Goal: Task Accomplishment & Management: Use online tool/utility

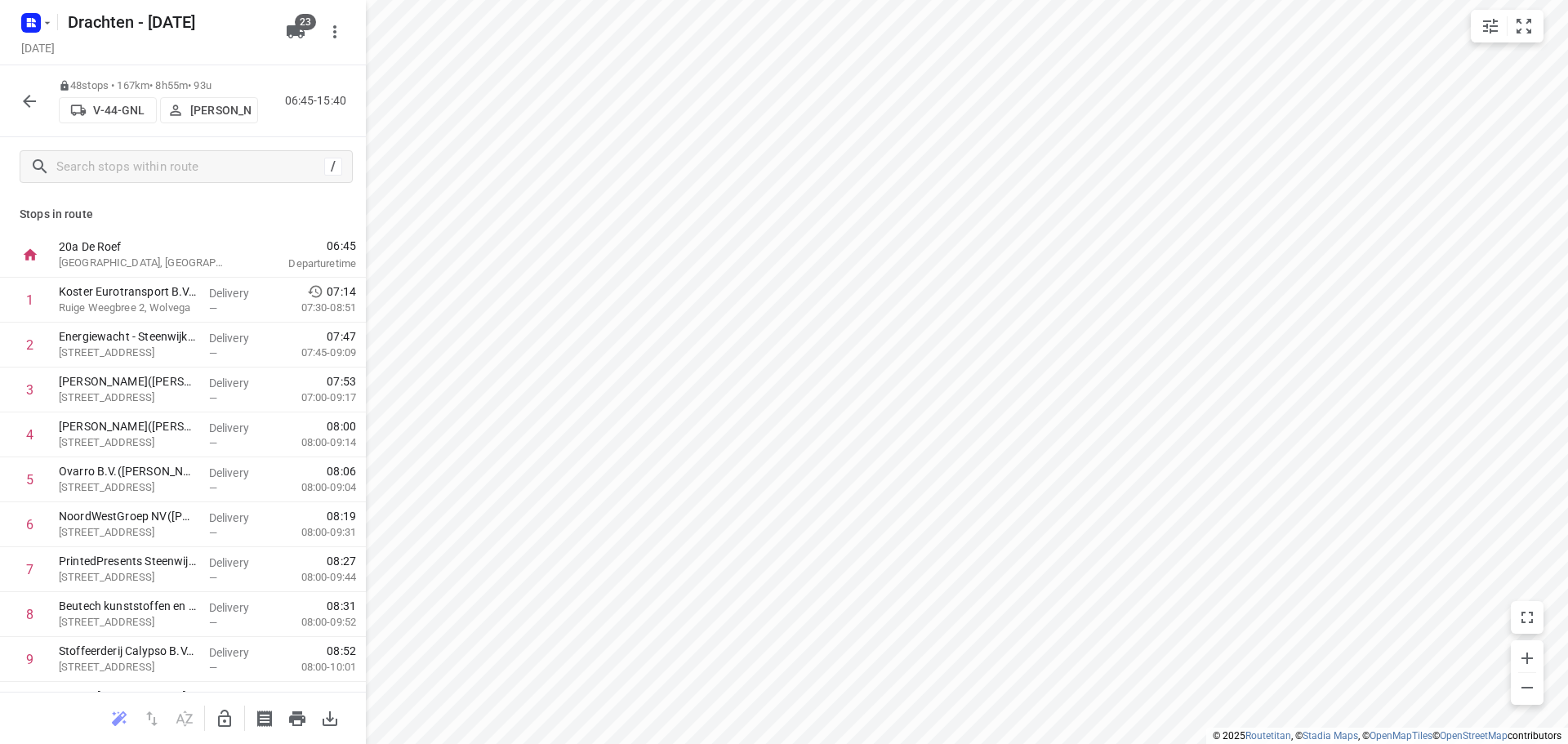
scroll to position [735, 0]
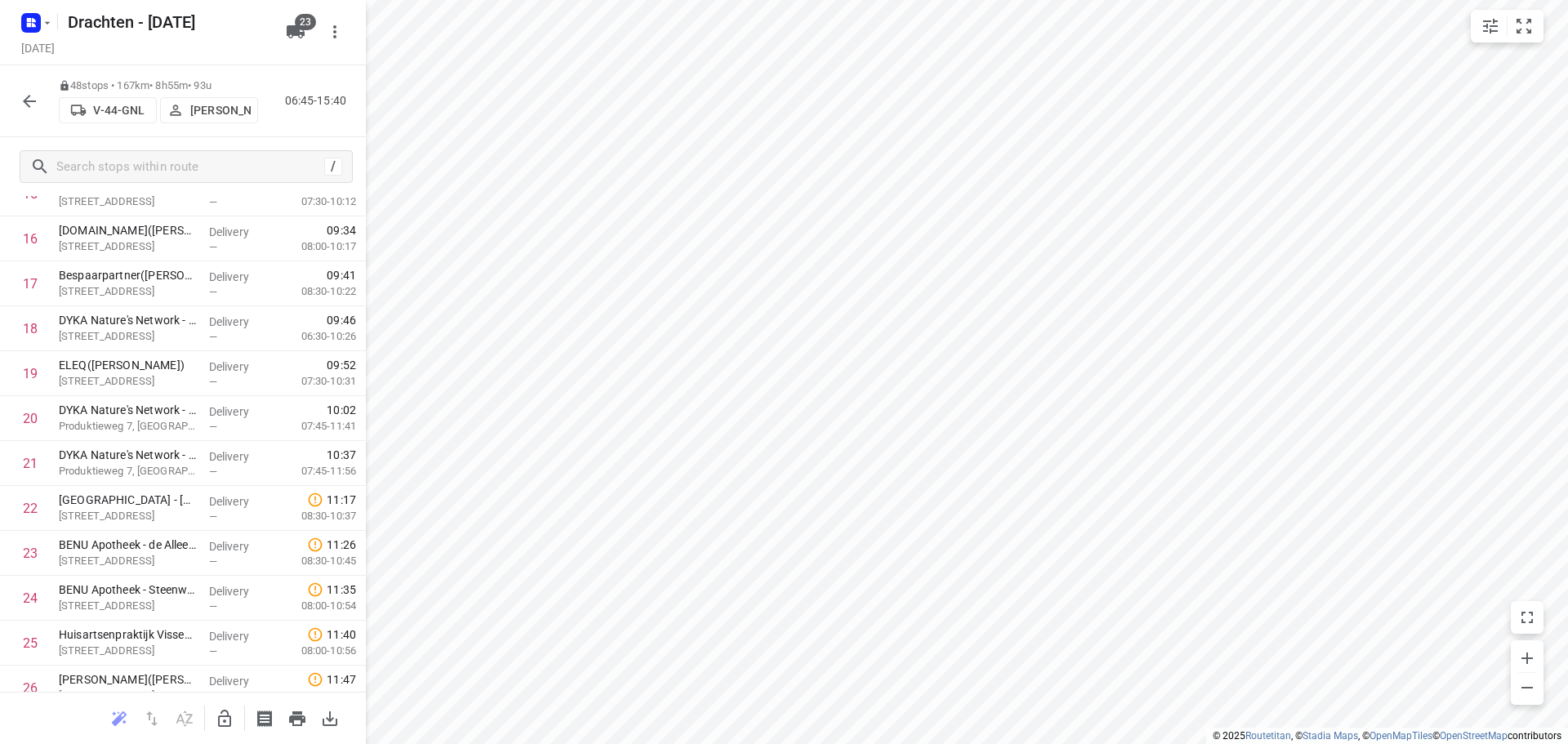
click at [34, 104] on icon "button" at bounding box center [30, 102] width 20 height 20
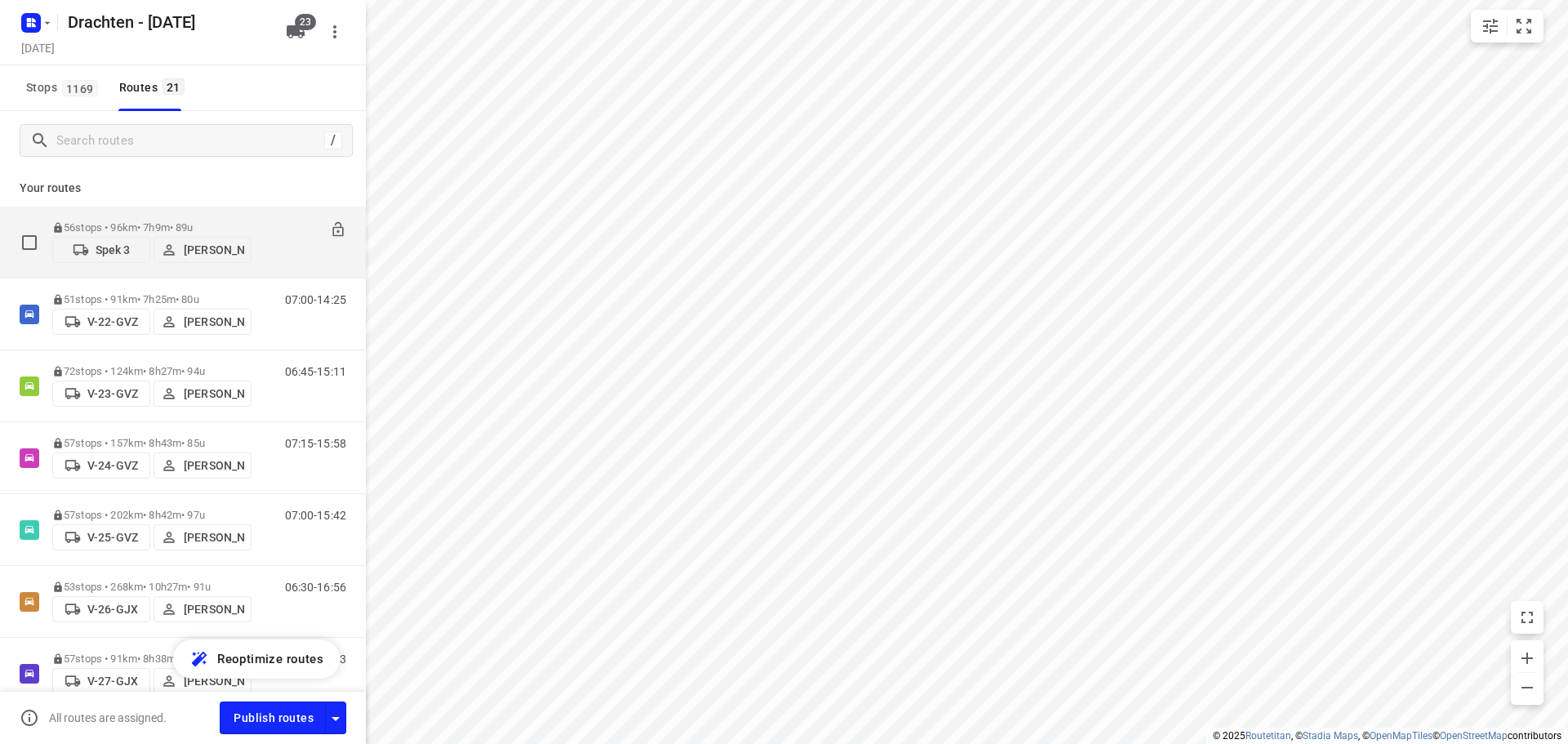
click at [110, 257] on span "Spek 3" at bounding box center [101, 250] width 84 height 16
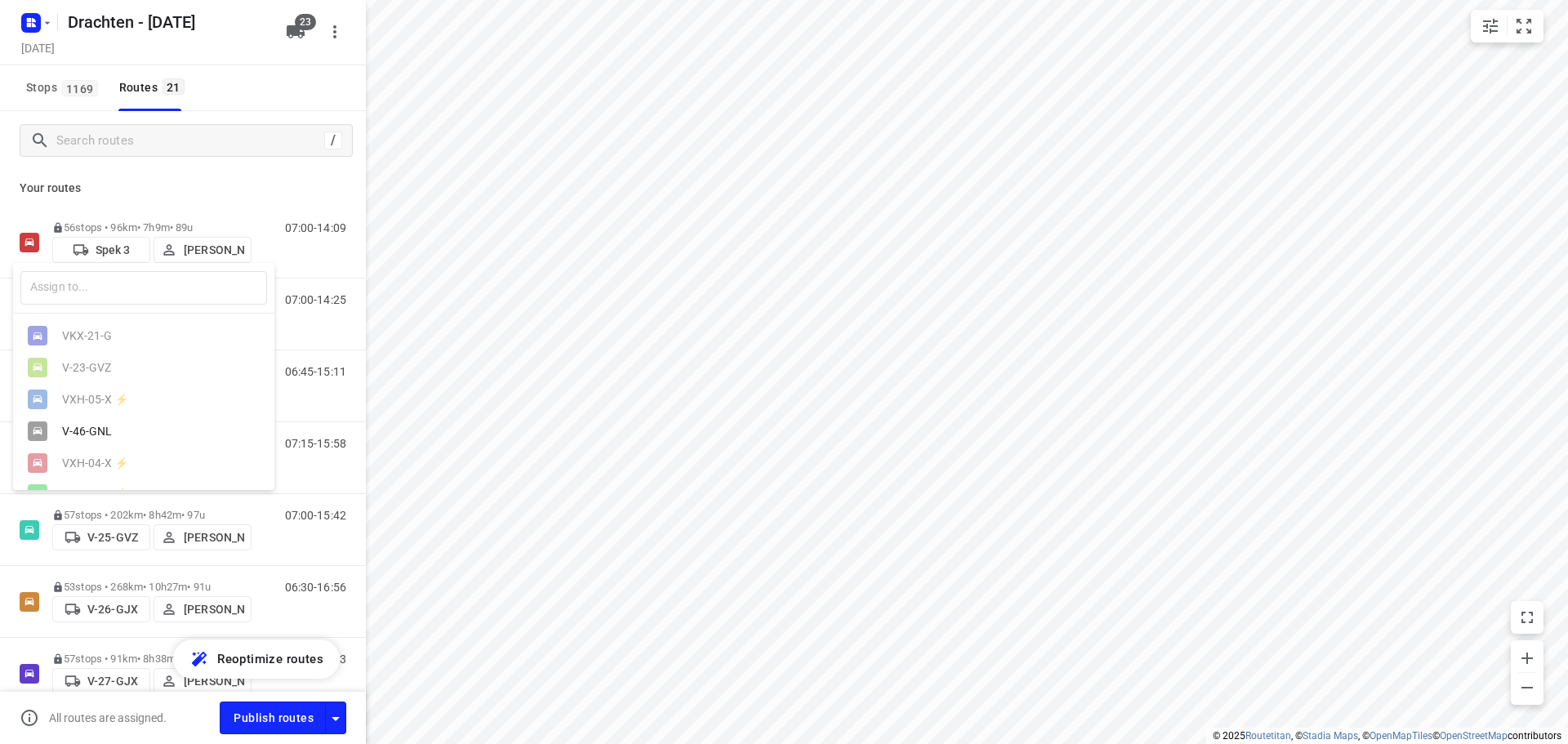
click at [92, 427] on div "V-46-GNL" at bounding box center [144, 431] width 261 height 32
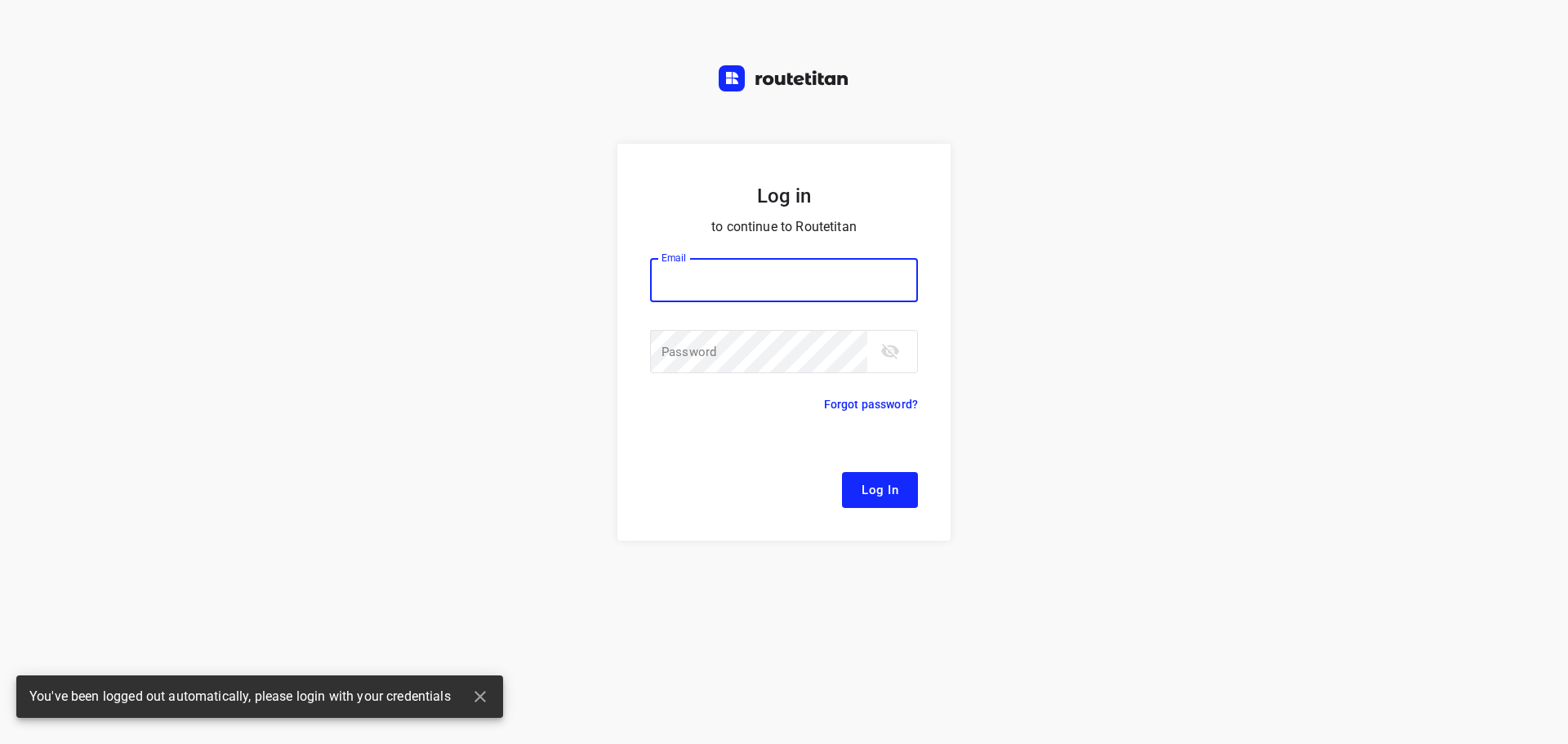
click at [717, 277] on input "email" at bounding box center [784, 280] width 267 height 44
type input "remco@fruitopjewerk.nl"
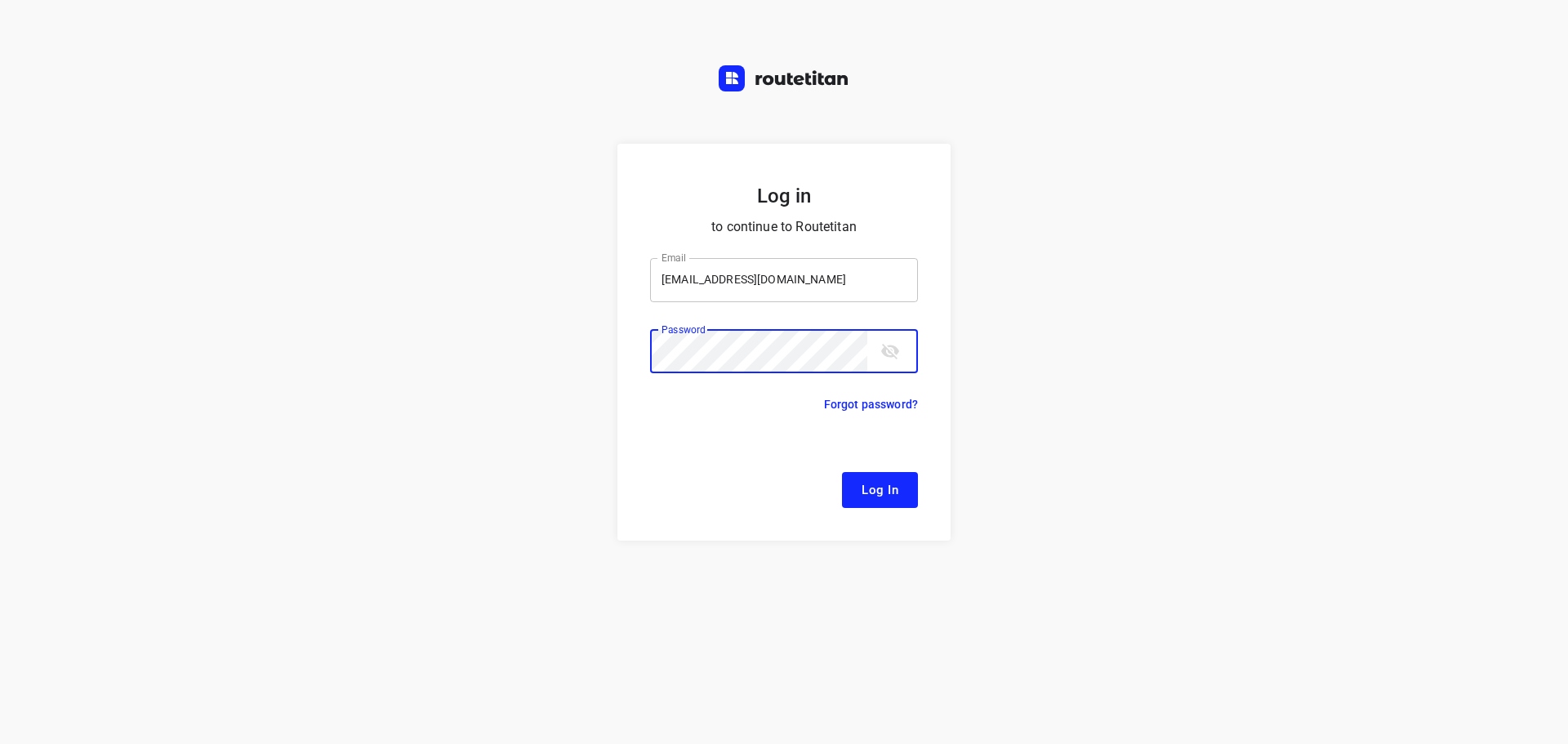
click at [842, 472] on button "Log In" at bounding box center [880, 490] width 76 height 36
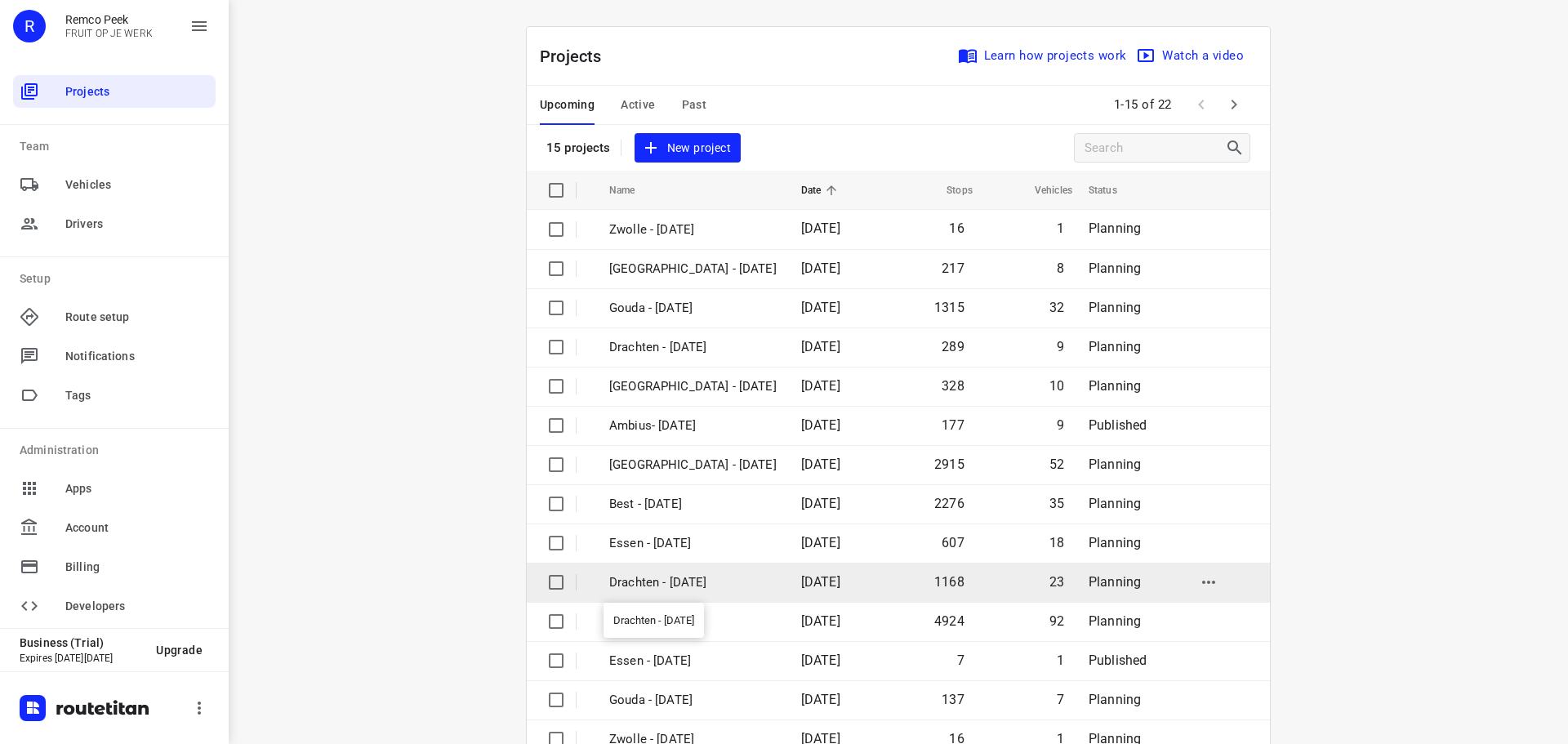
click at [643, 577] on p "Drachten - [DATE]" at bounding box center [693, 583] width 168 height 19
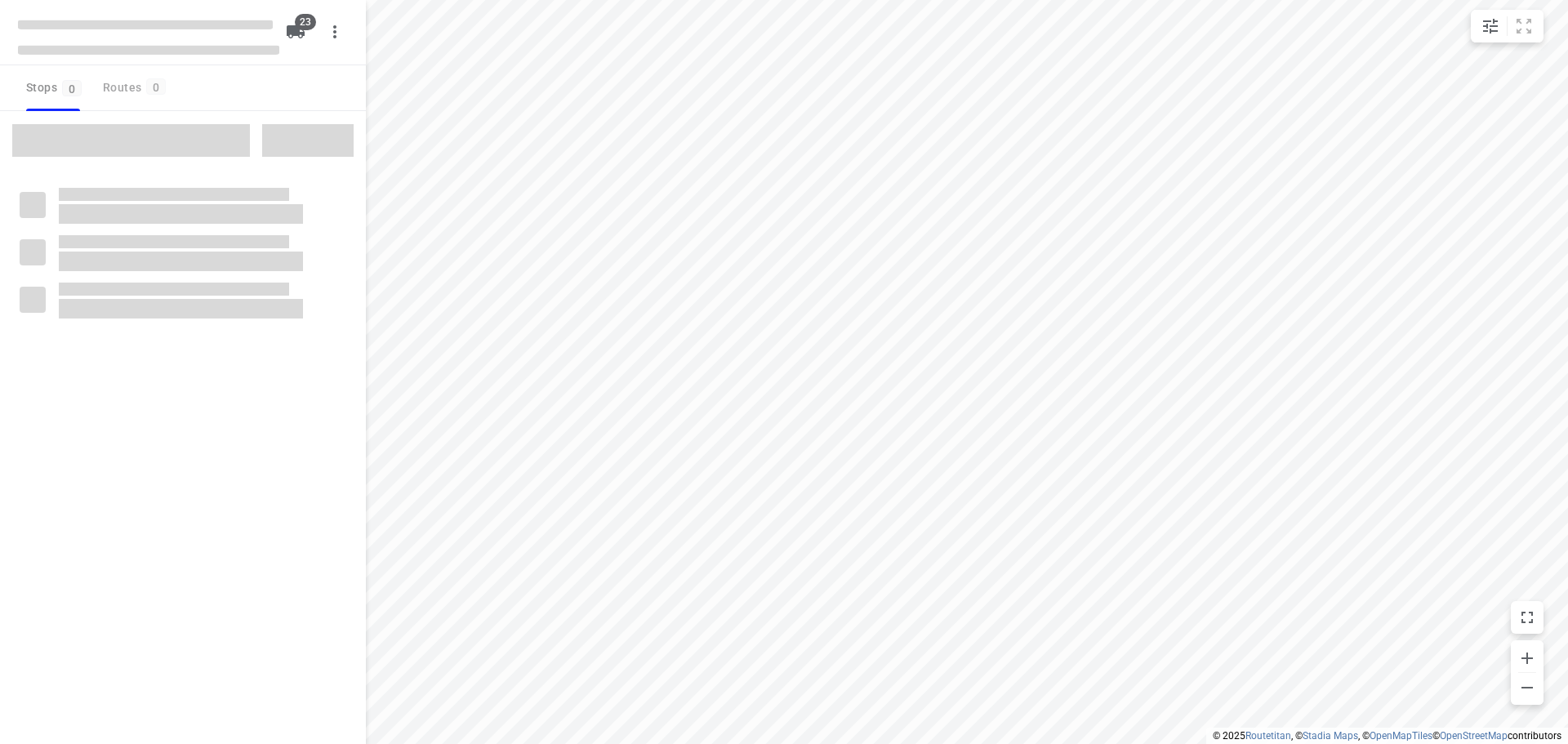
checkbox input "true"
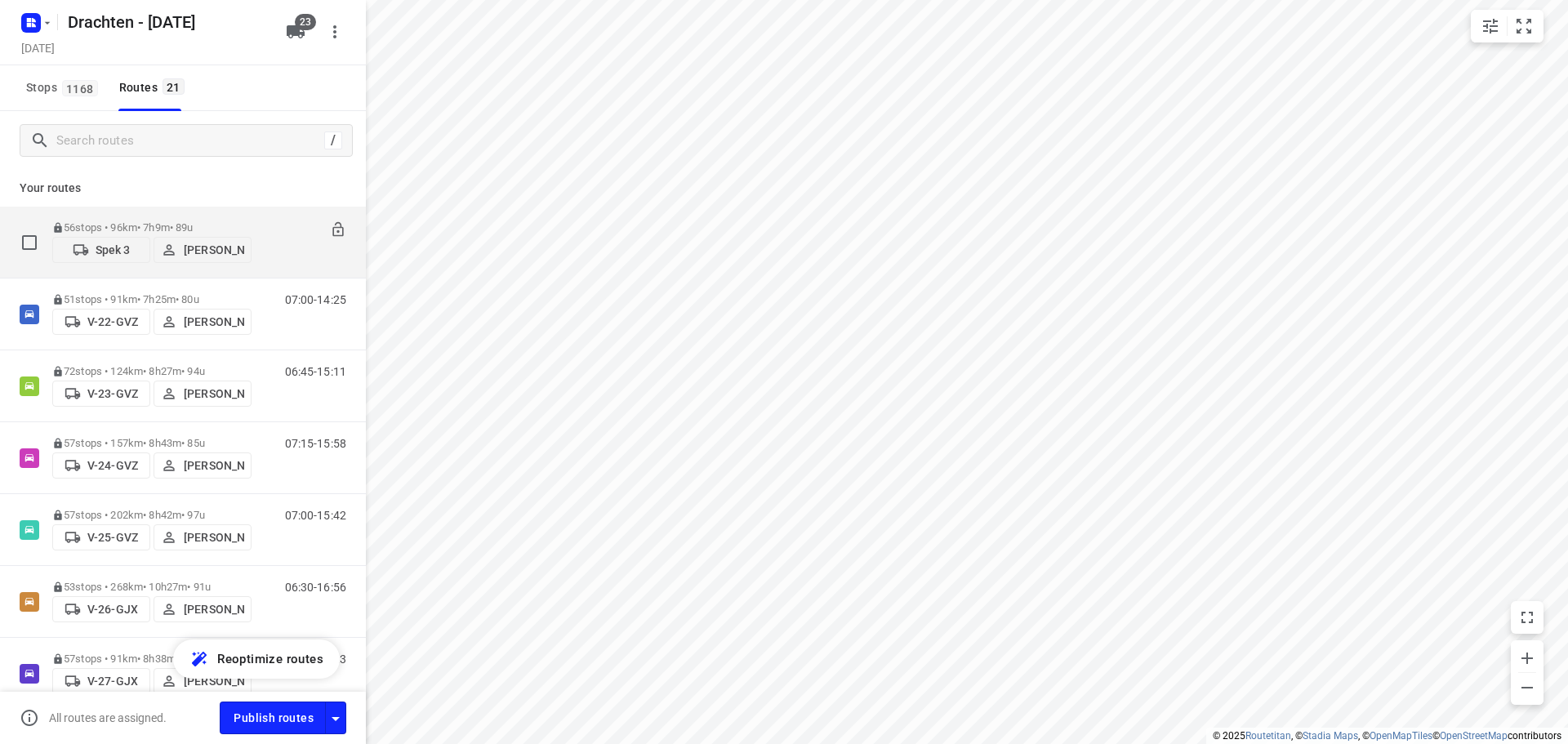
click at [124, 256] on p "Spek 3" at bounding box center [113, 250] width 35 height 14
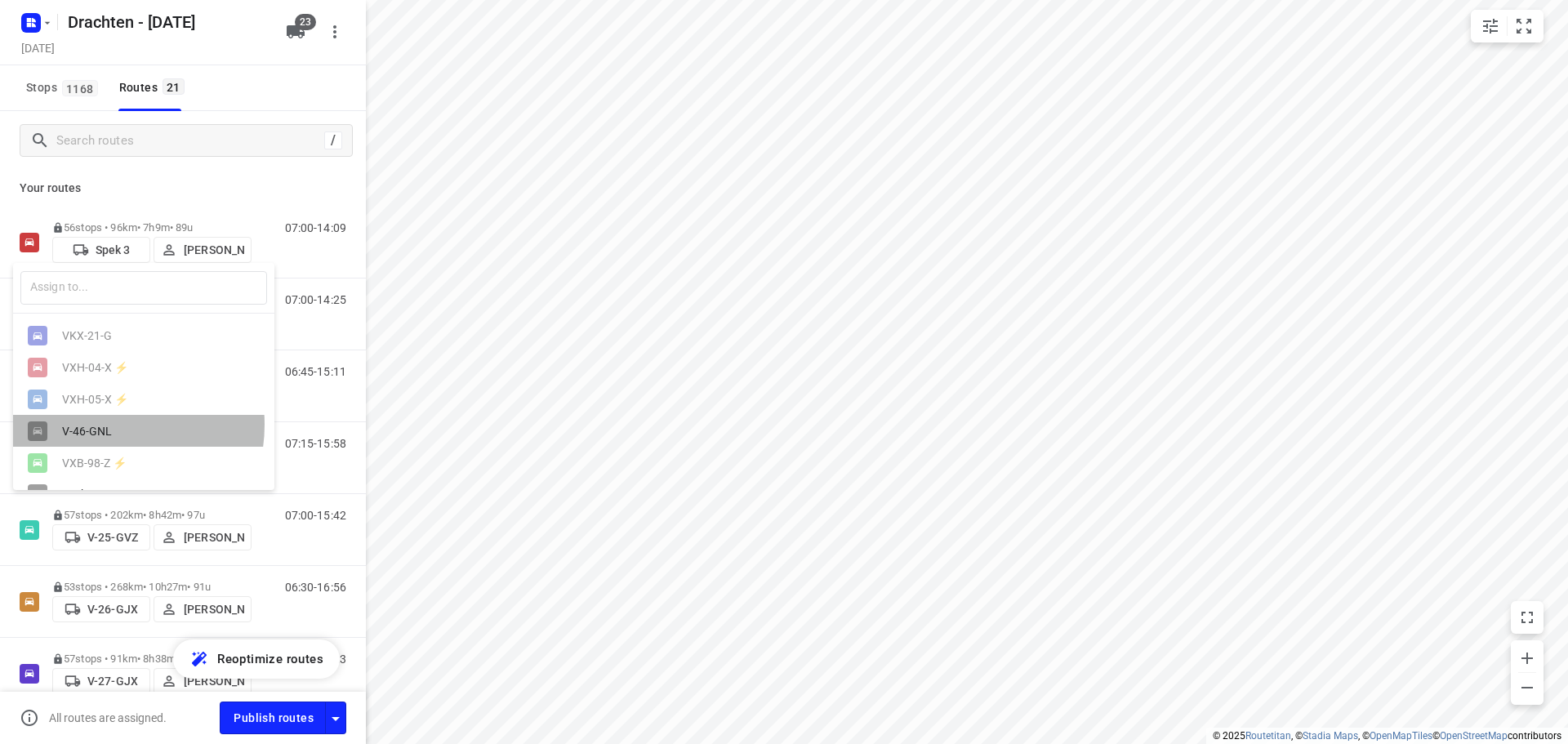
click at [101, 431] on div "V-46-GNL" at bounding box center [148, 431] width 171 height 14
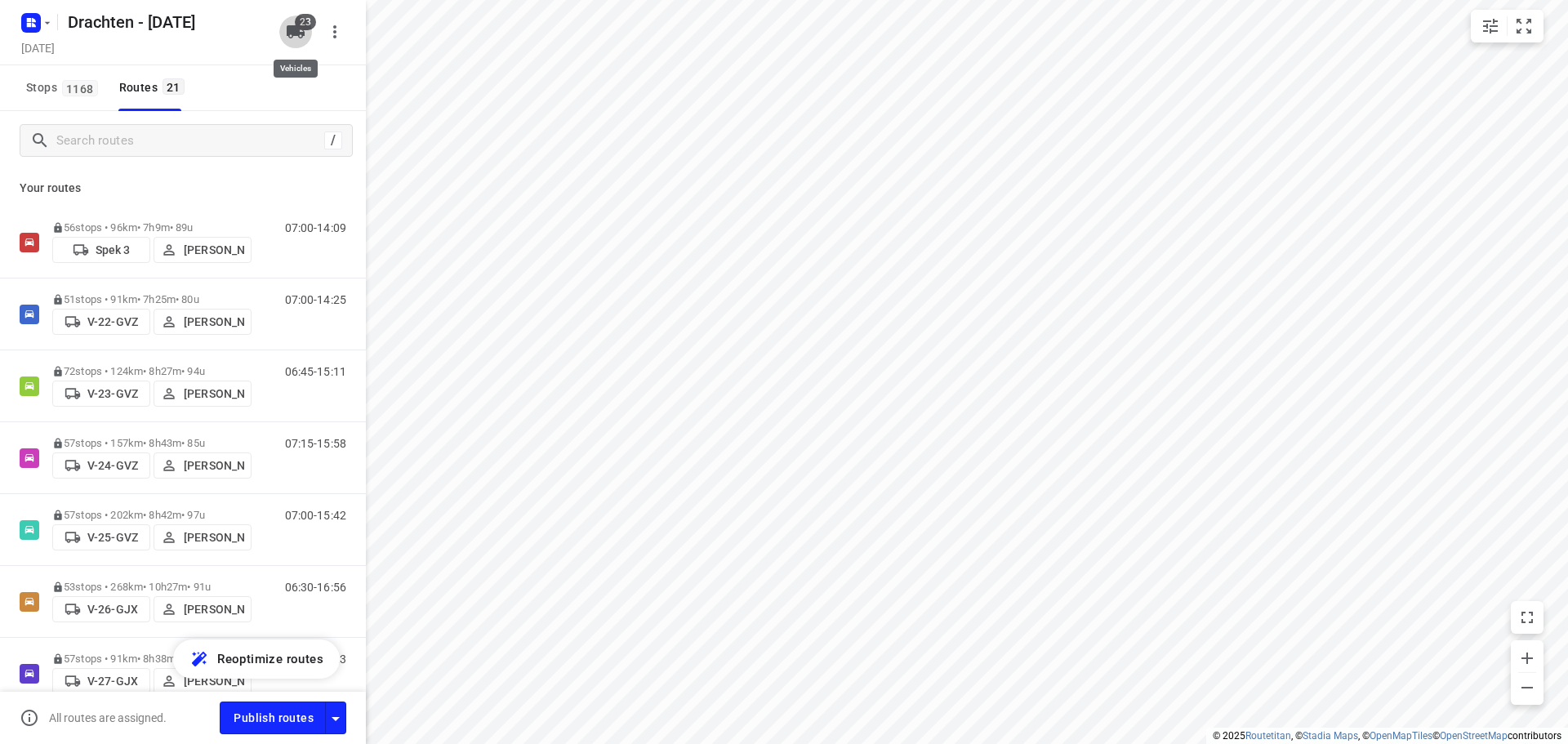
click at [298, 38] on icon "button" at bounding box center [295, 32] width 20 height 20
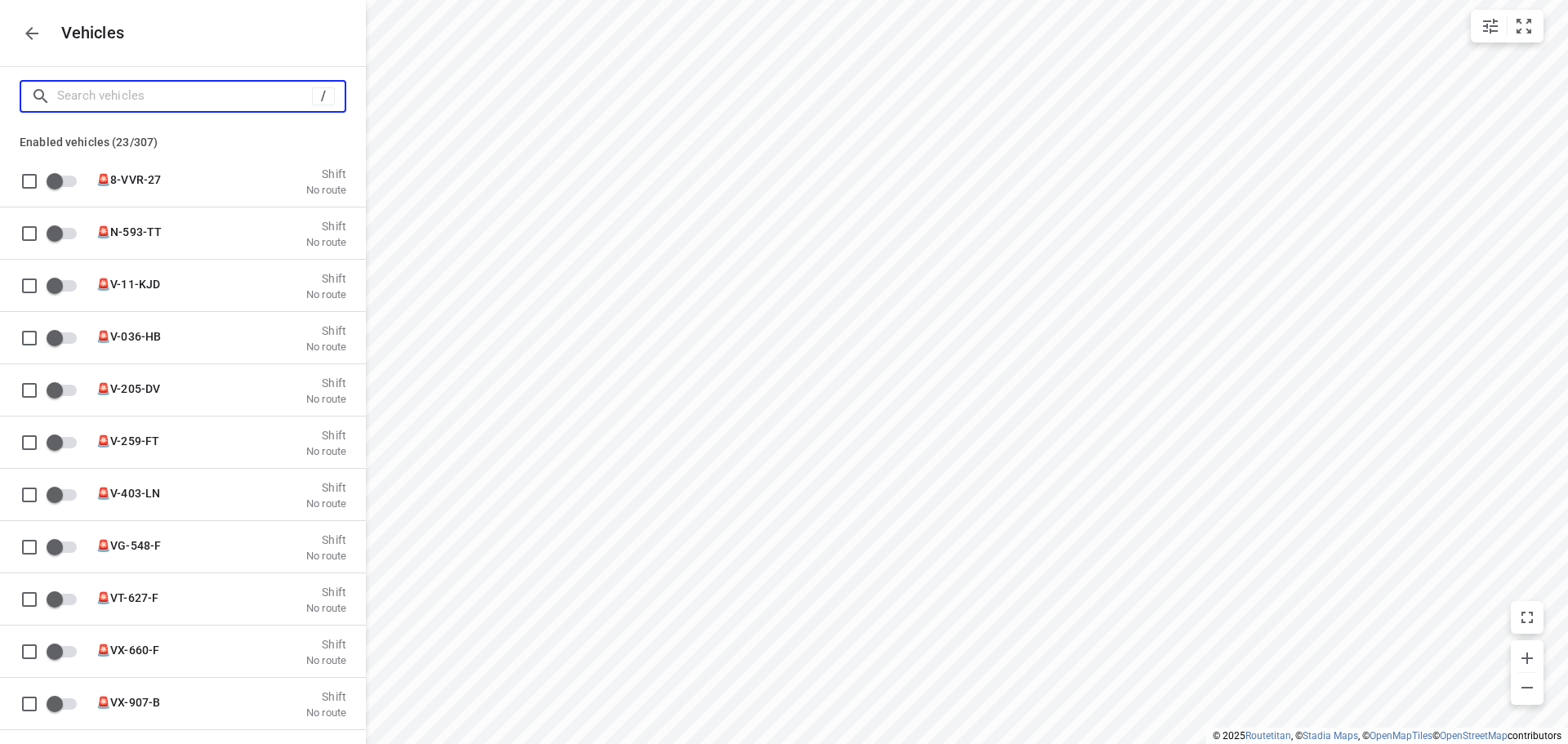
click at [286, 92] on input "Search vehicles" at bounding box center [184, 96] width 255 height 25
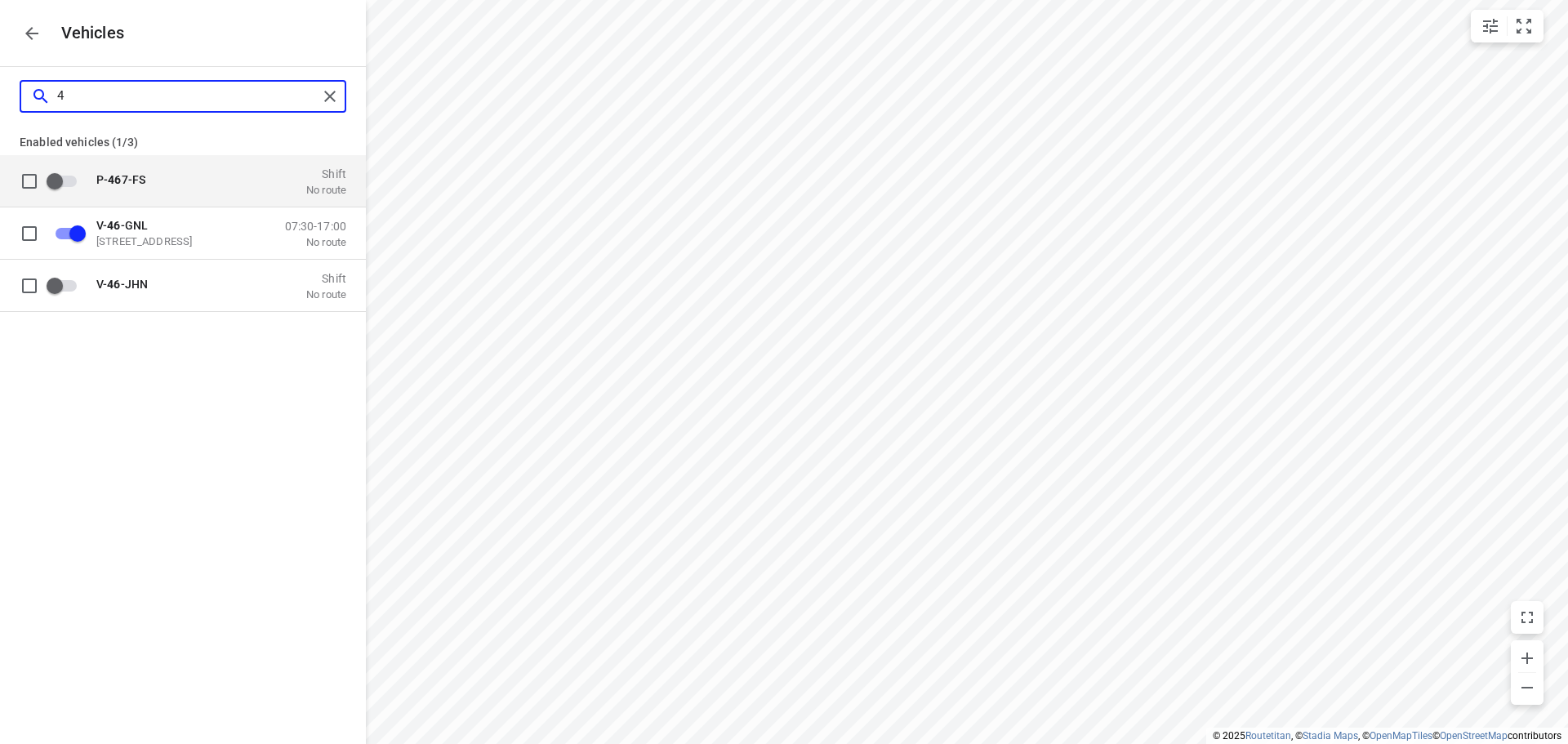
type input "46"
checkbox input "true"
type input "46"
click at [25, 28] on icon "button" at bounding box center [32, 33] width 20 height 20
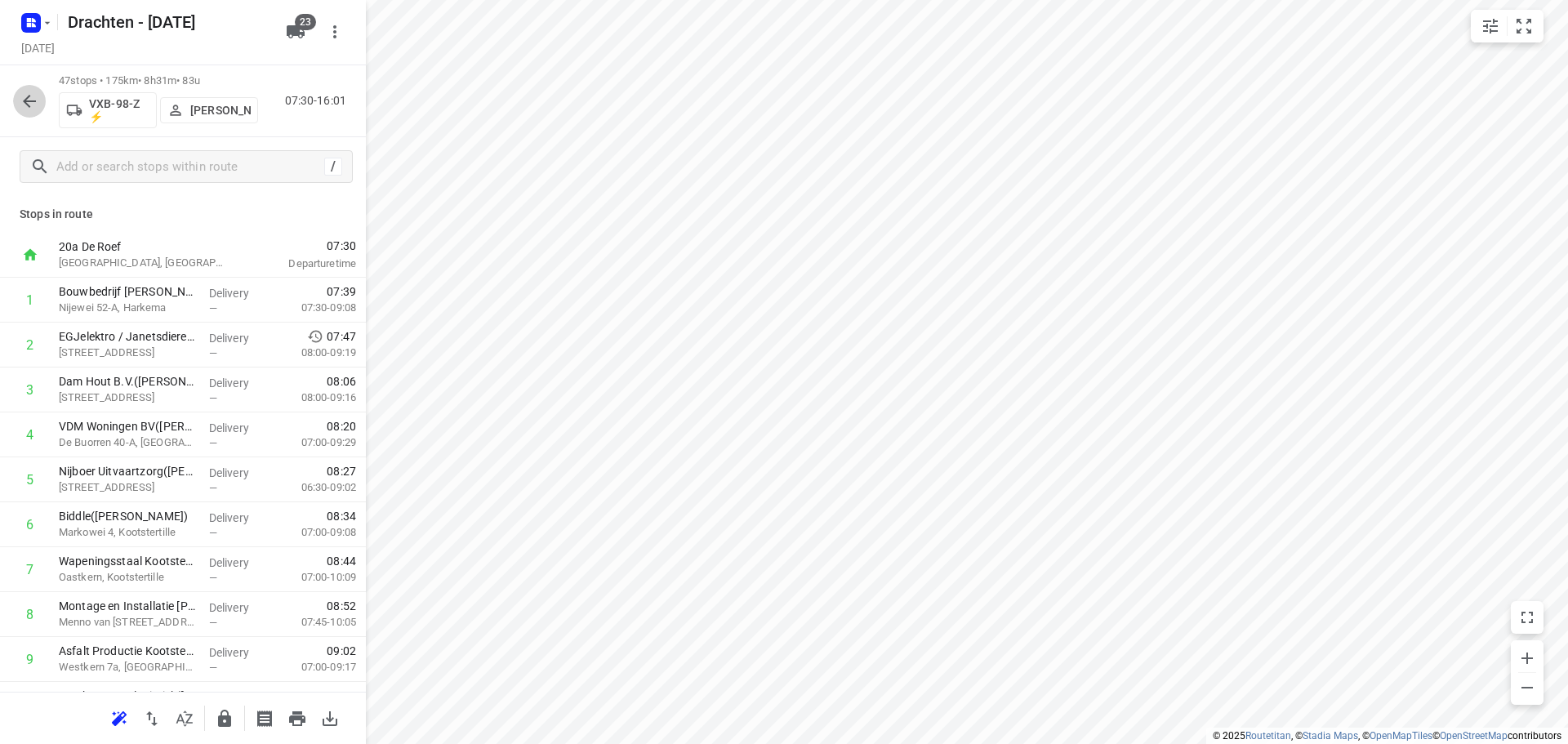
click at [31, 101] on icon "button" at bounding box center [29, 101] width 14 height 14
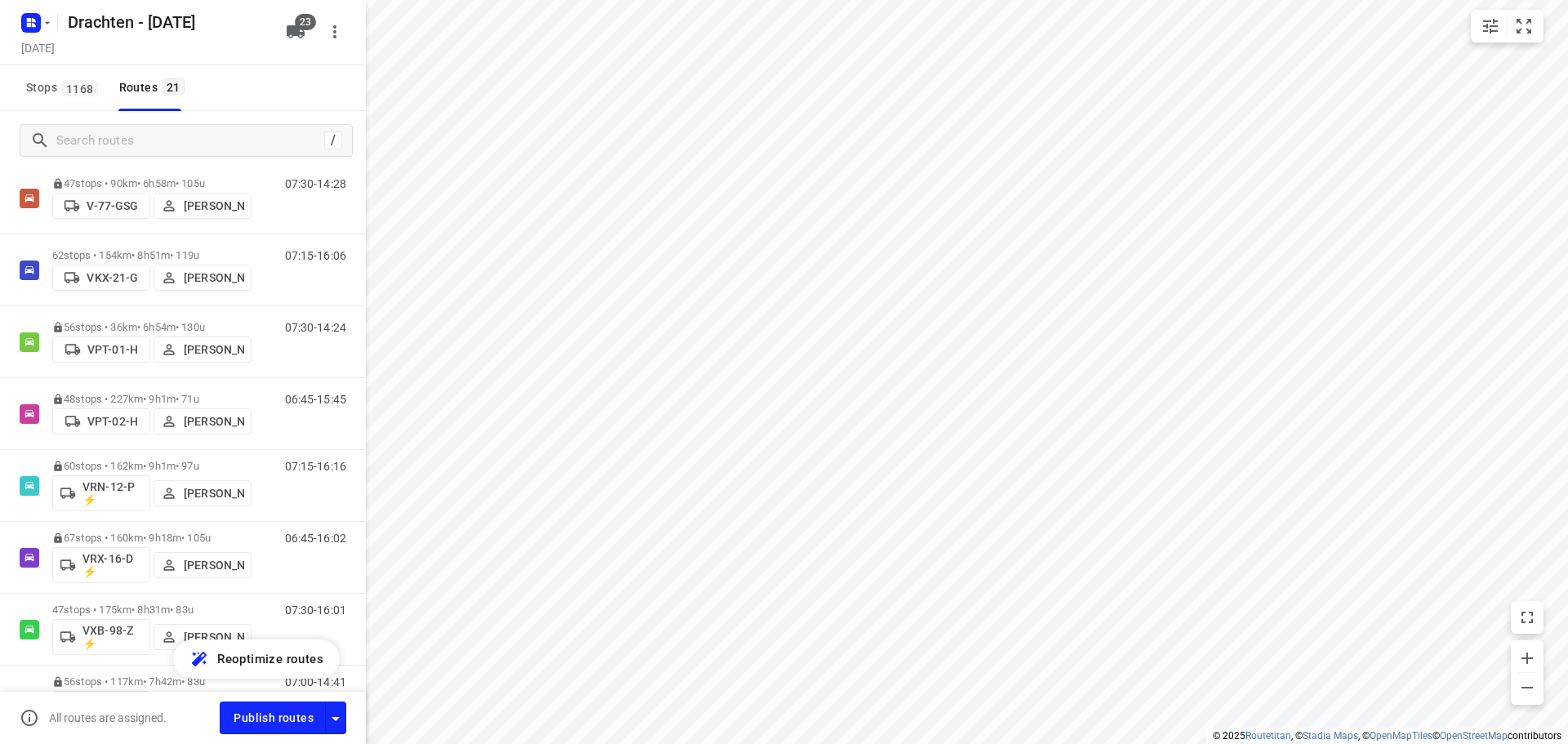
scroll to position [899, 0]
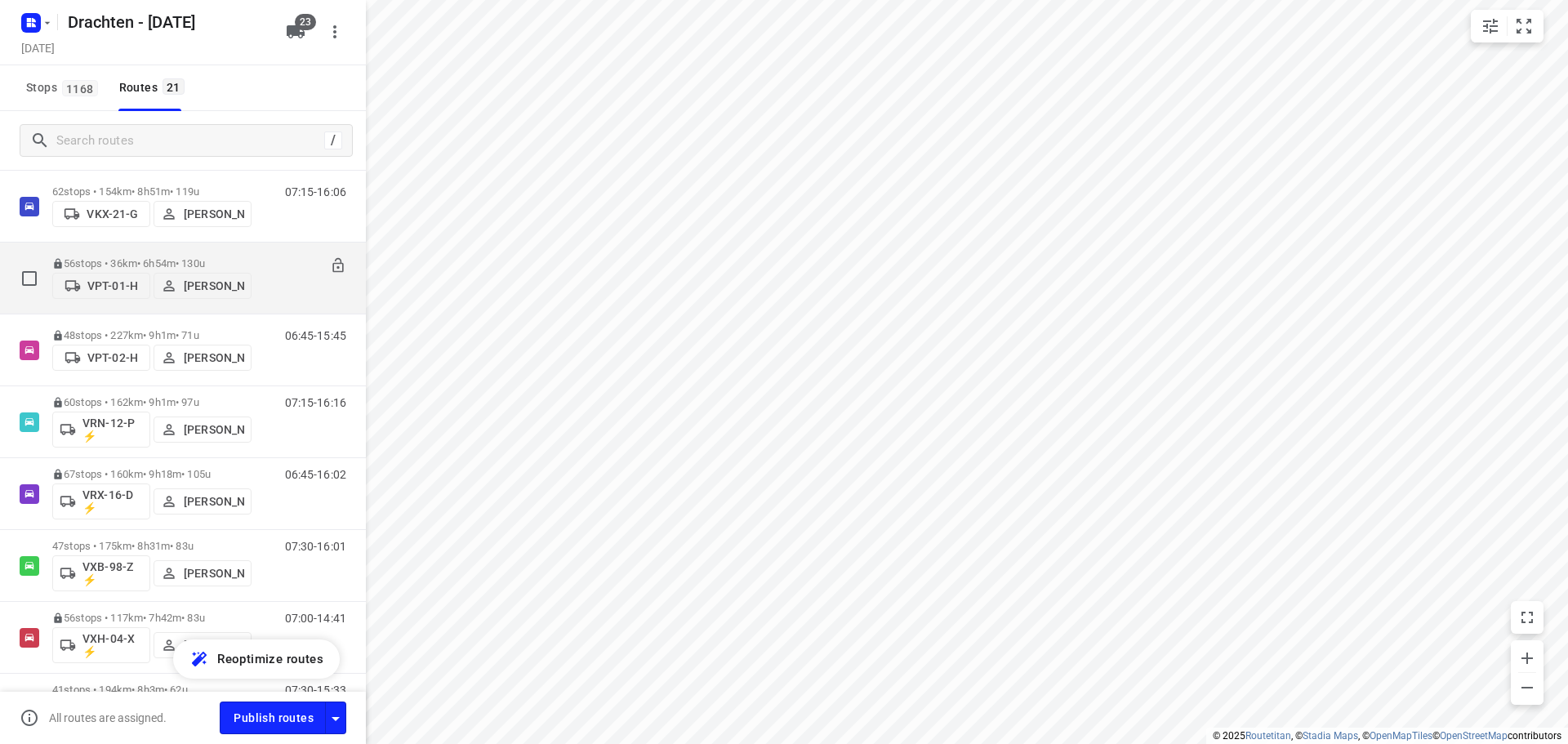
click at [187, 259] on p "56 stops • 36km • 6h54m • 130u" at bounding box center [151, 264] width 199 height 13
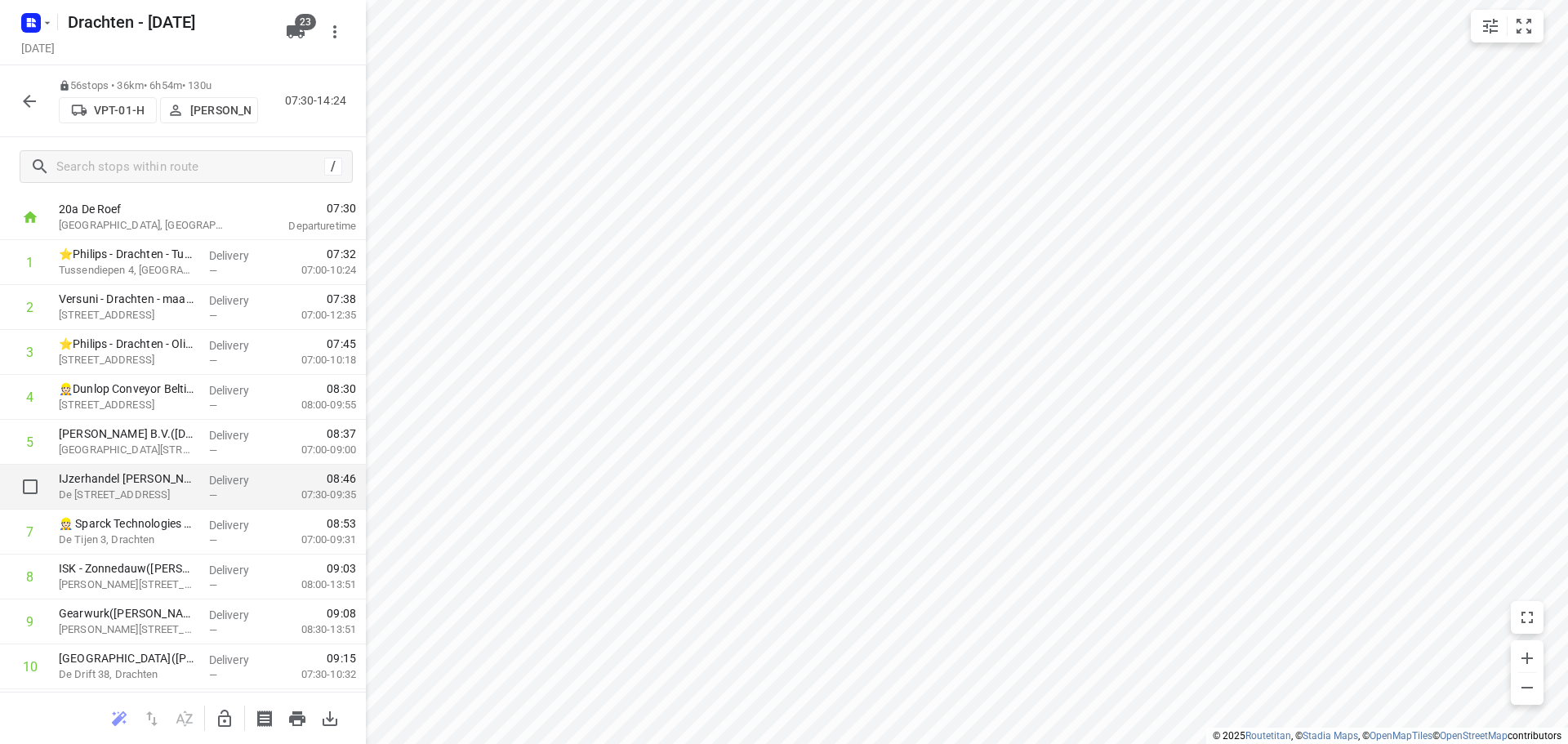
scroll to position [0, 0]
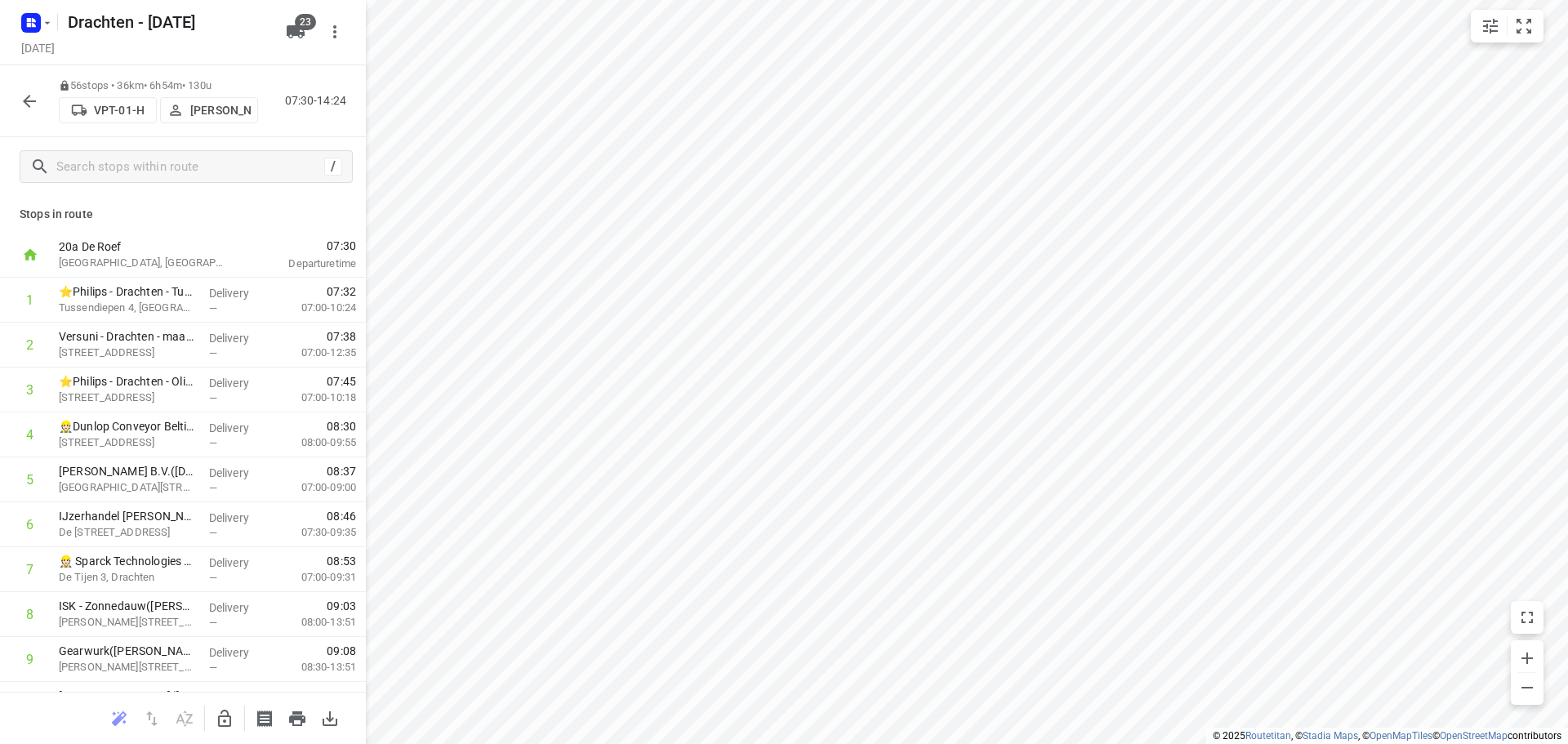
click at [31, 97] on icon "button" at bounding box center [30, 102] width 20 height 20
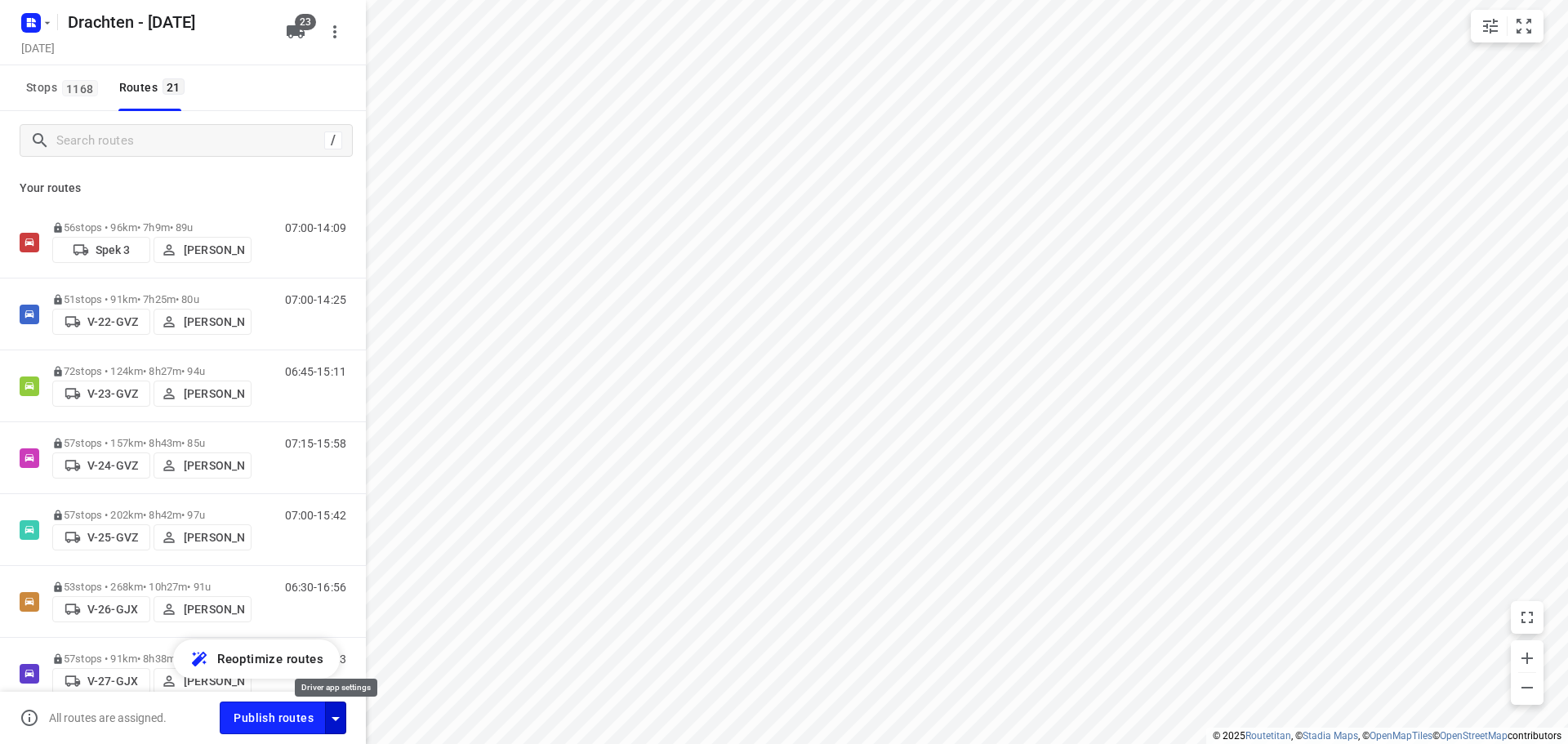
click at [344, 727] on icon "button" at bounding box center [336, 719] width 20 height 20
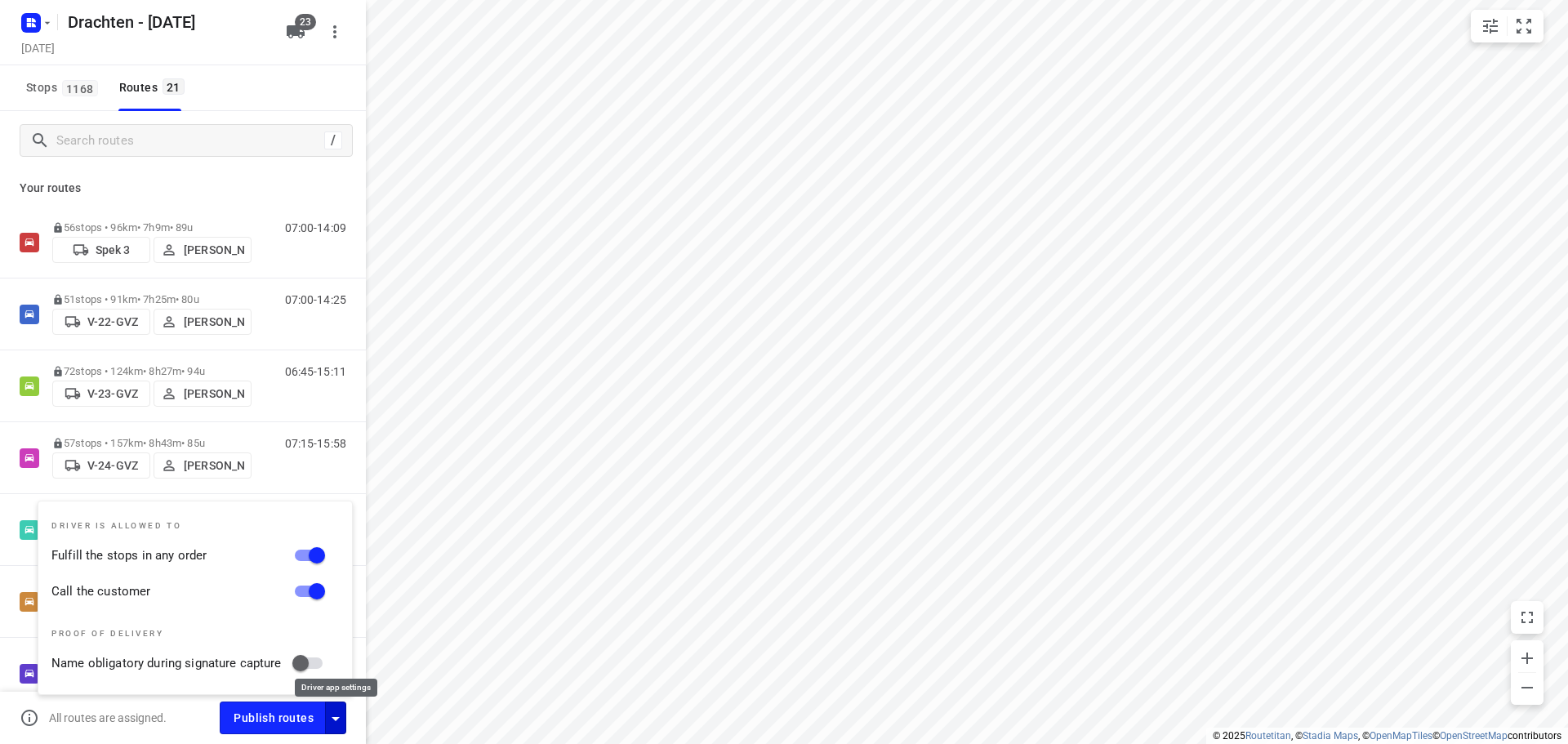
click at [344, 727] on icon "button" at bounding box center [336, 719] width 20 height 20
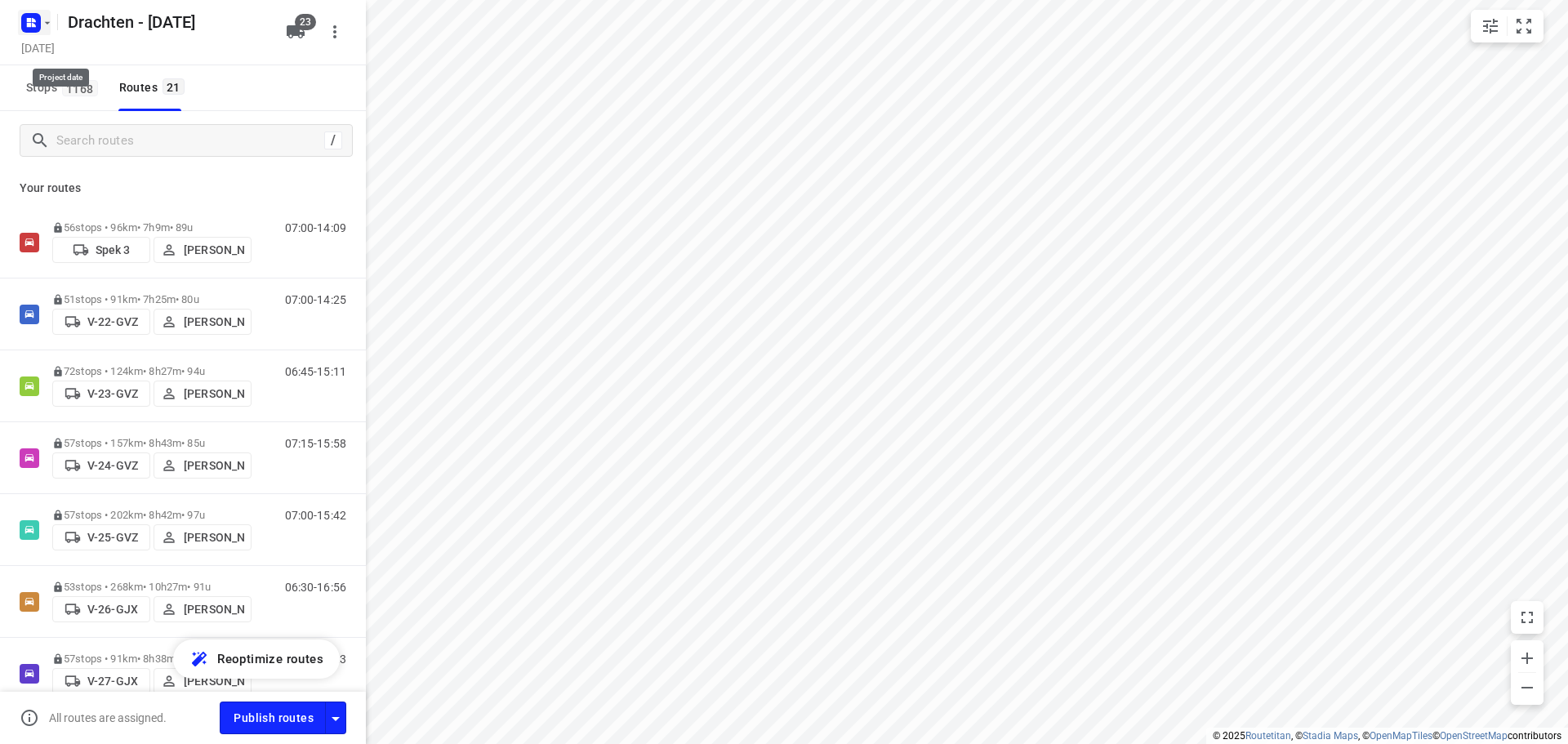
click at [36, 26] on rect "button" at bounding box center [32, 23] width 20 height 20
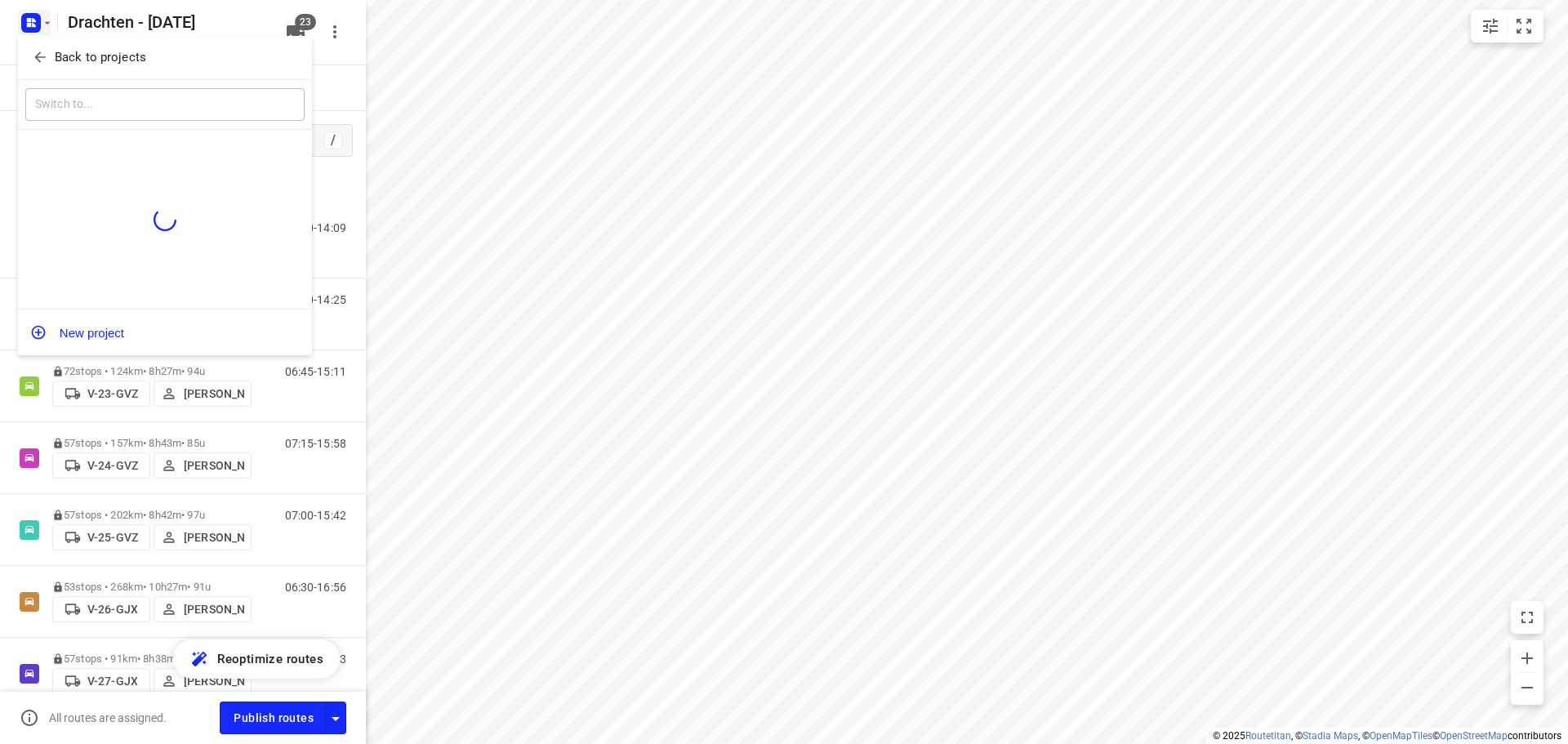
click at [93, 52] on p "Back to projects" at bounding box center [101, 58] width 92 height 19
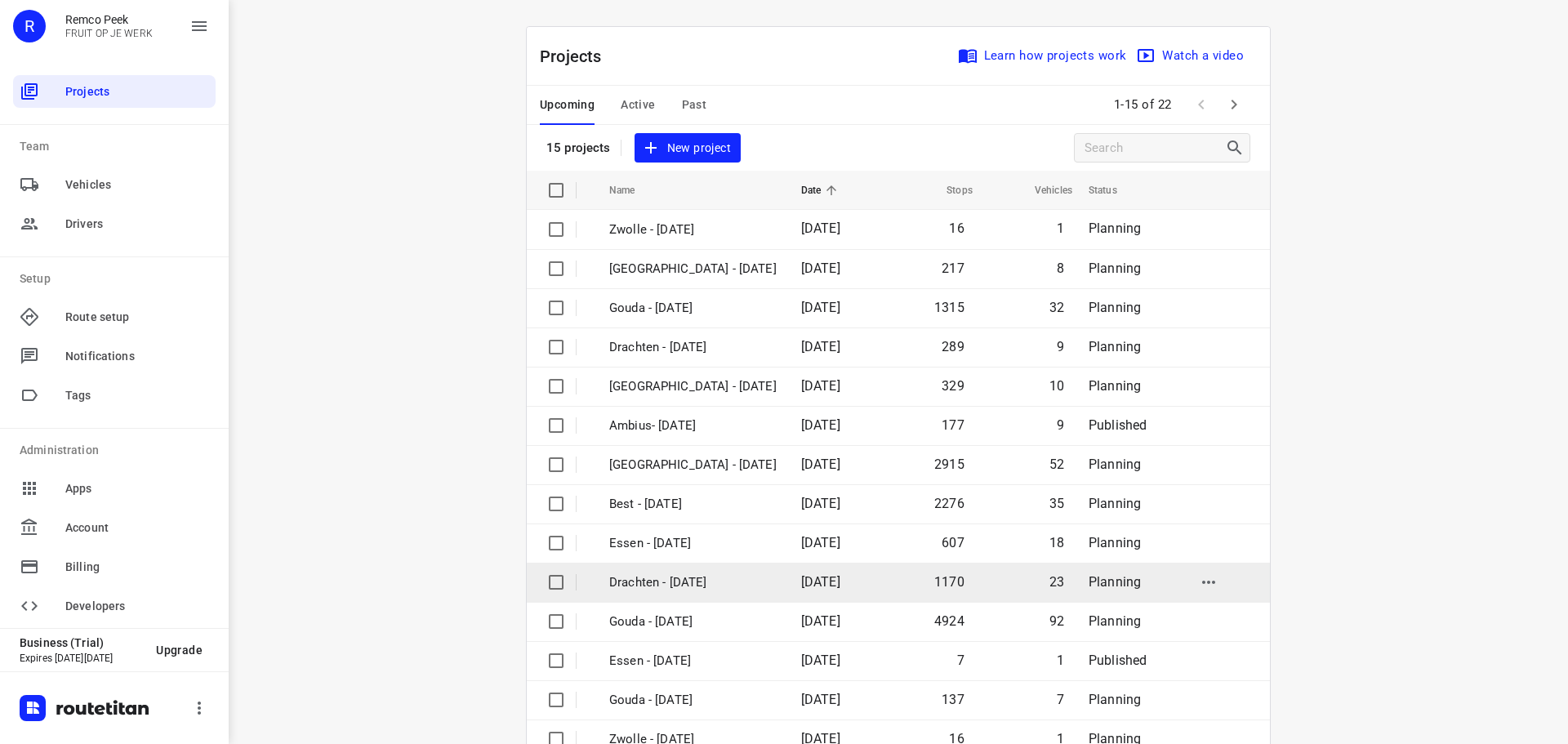
click at [655, 582] on p "Drachten - [DATE]" at bounding box center [693, 583] width 168 height 19
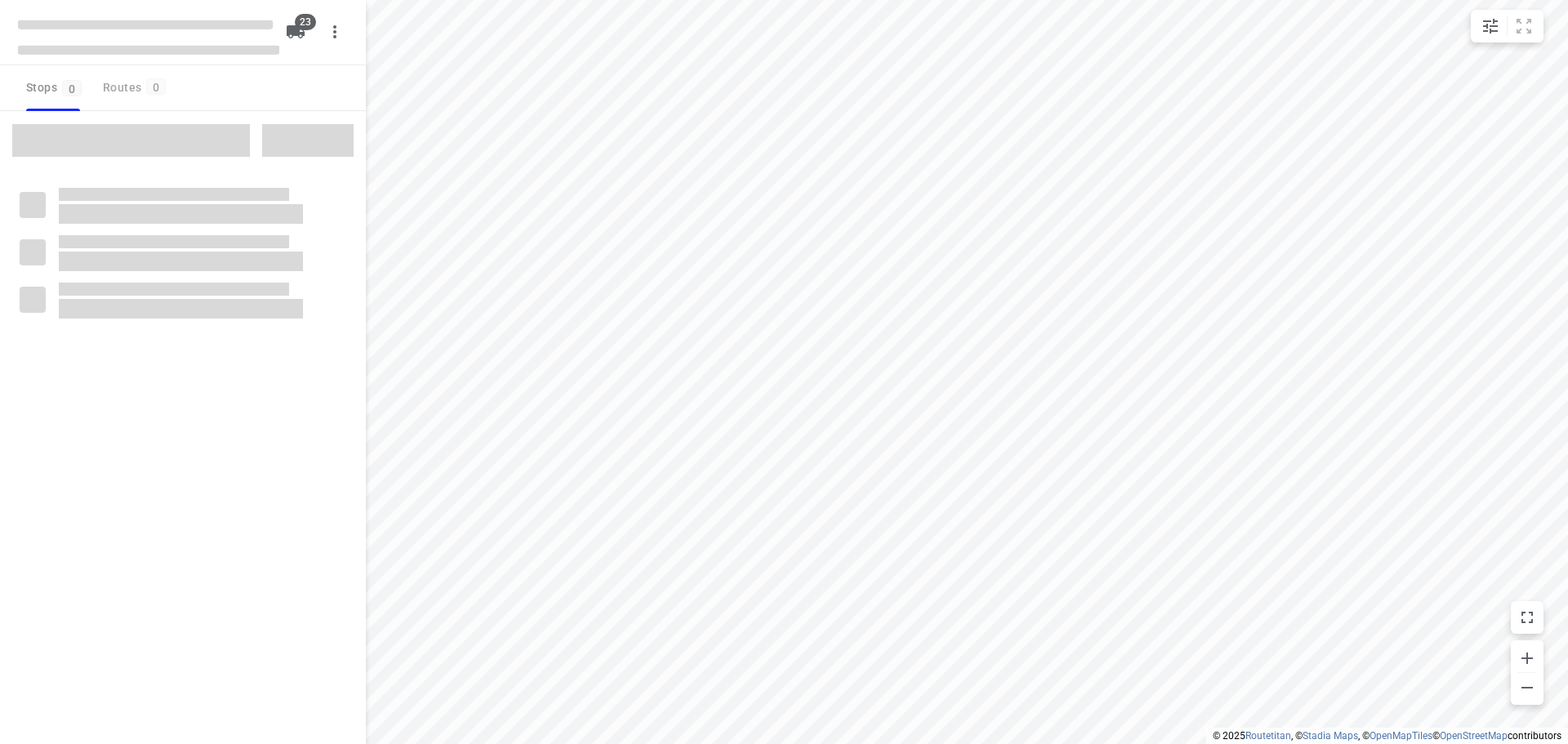
checkbox input "true"
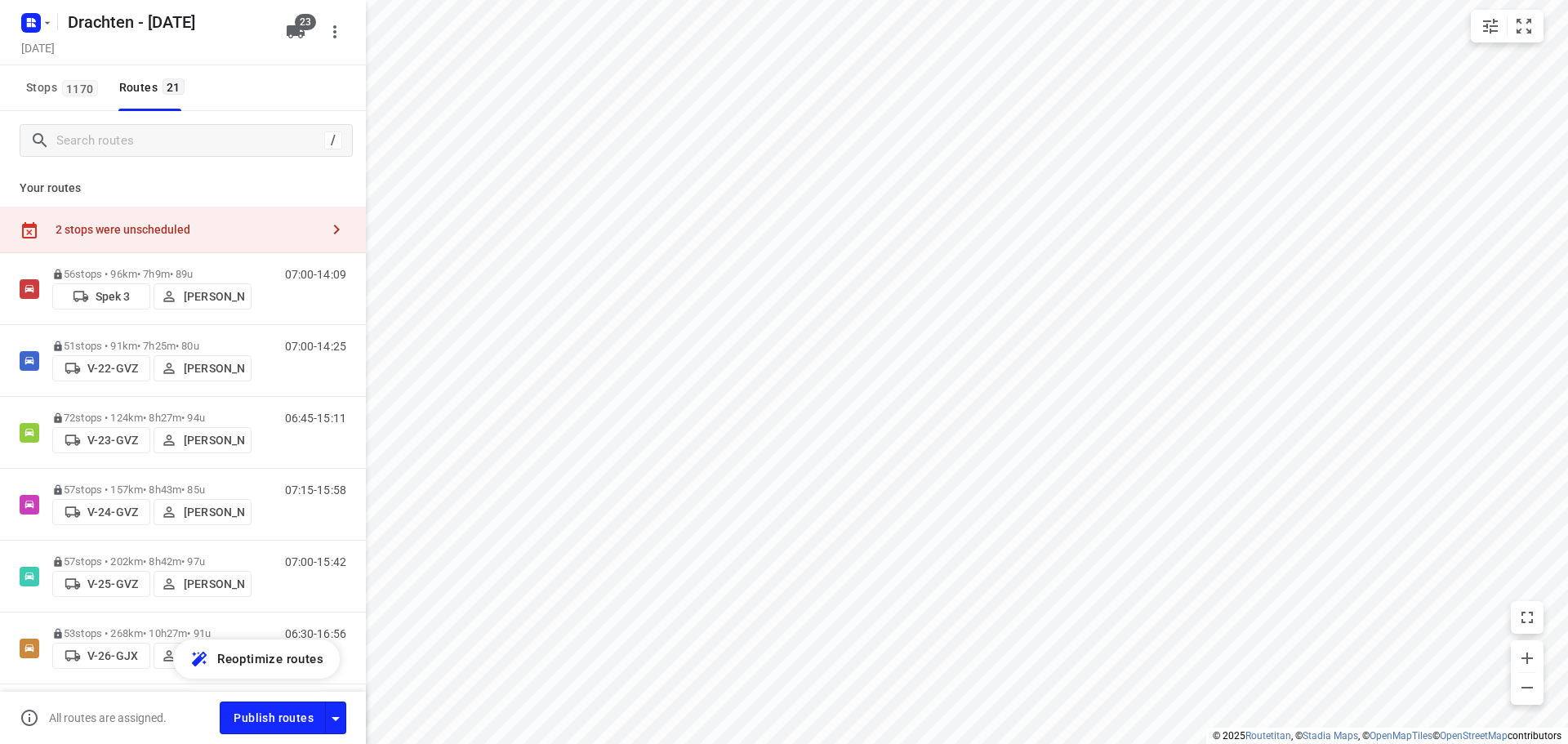
click at [286, 240] on div "2 stops were unscheduled" at bounding box center [183, 230] width 366 height 47
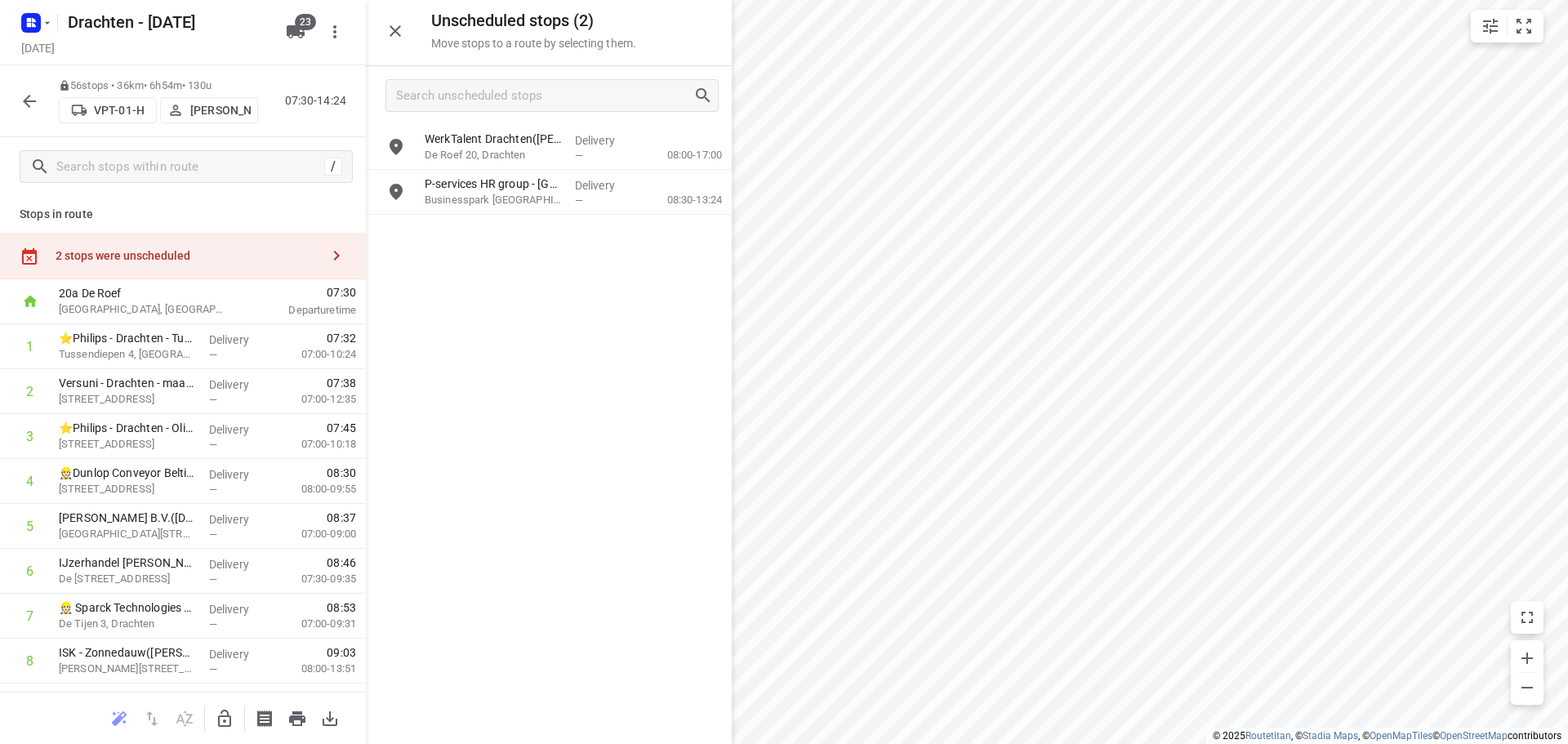
click at [231, 721] on icon "button" at bounding box center [224, 718] width 14 height 17
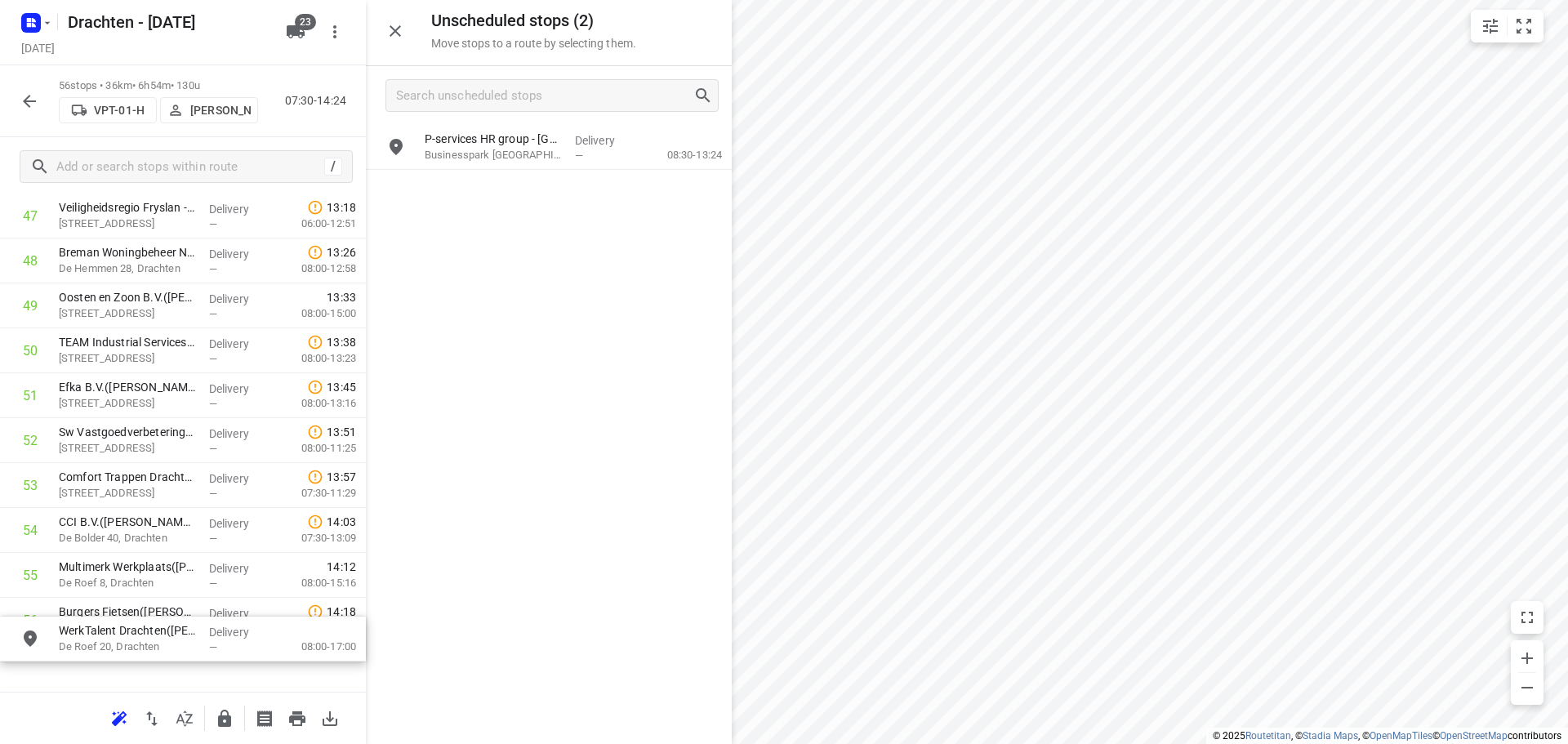
scroll to position [2251, 0]
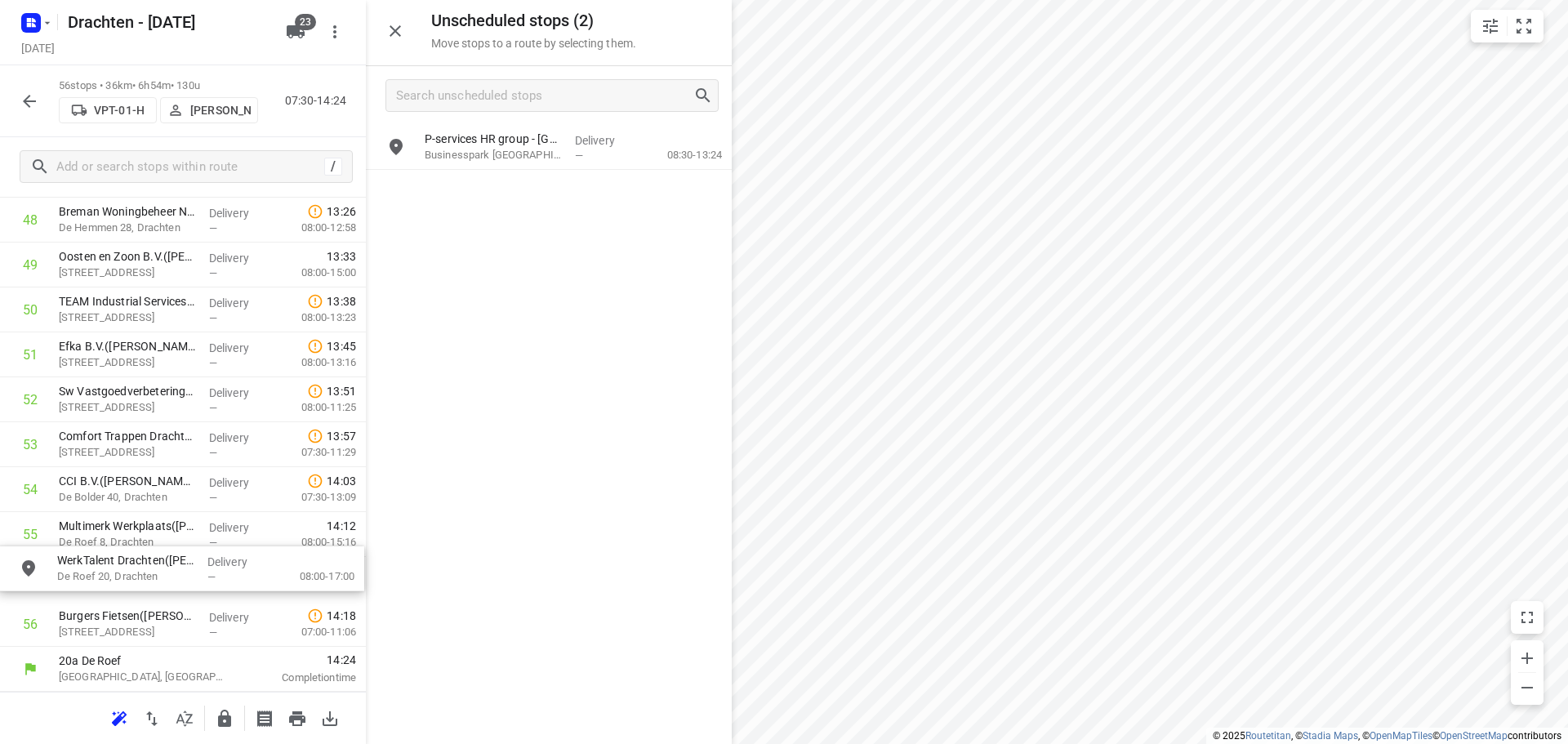
drag, startPoint x: 497, startPoint y: 165, endPoint x: 110, endPoint y: 606, distance: 586.7
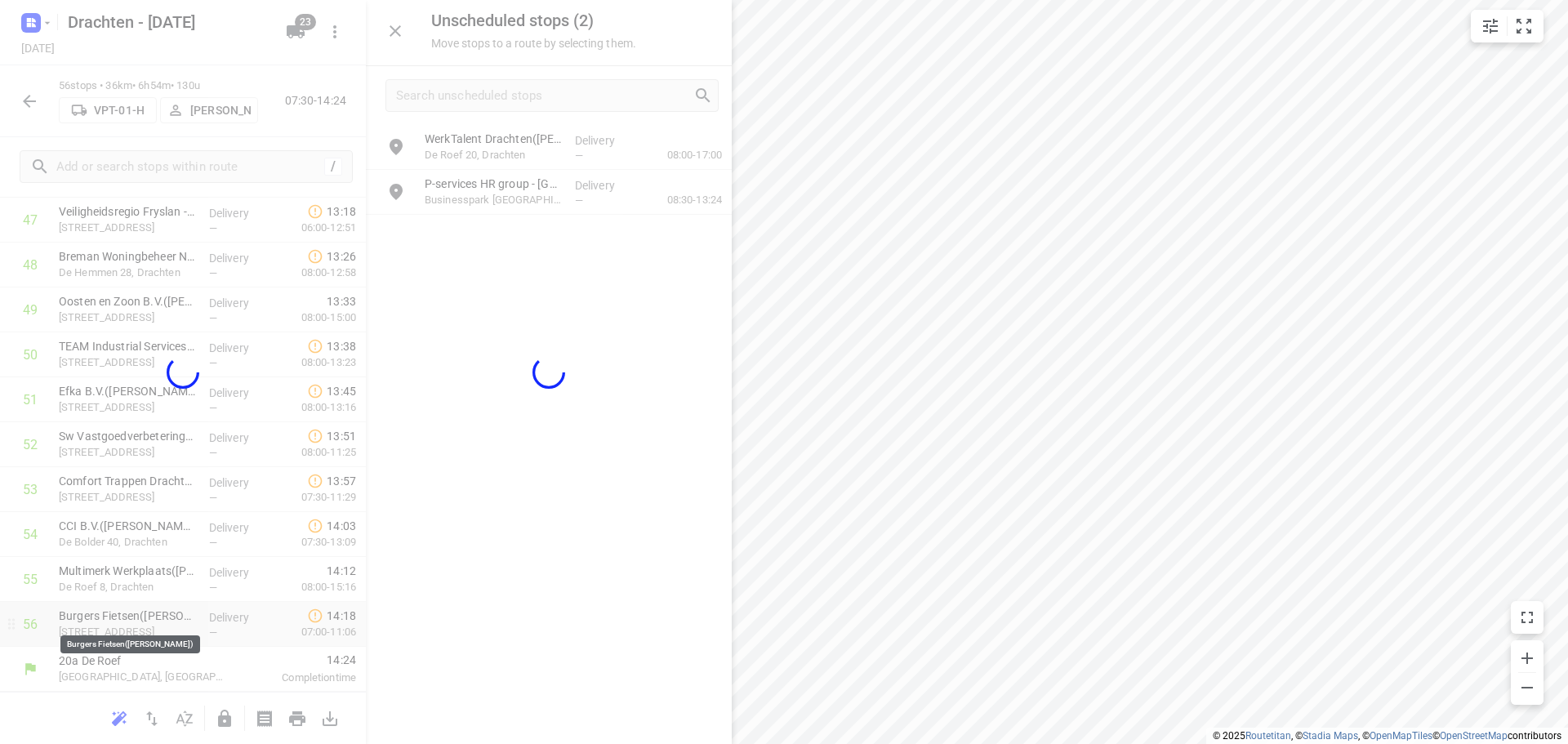
scroll to position [2193, 0]
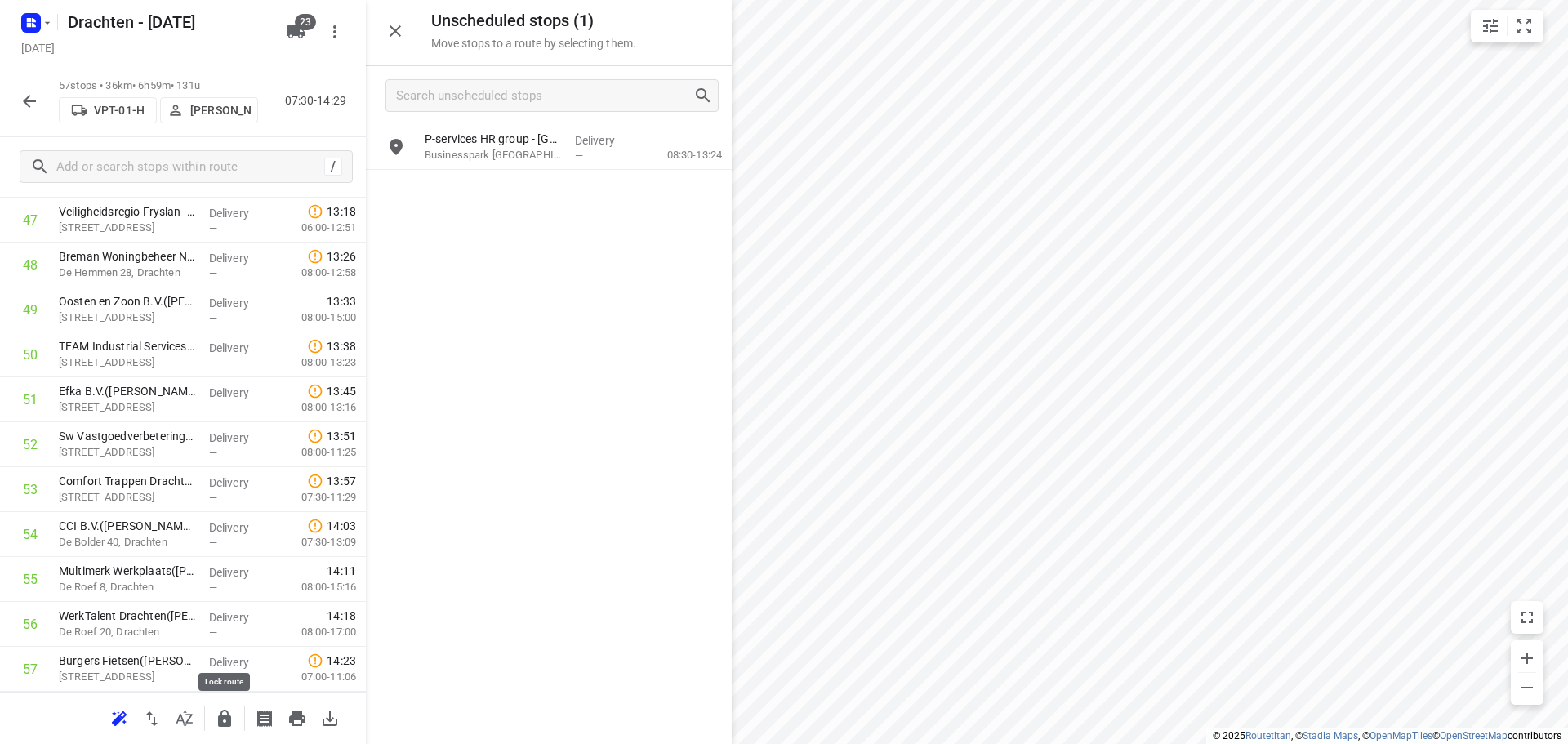
click at [223, 721] on icon "button" at bounding box center [224, 718] width 14 height 17
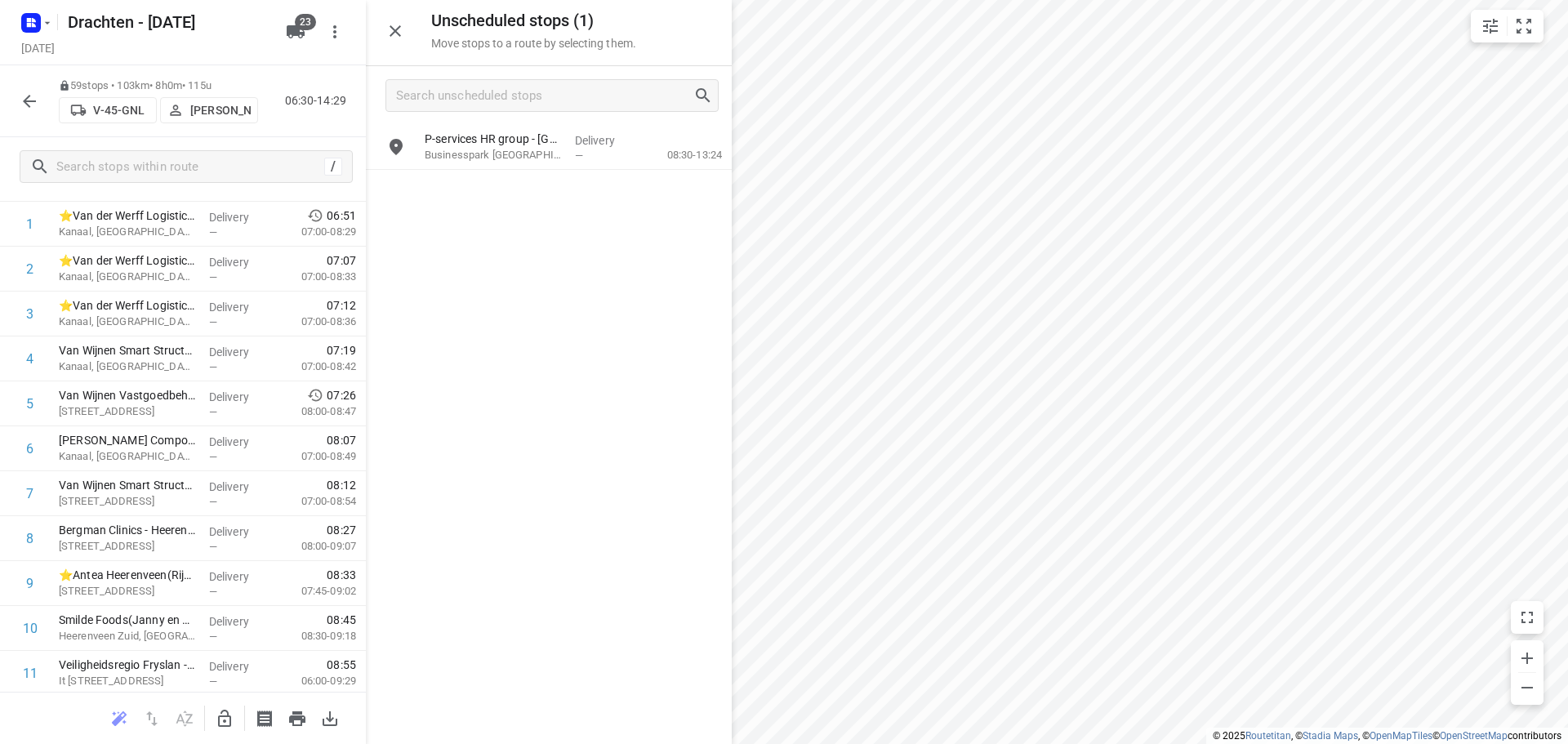
scroll to position [0, 0]
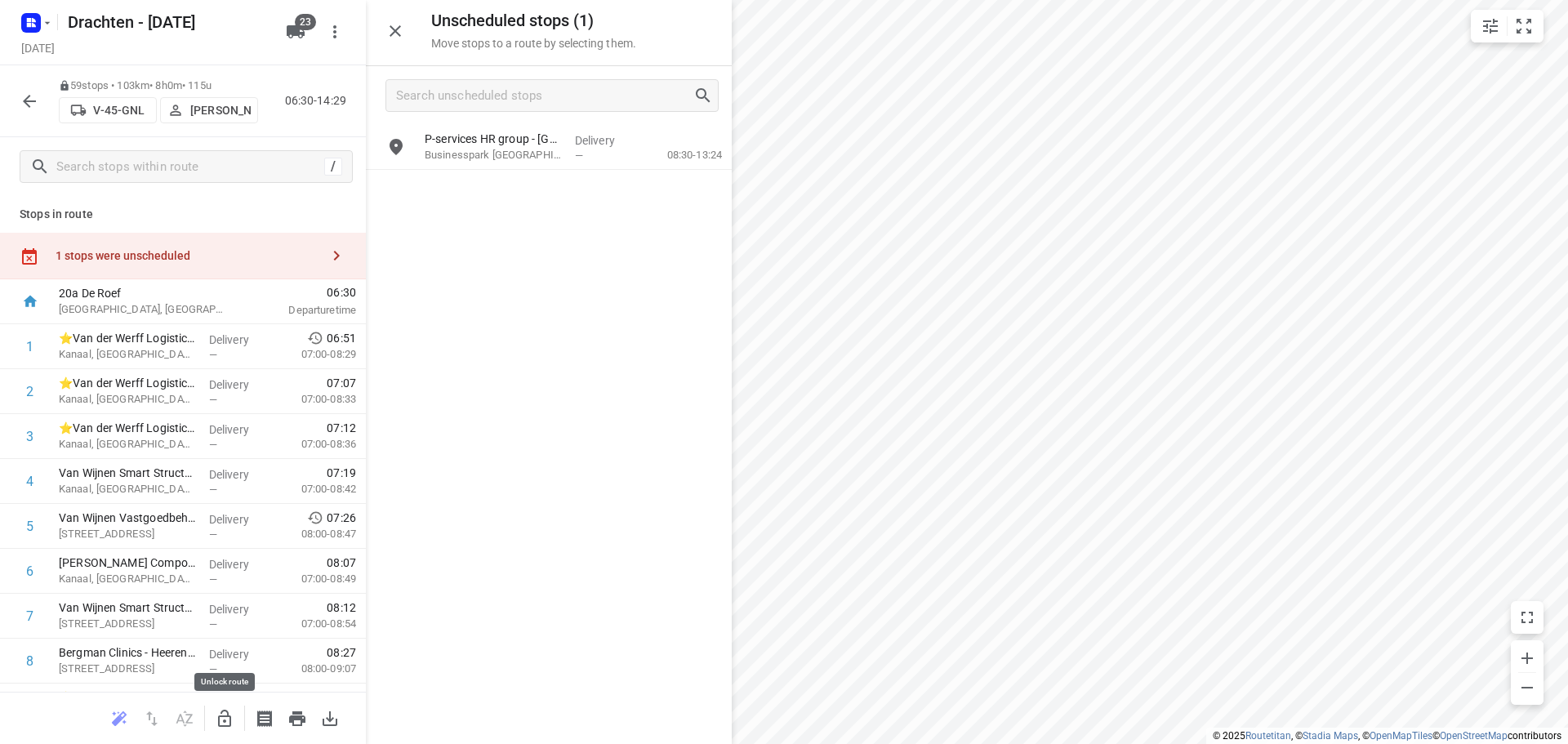
click at [227, 709] on icon "button" at bounding box center [225, 719] width 20 height 20
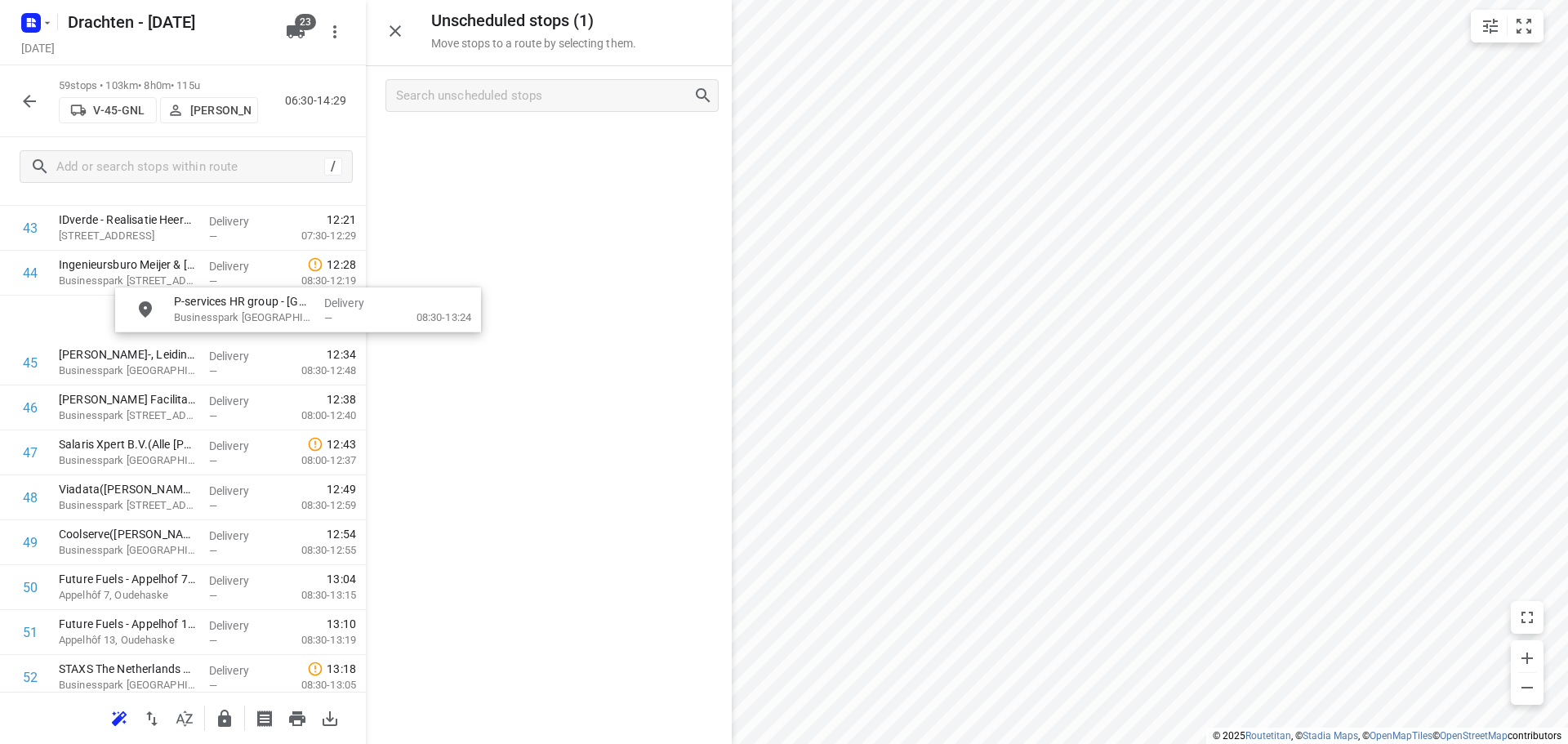
scroll to position [2003, 1]
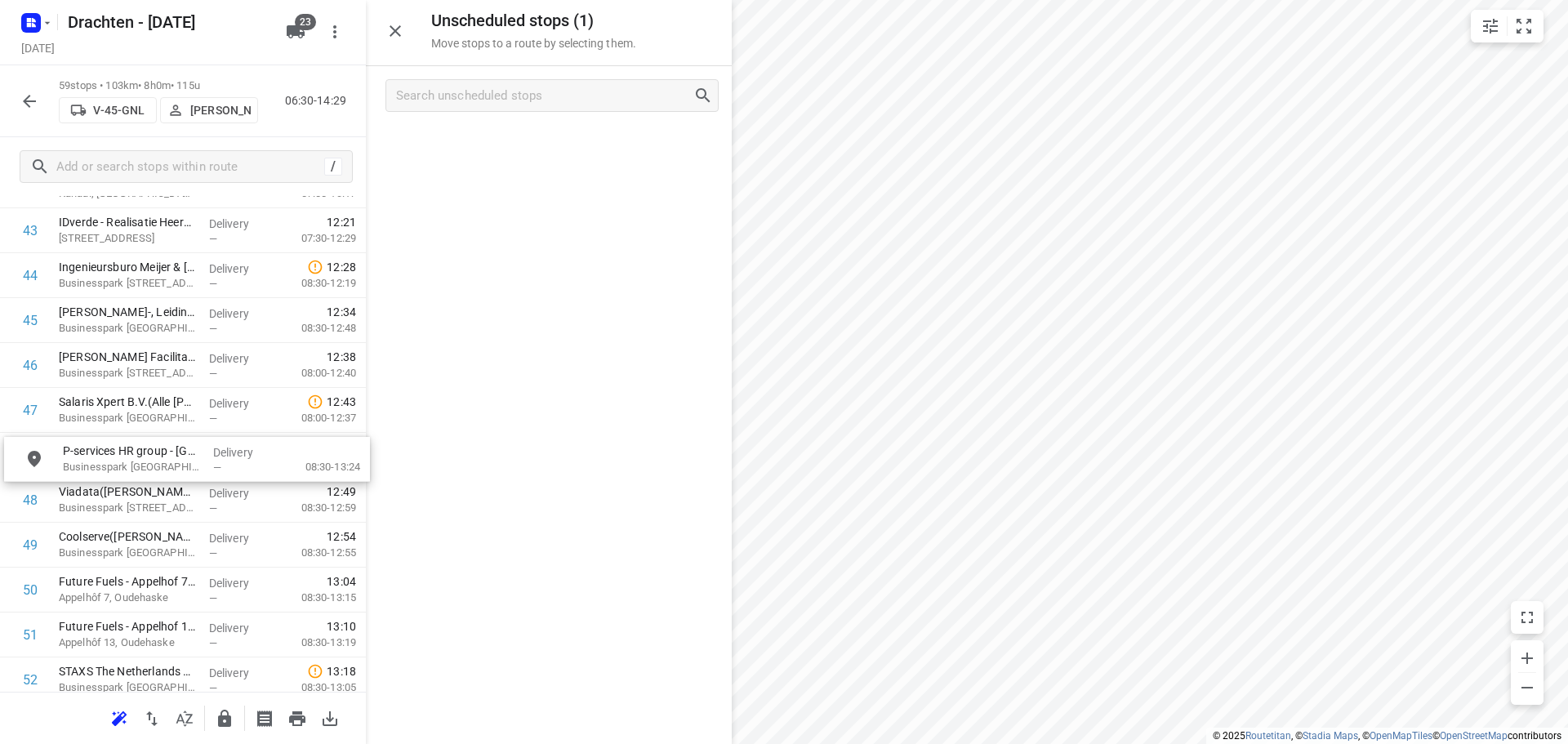
drag, startPoint x: 535, startPoint y: 159, endPoint x: 169, endPoint y: 470, distance: 480.3
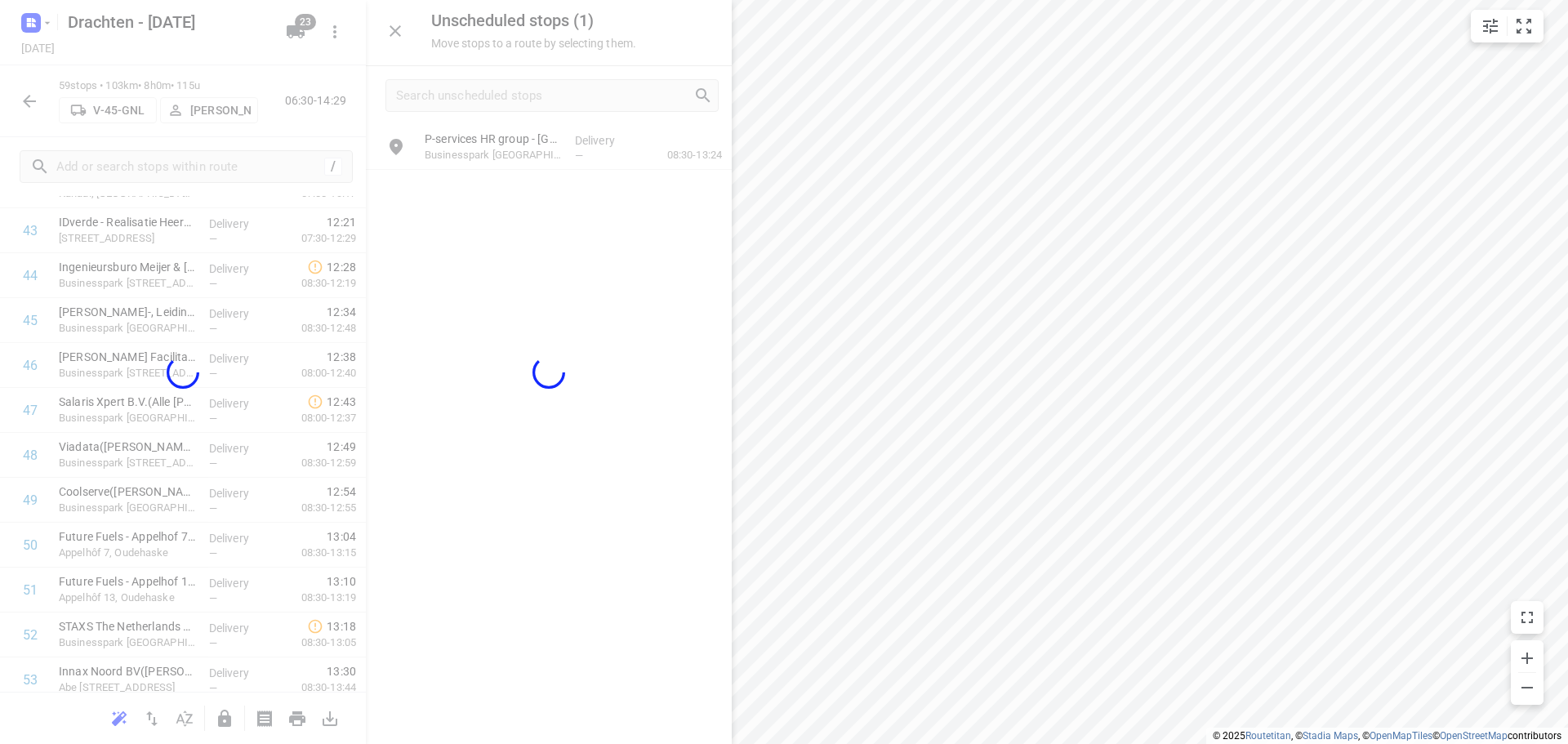
scroll to position [2003, 0]
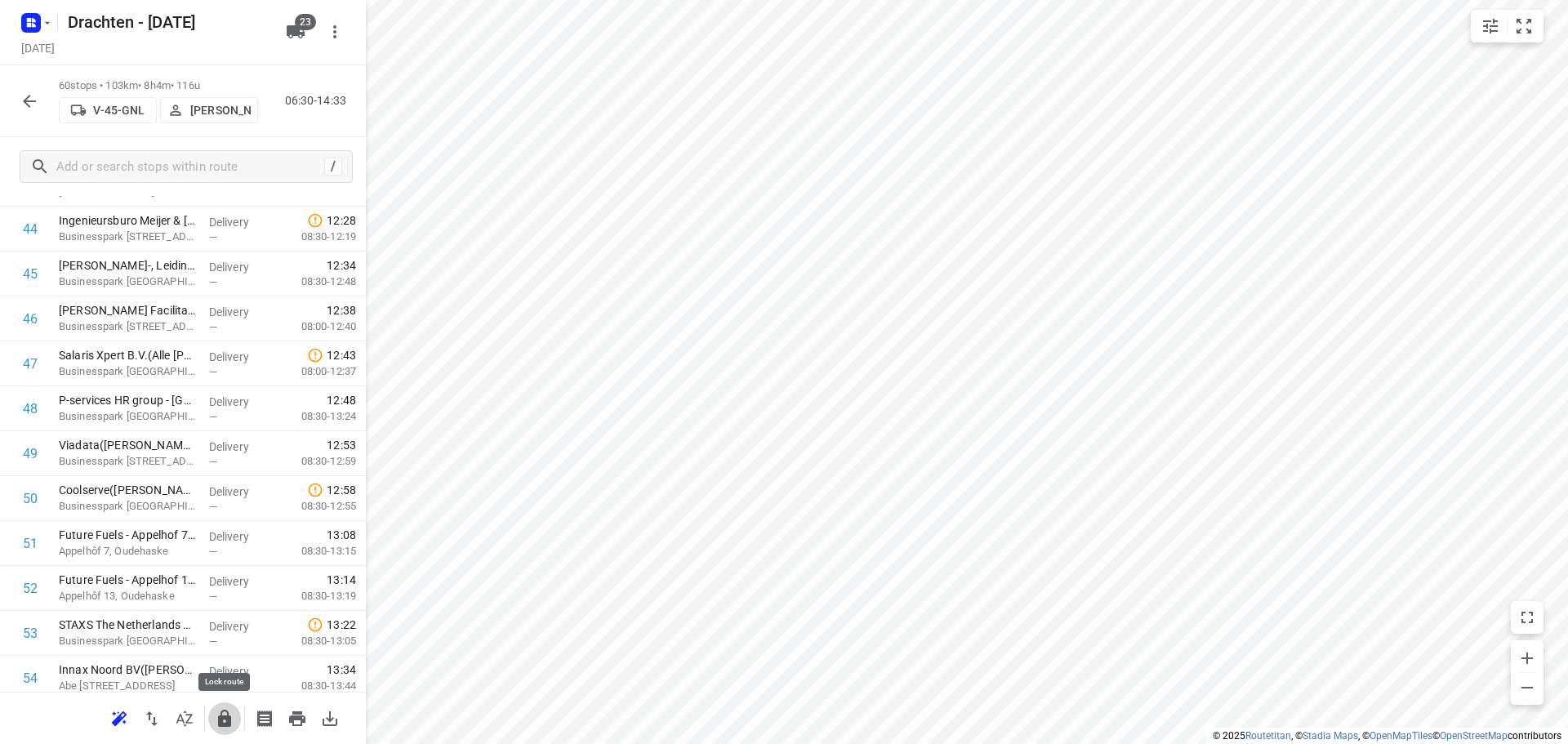
click at [215, 716] on icon "button" at bounding box center [225, 719] width 20 height 20
click at [35, 103] on icon "button" at bounding box center [30, 102] width 20 height 20
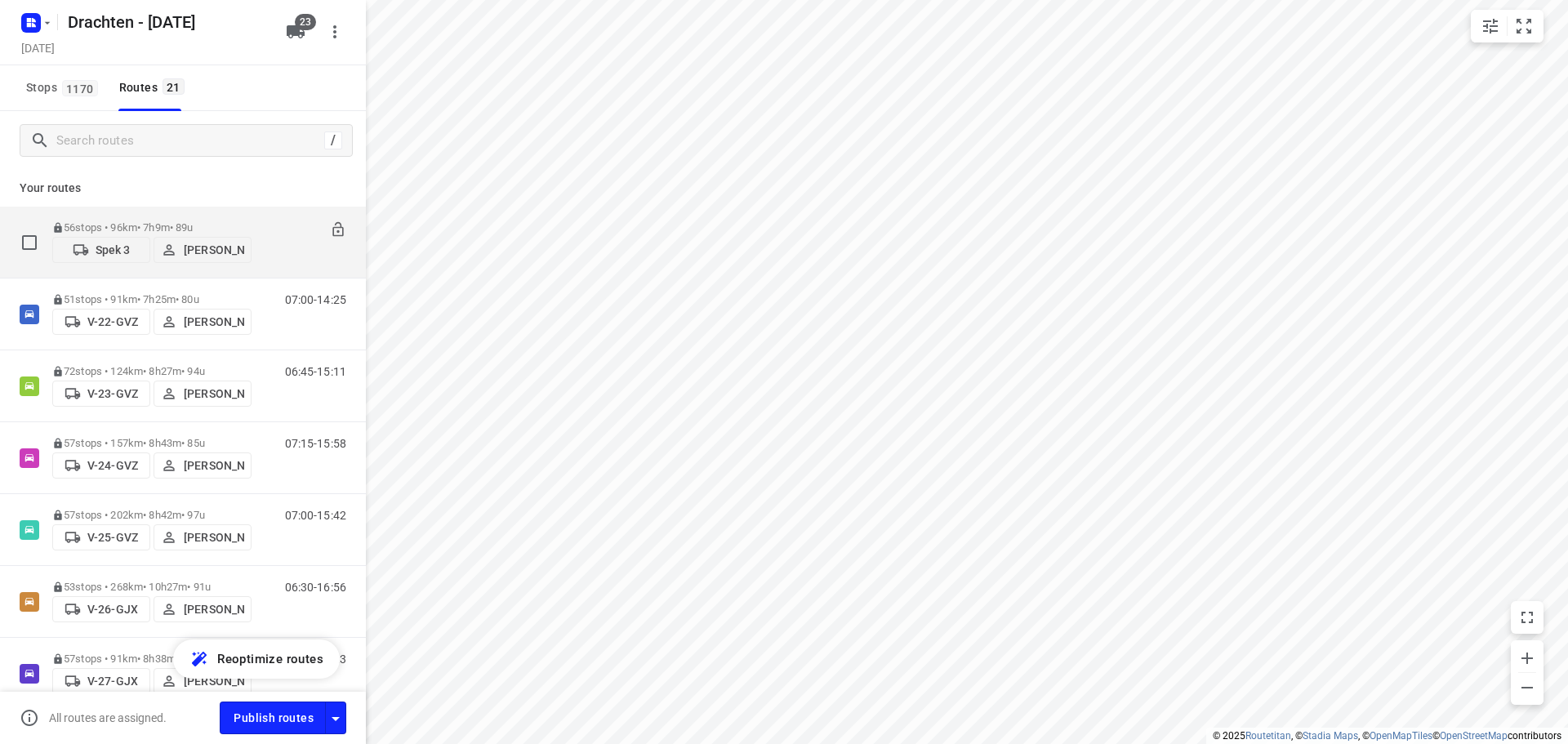
click at [121, 246] on p "Spek 3" at bounding box center [113, 250] width 35 height 14
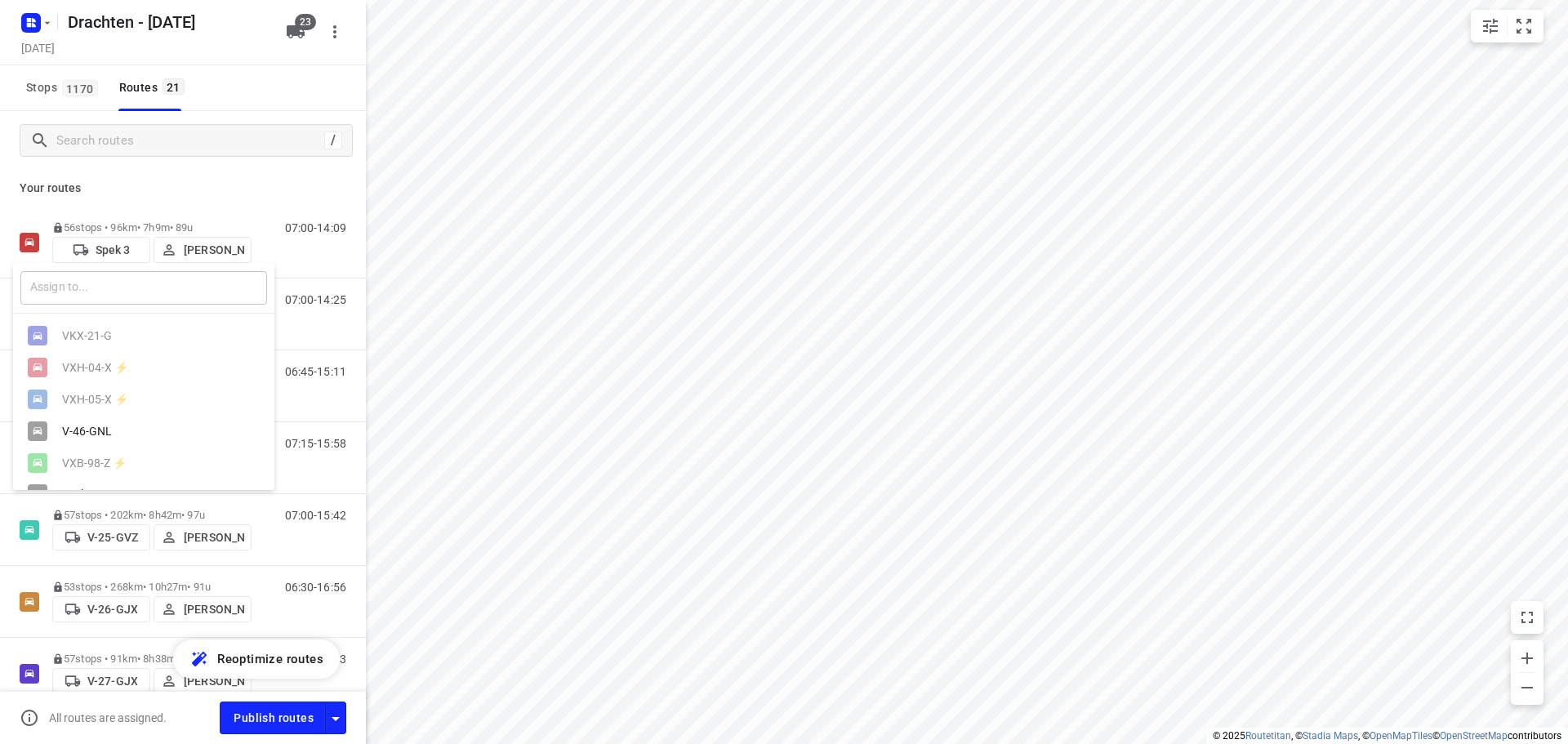
click at [127, 303] on input "text" at bounding box center [144, 287] width 247 height 33
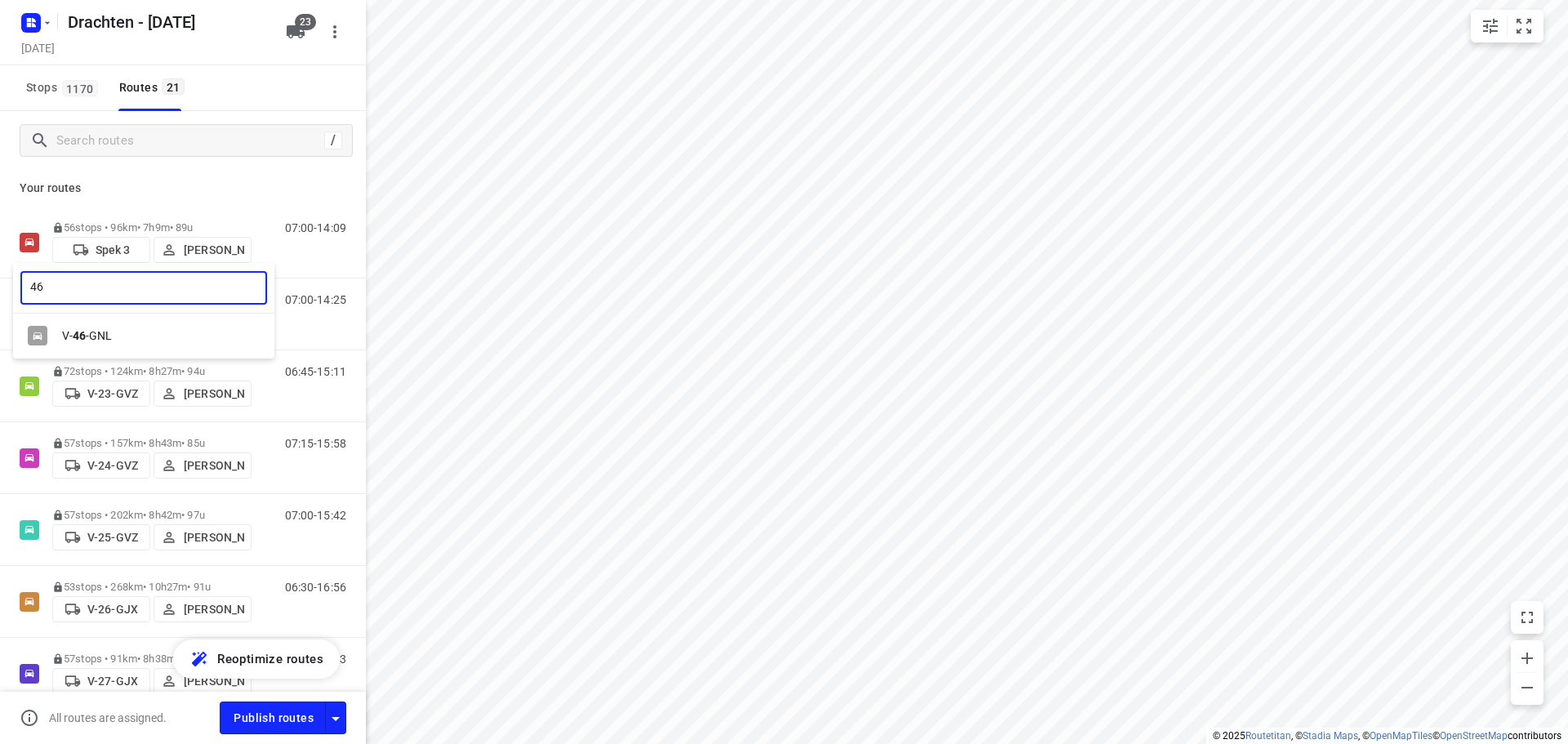
type input "46"
click at [117, 326] on div "V- 46 -GNL" at bounding box center [144, 336] width 261 height 32
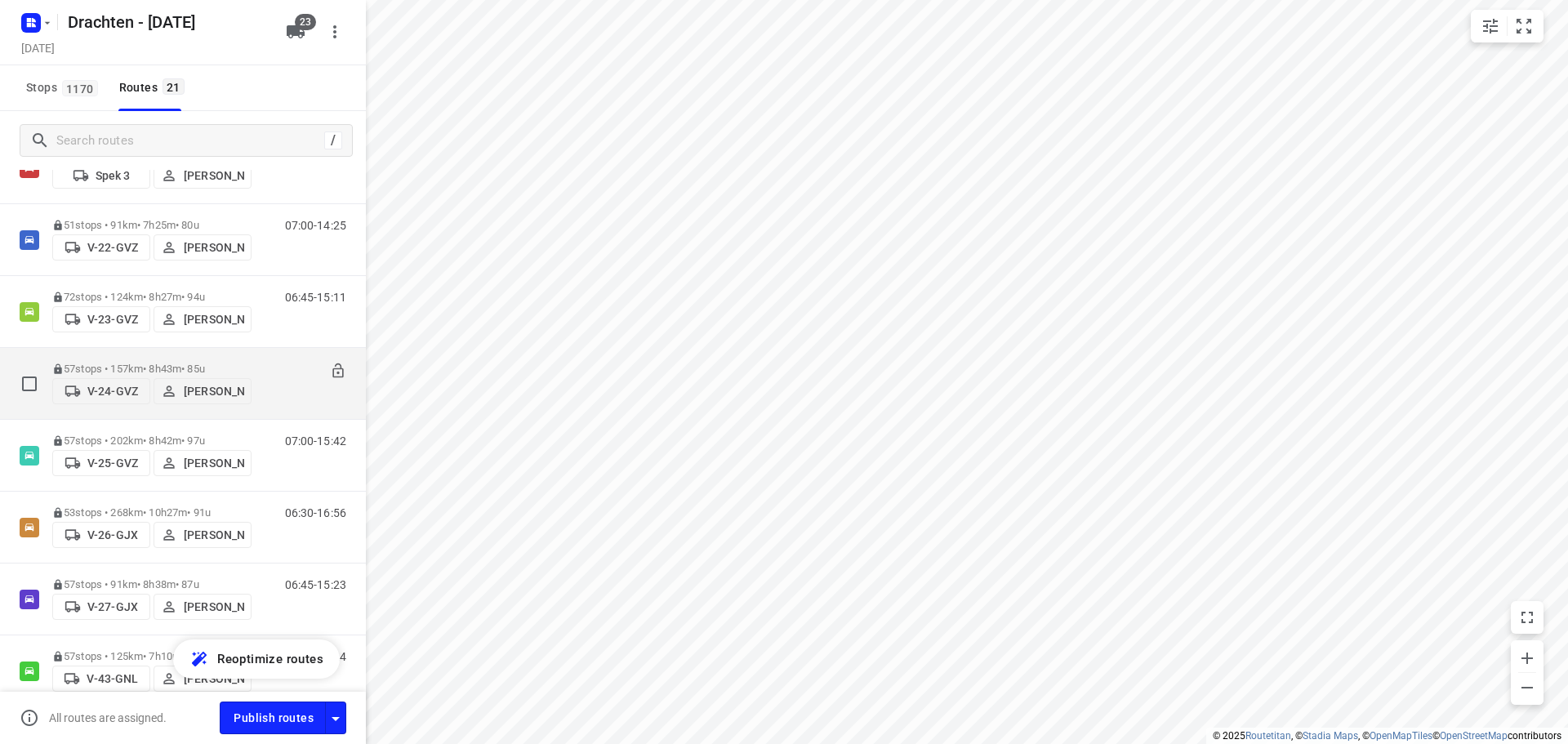
scroll to position [0, 0]
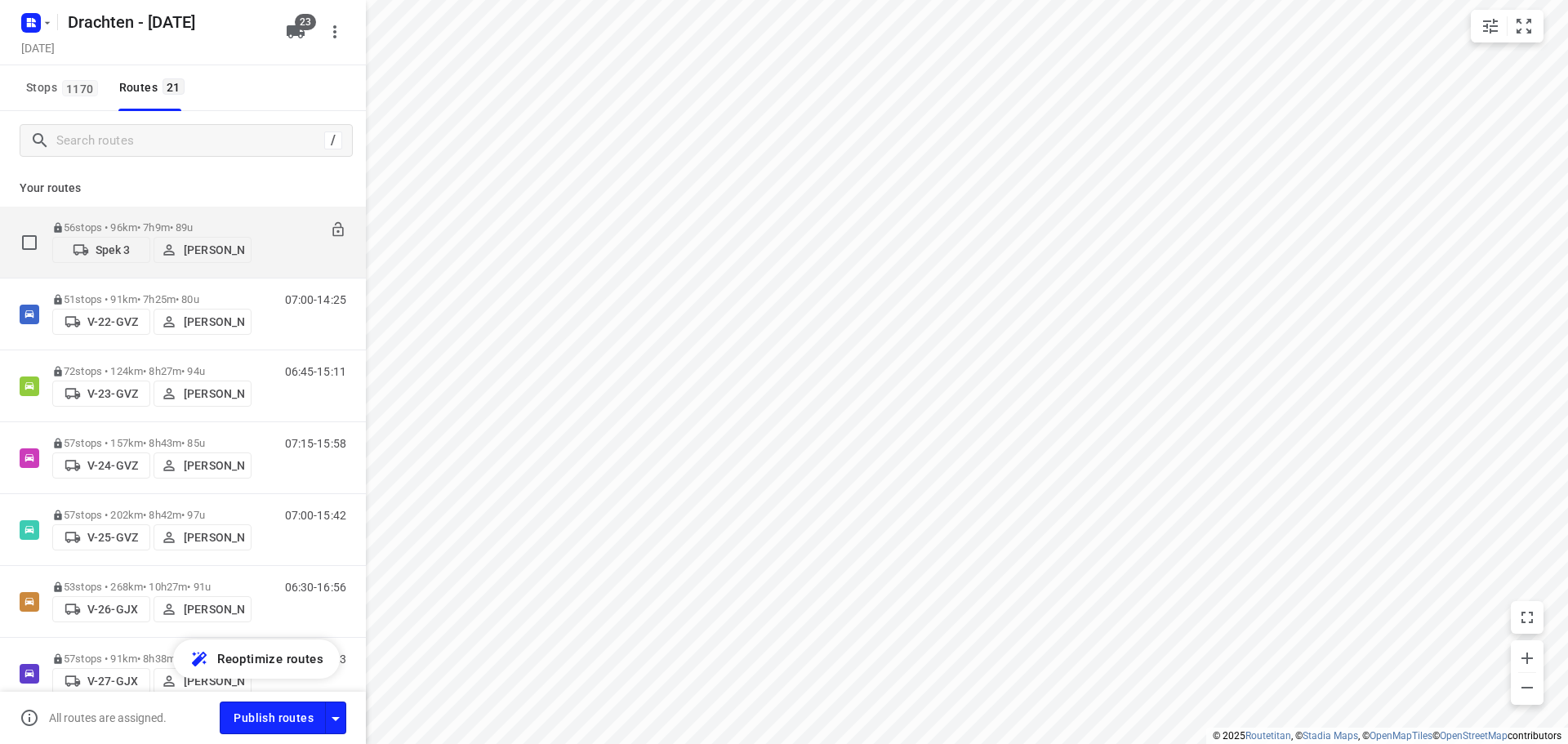
click at [101, 250] on p "Spek 3" at bounding box center [113, 250] width 35 height 14
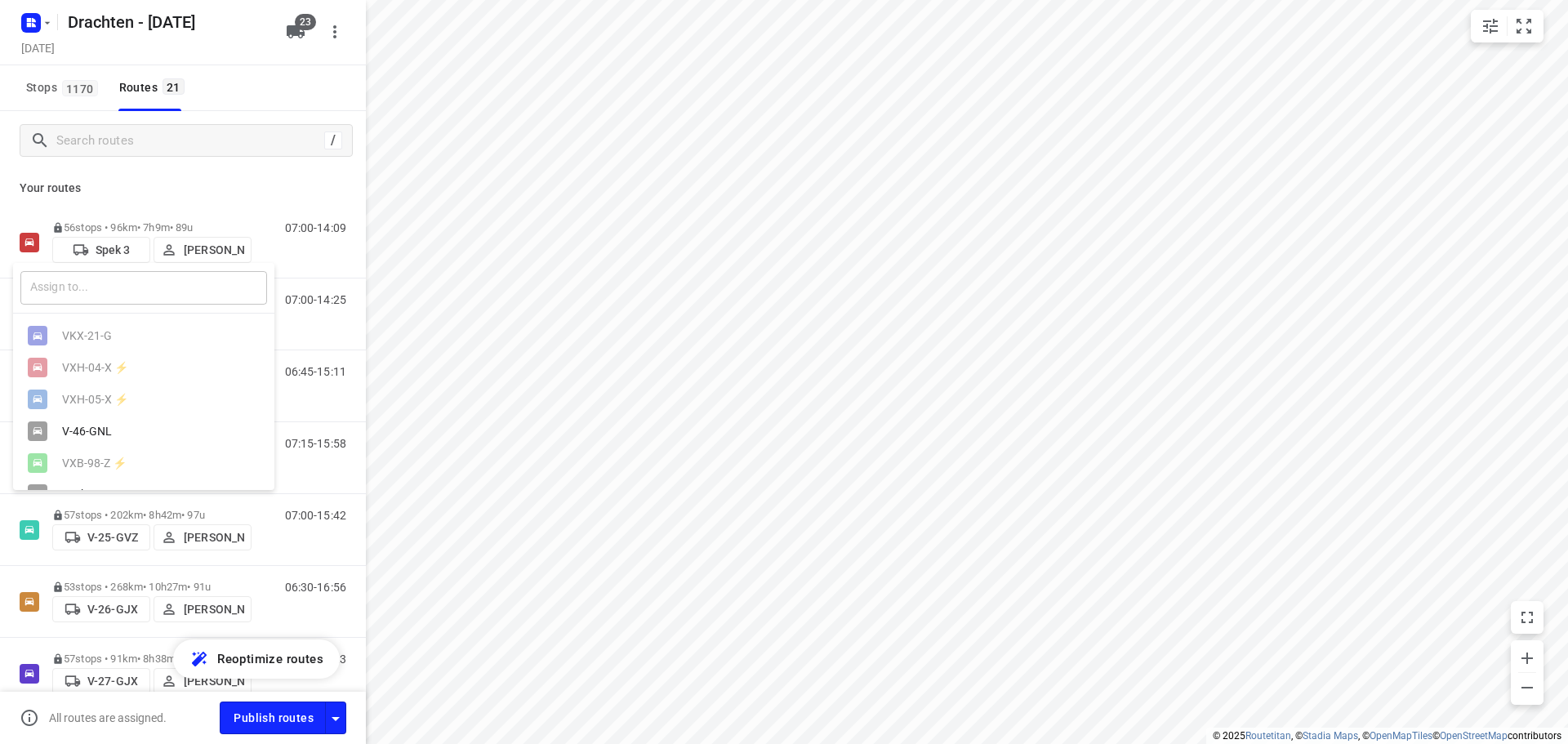
click at [106, 295] on input "text" at bounding box center [144, 287] width 247 height 33
click at [104, 438] on div "V-46-GNL" at bounding box center [148, 431] width 171 height 14
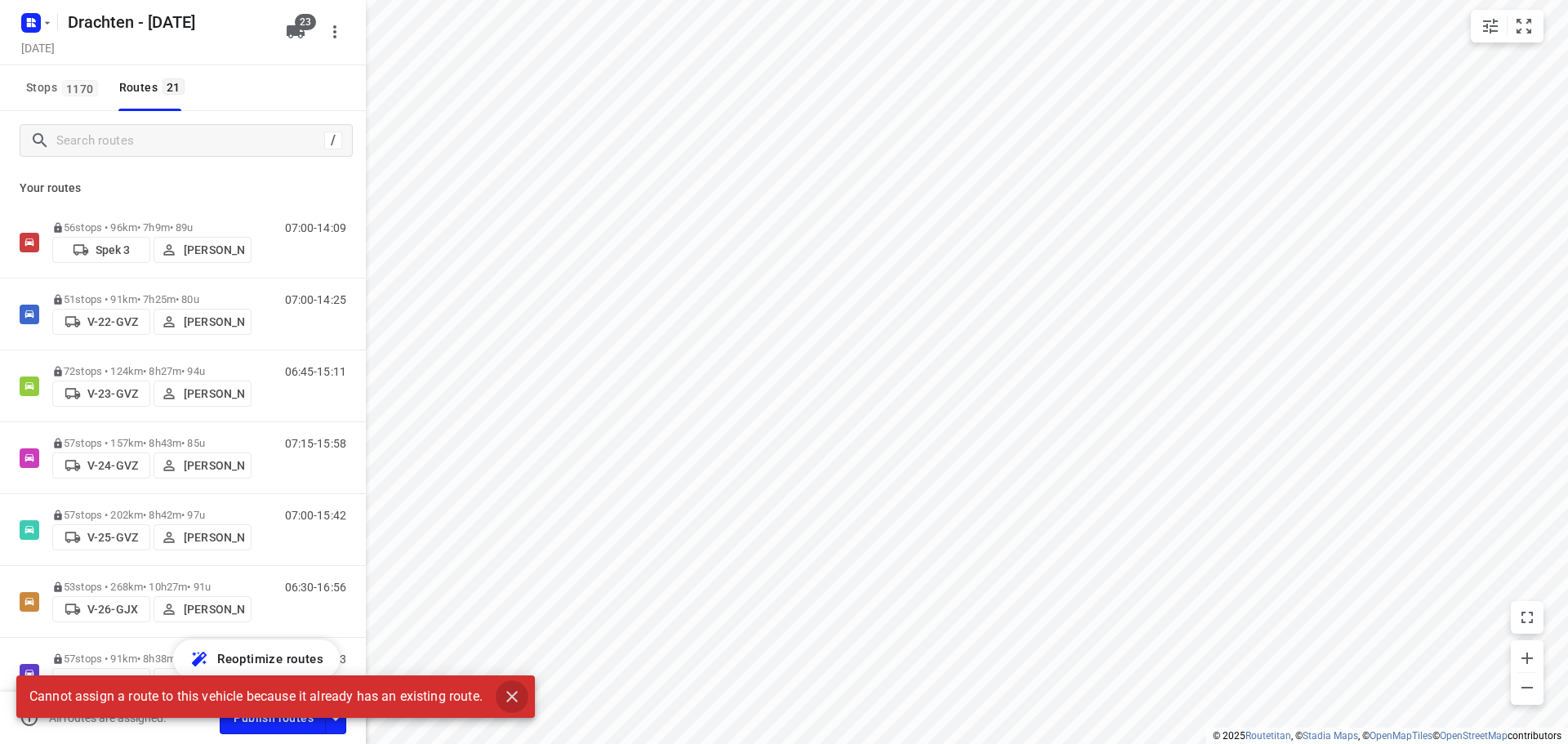
click at [515, 698] on icon "button" at bounding box center [512, 696] width 12 height 12
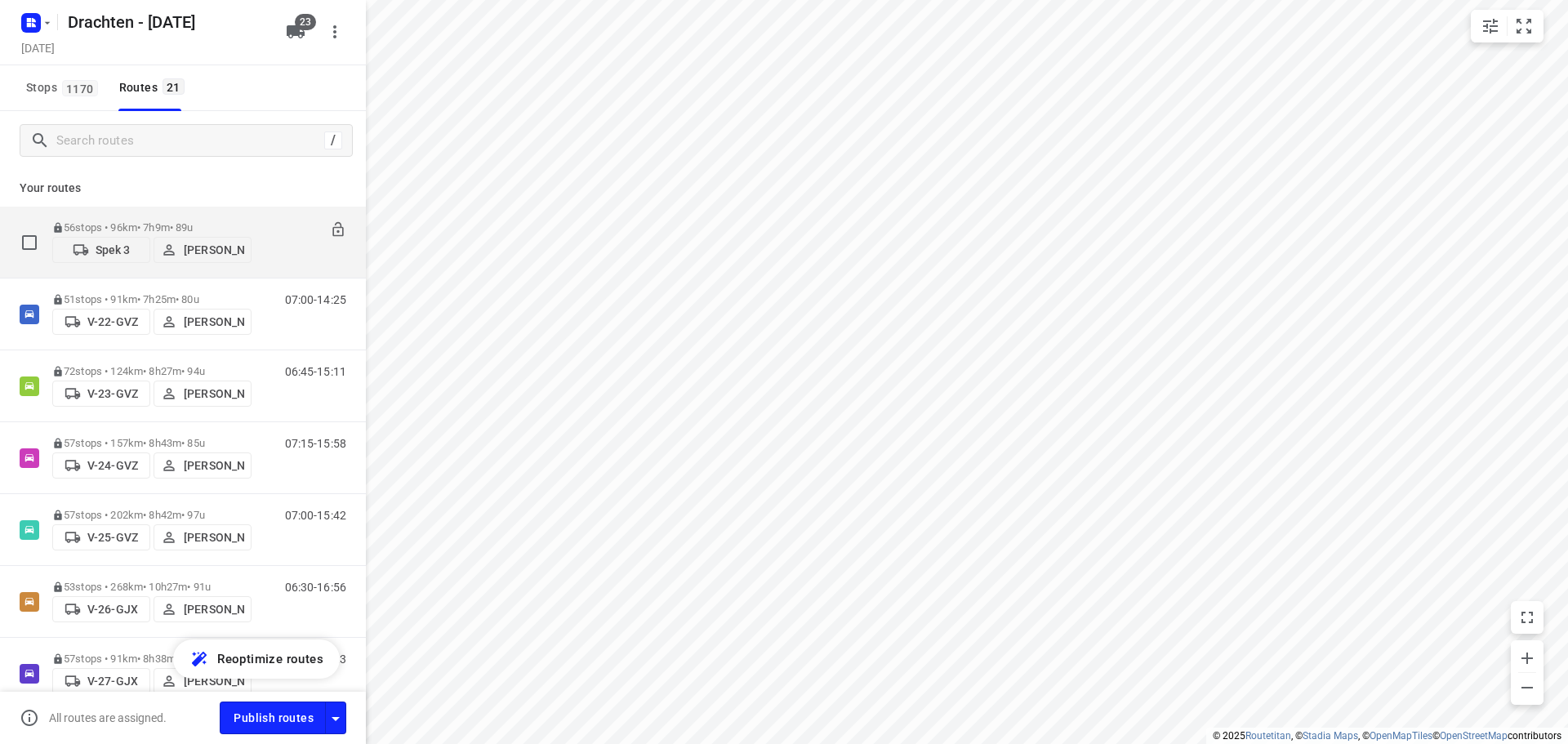
click at [110, 250] on p "Spek 3" at bounding box center [113, 250] width 35 height 14
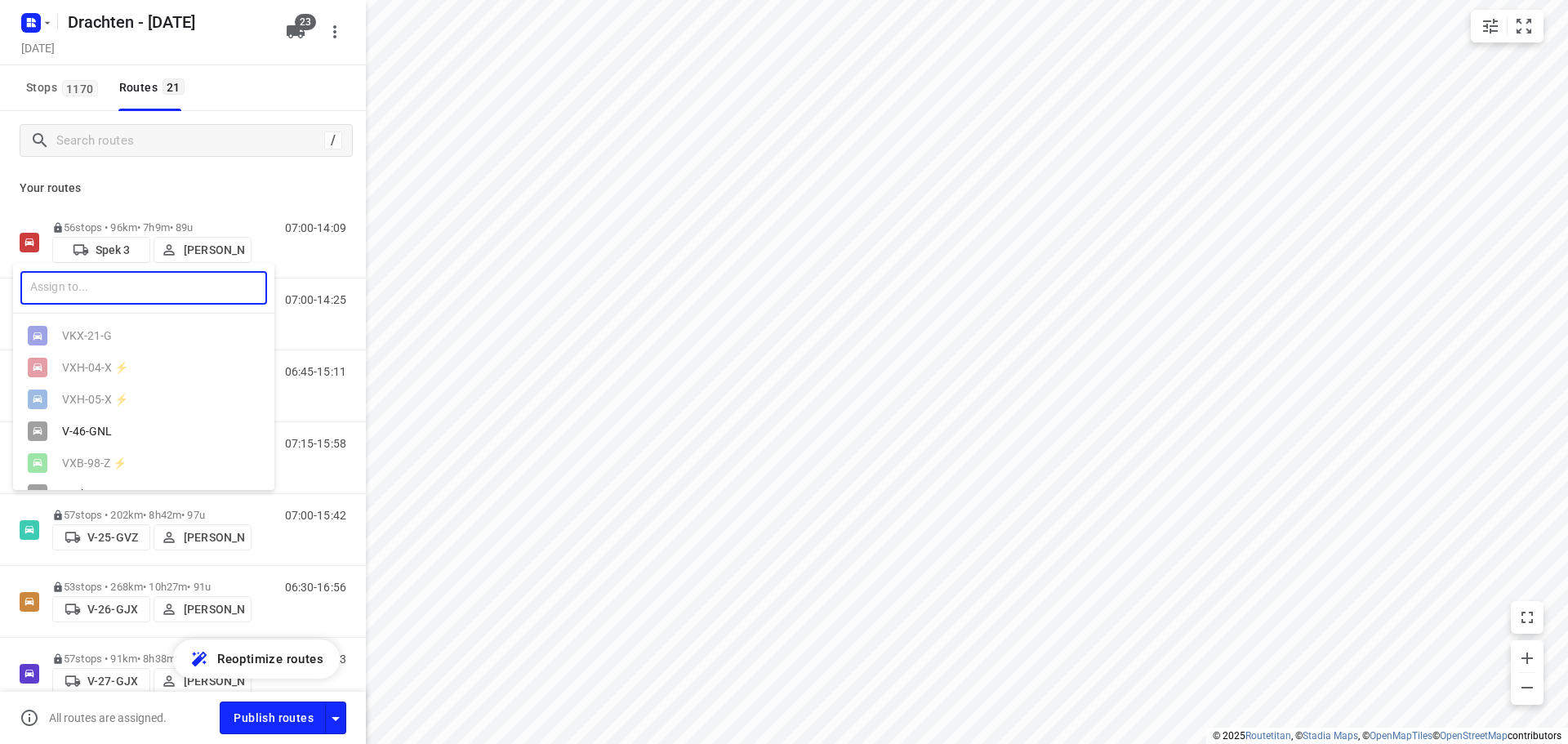
click at [88, 292] on input "text" at bounding box center [144, 287] width 247 height 33
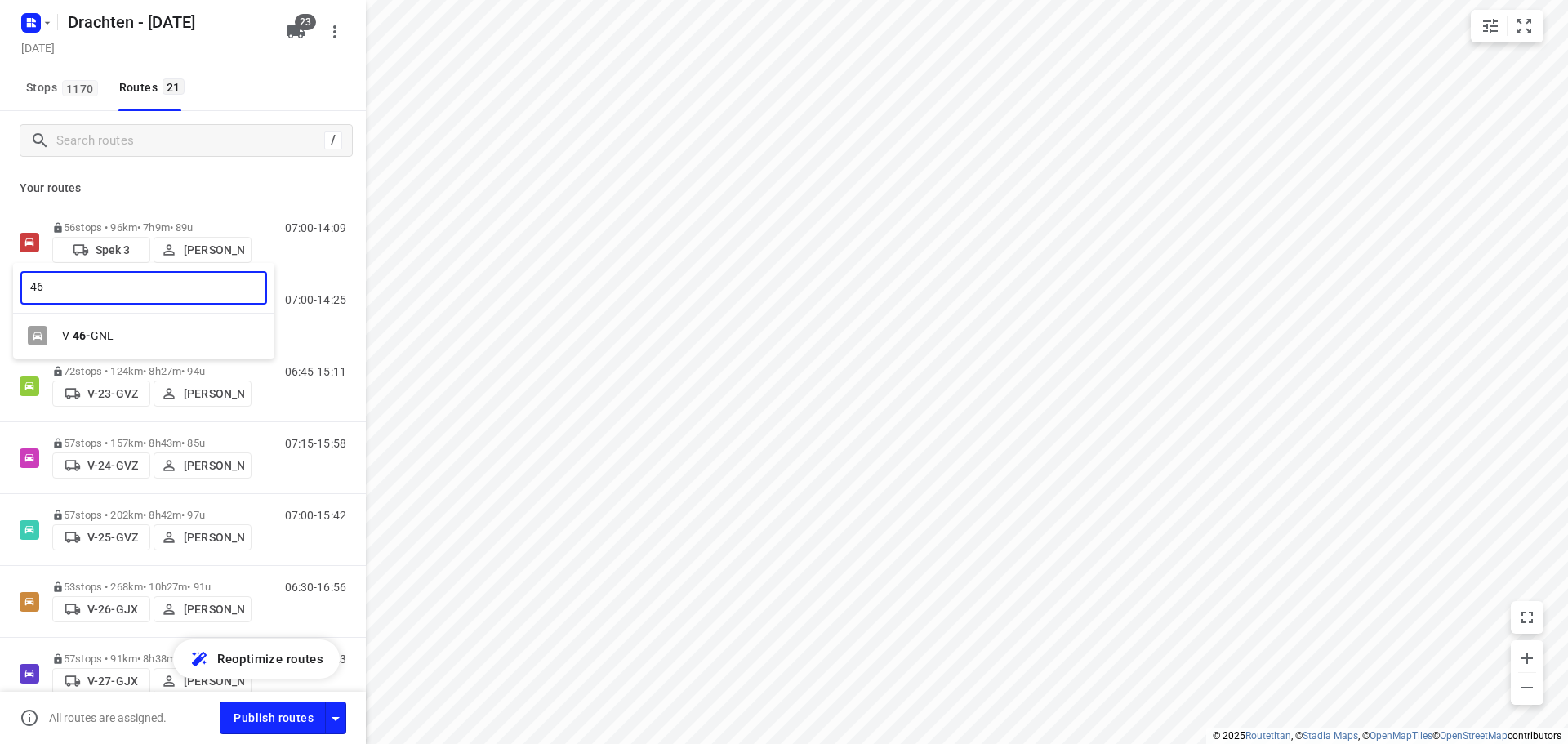
type input "46-"
click at [87, 345] on div "V- 46- GNL" at bounding box center [144, 336] width 261 height 32
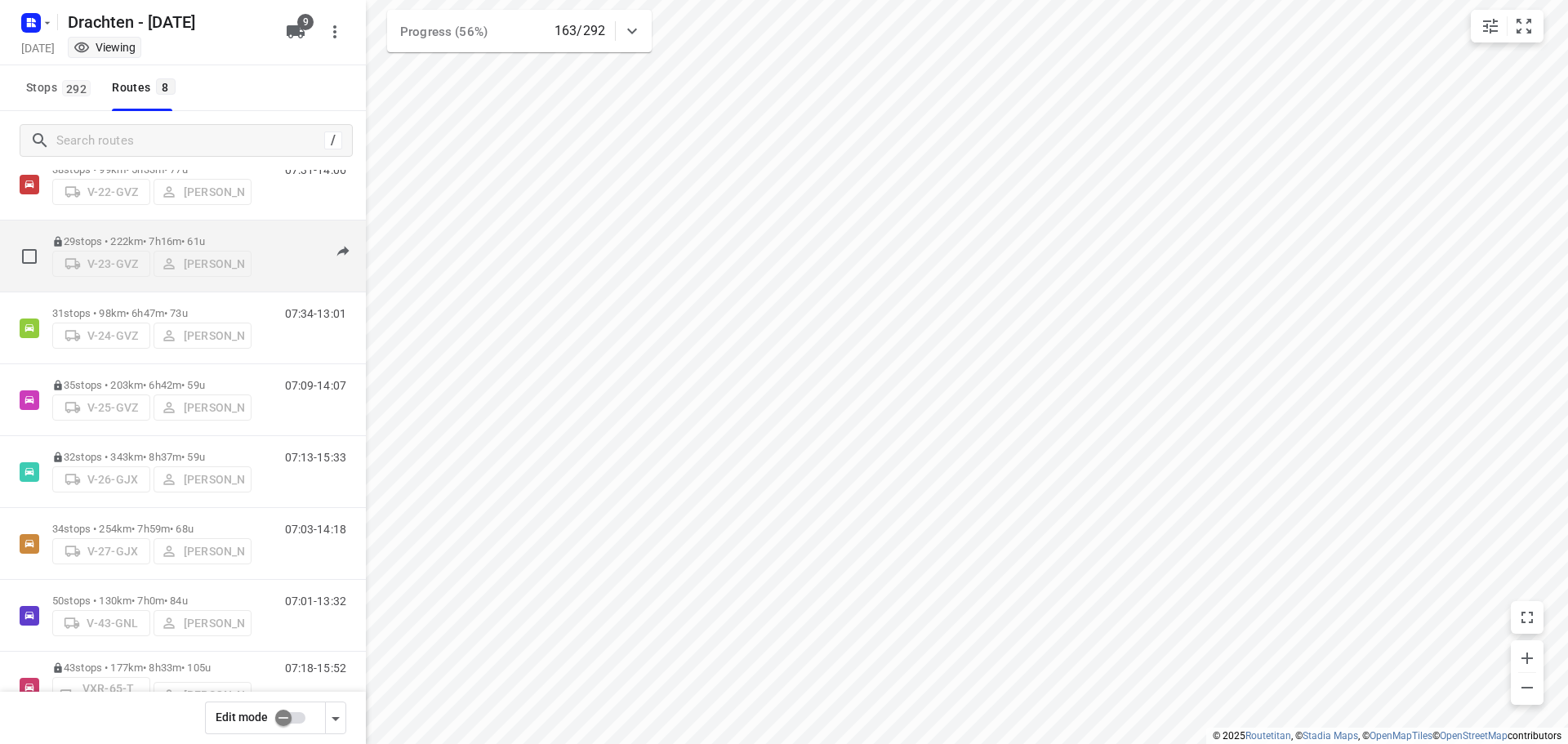
scroll to position [106, 0]
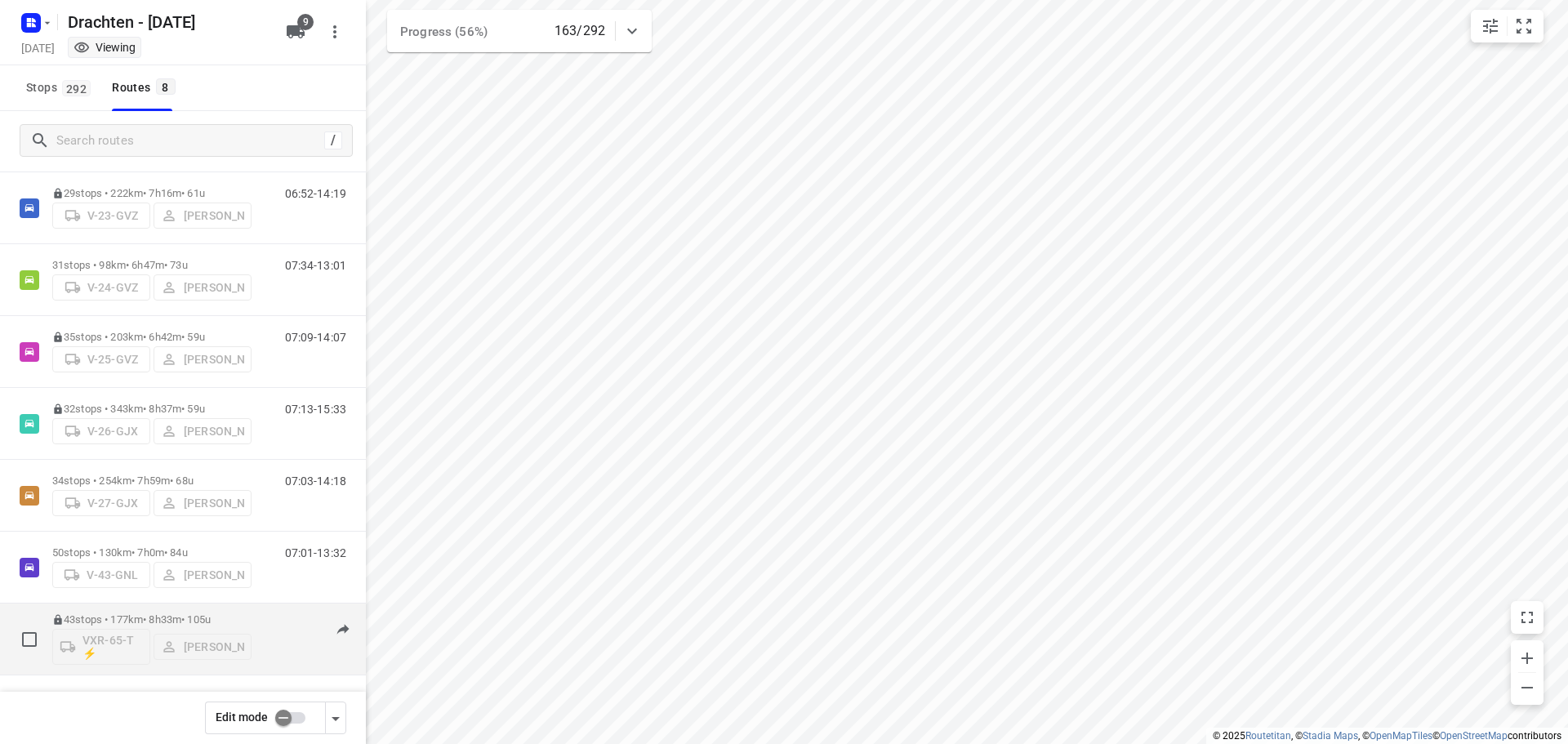
click at [186, 618] on p "43 stops • 177km • 8h33m • 105u" at bounding box center [151, 620] width 199 height 13
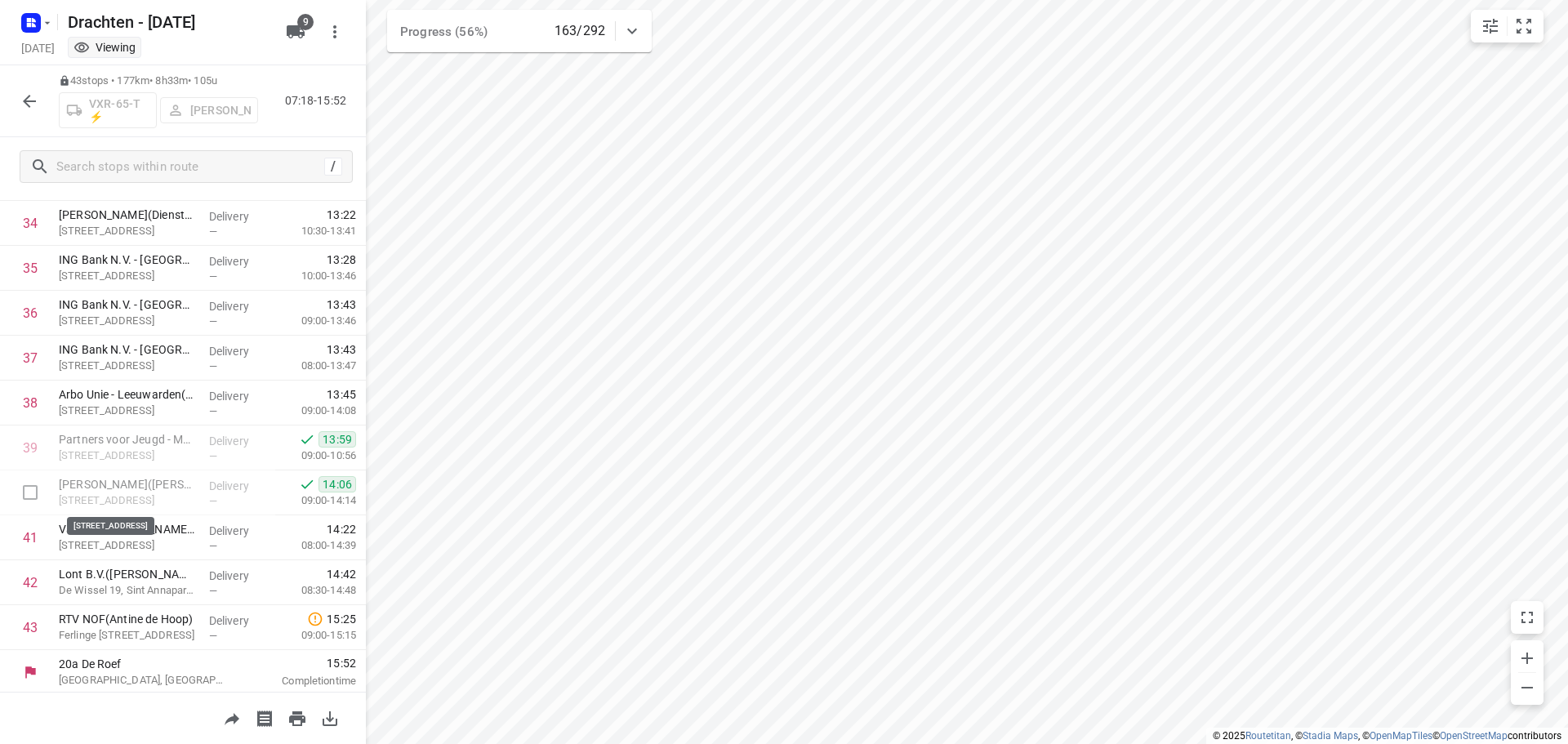
scroll to position [1563, 0]
click at [23, 101] on icon "button" at bounding box center [30, 102] width 20 height 20
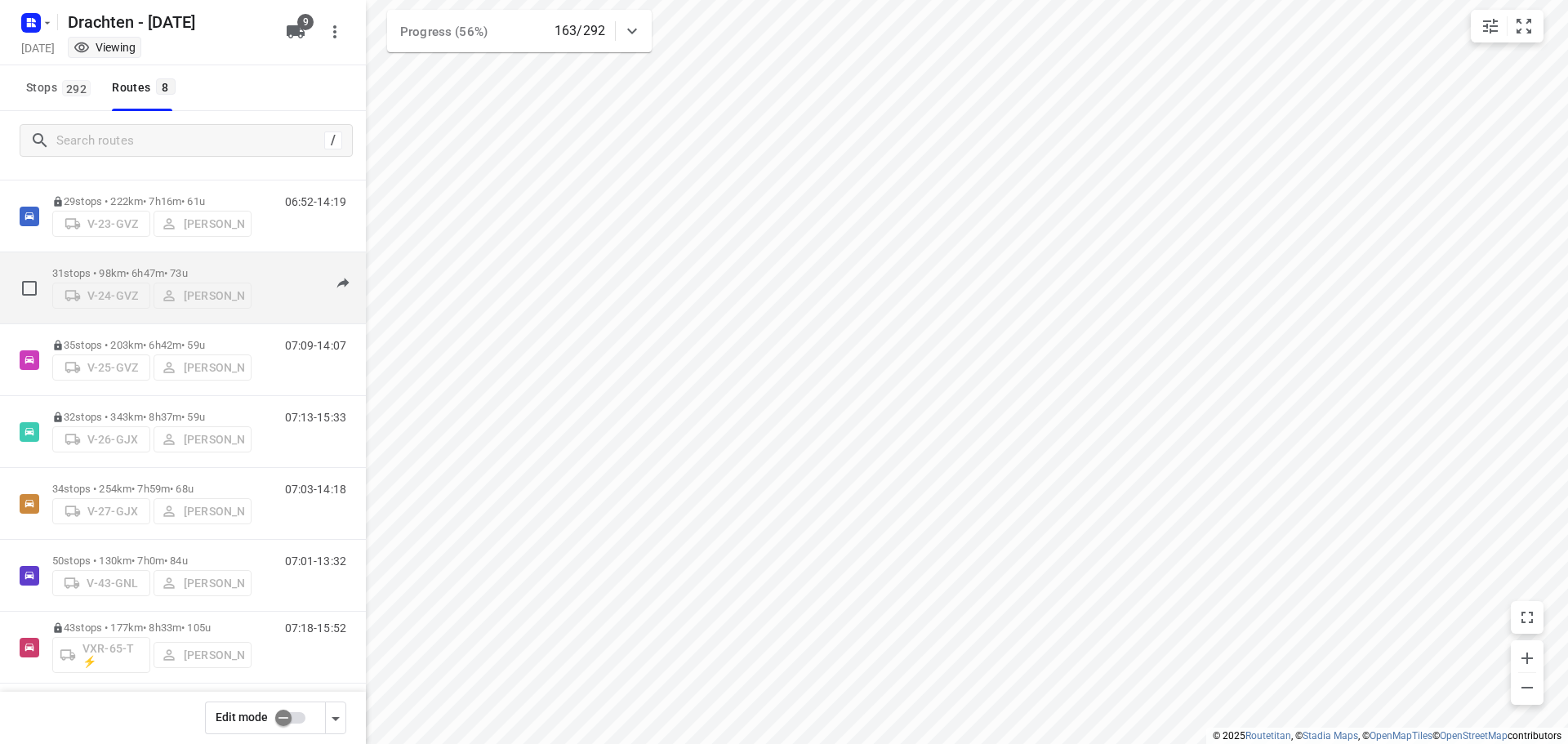
scroll to position [106, 0]
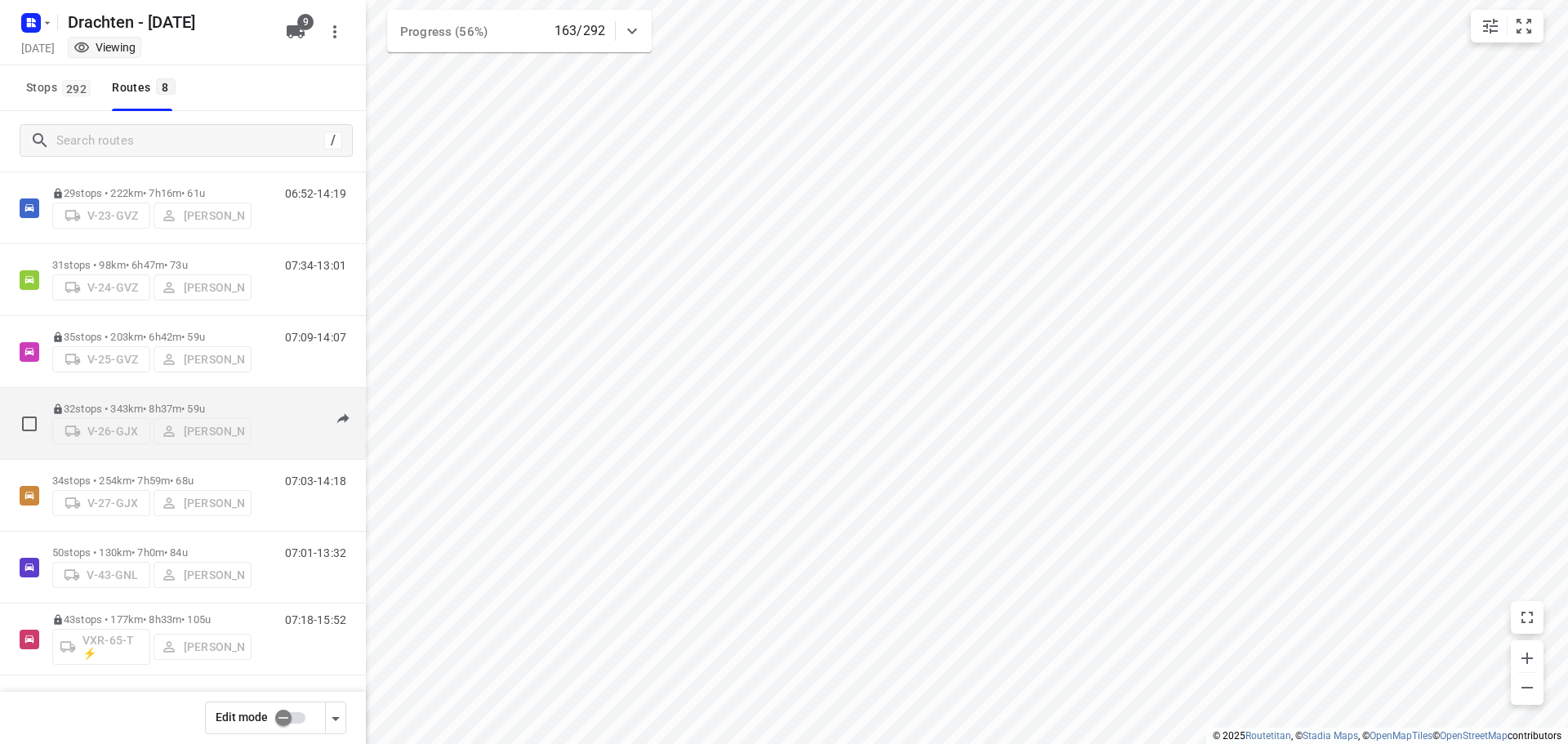
click at [159, 395] on div "32 stops • 343km • 8h37m • 59u V-26-GJX Jos Kaspers" at bounding box center [151, 423] width 199 height 58
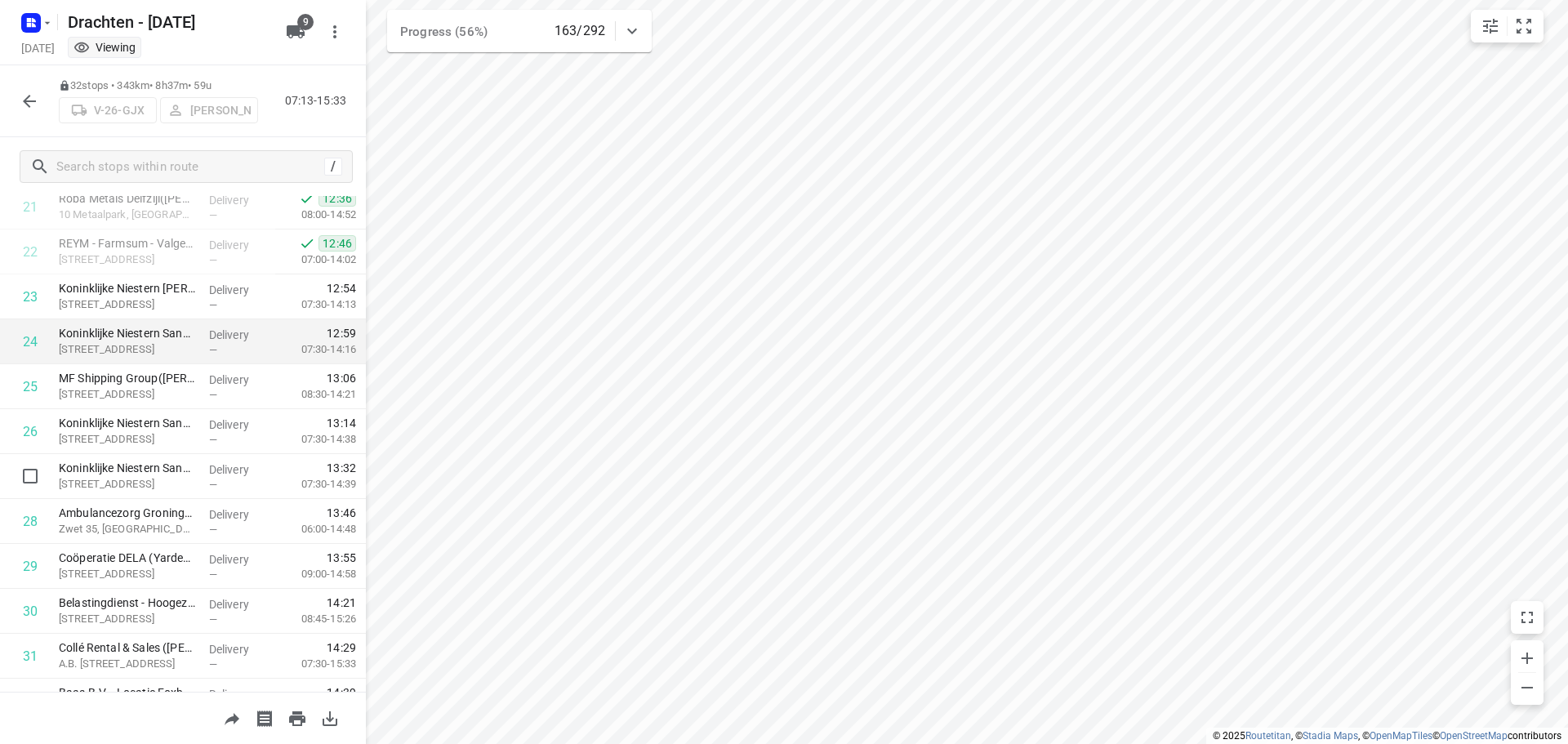
scroll to position [1068, 0]
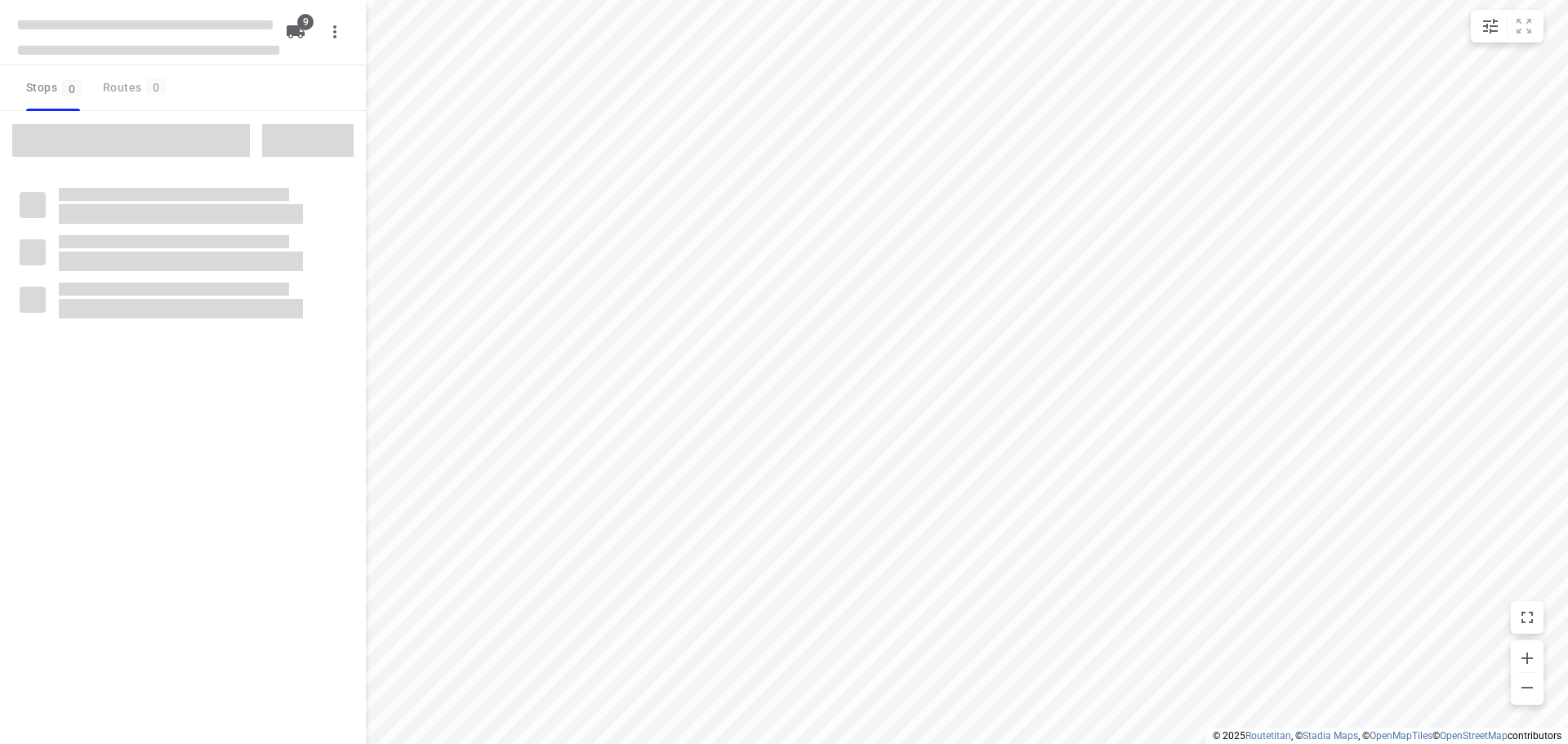
type input "distance"
checkbox input "true"
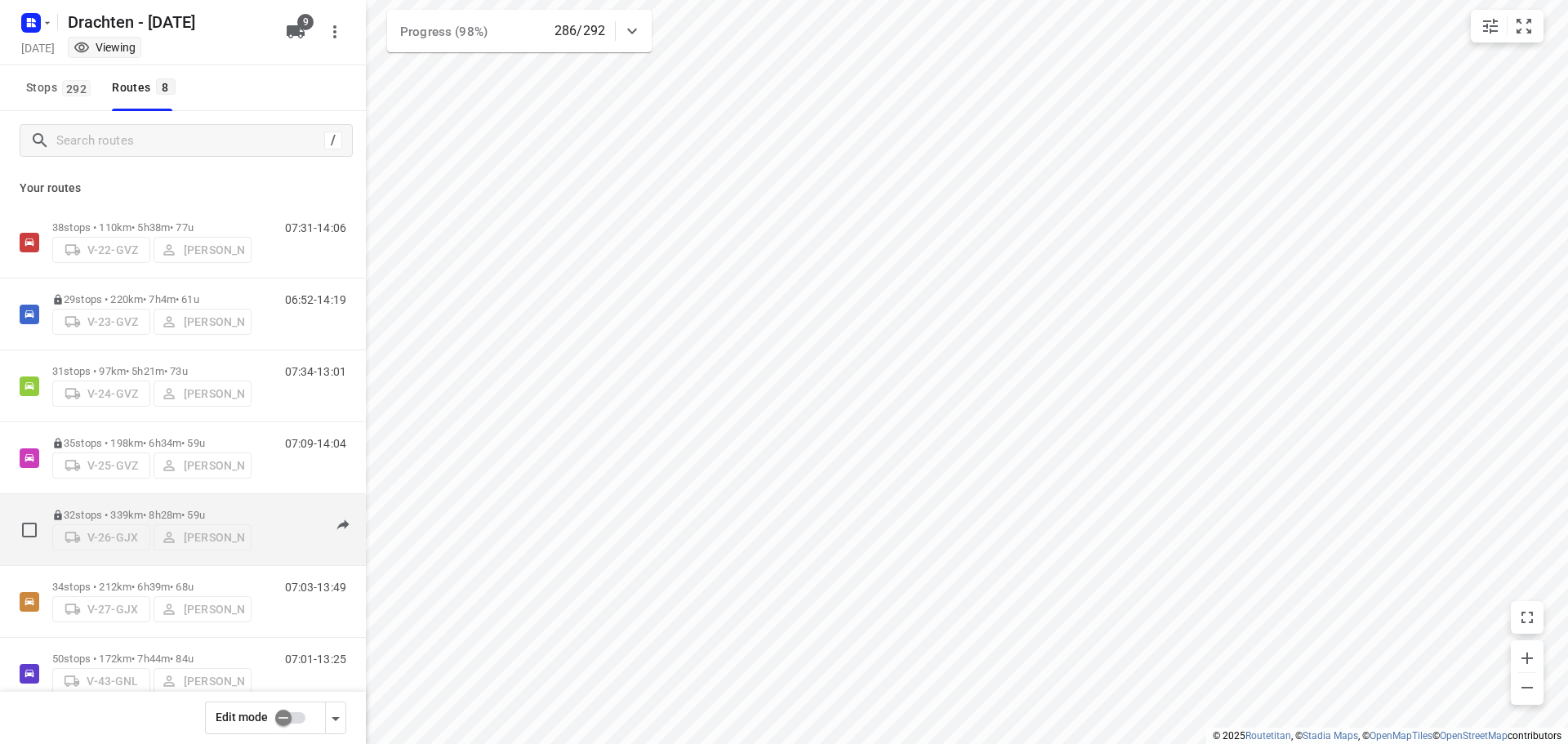
click at [150, 501] on div "32 stops • 339km • 8h28m • 59u V-26-GJX Jos Kaspers" at bounding box center [151, 530] width 199 height 58
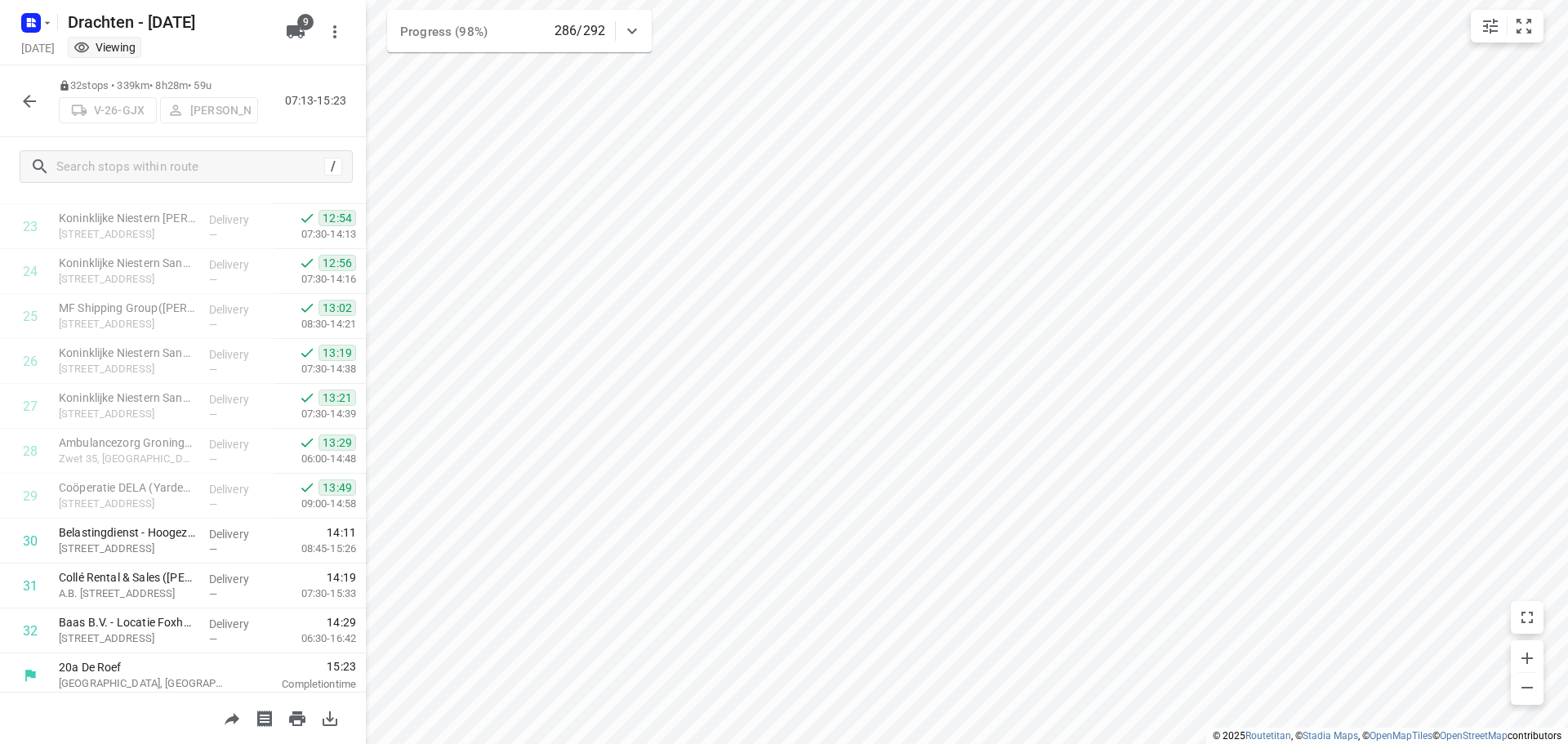
scroll to position [1068, 0]
click at [44, 102] on button "button" at bounding box center [30, 101] width 32 height 32
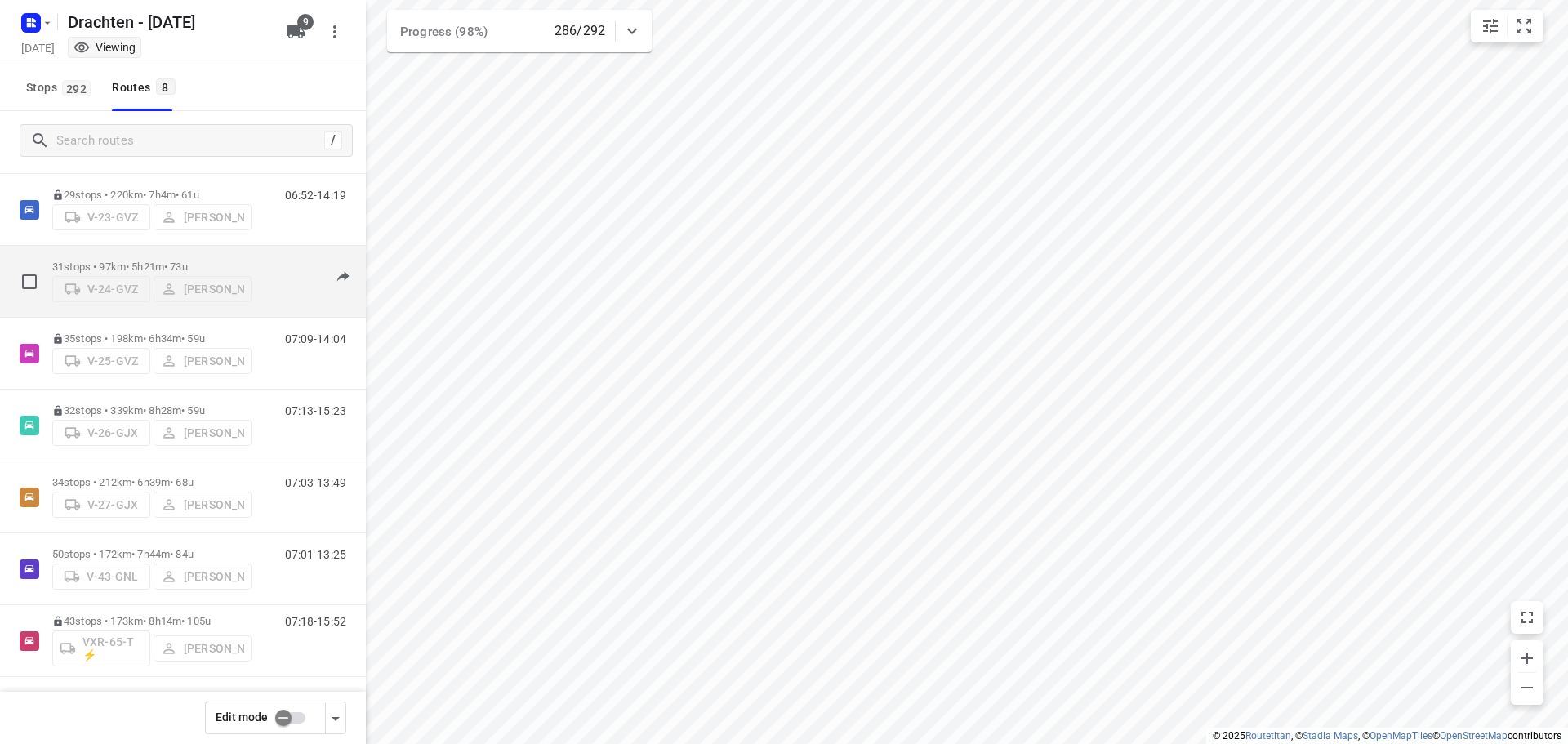
scroll to position [106, 0]
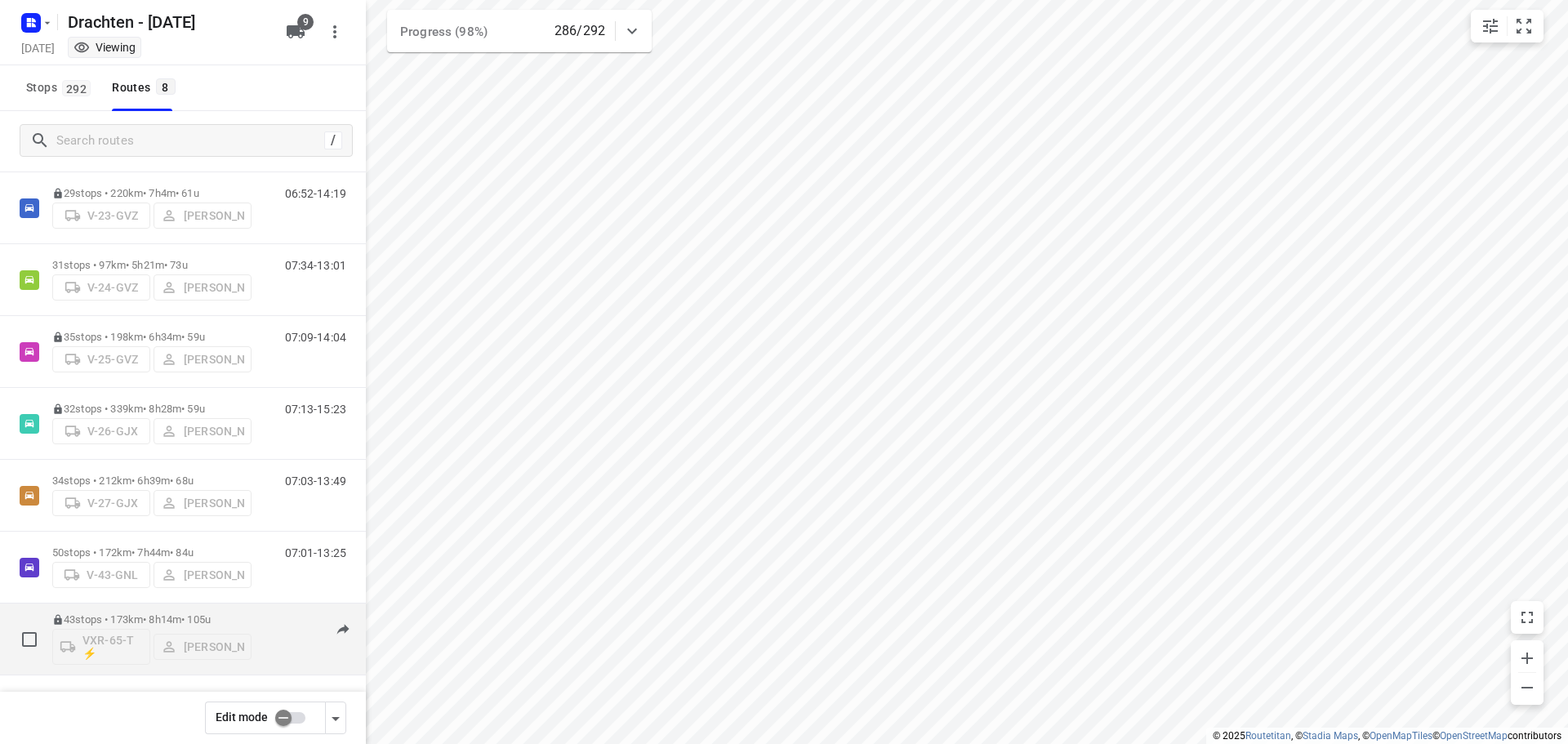
click at [163, 619] on p "43 stops • 173km • 8h14m • 105u" at bounding box center [151, 620] width 199 height 13
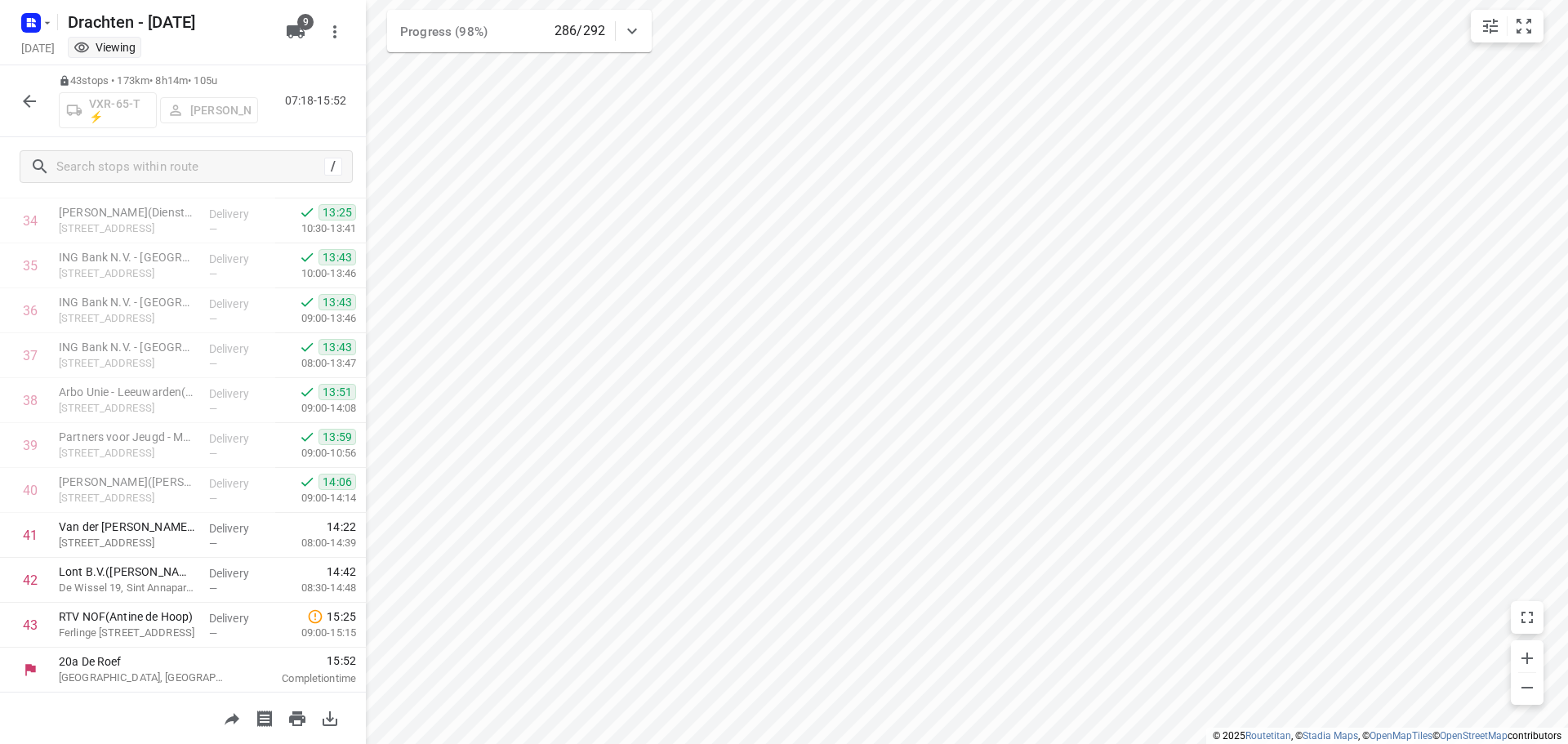
scroll to position [1563, 0]
click at [26, 100] on icon "button" at bounding box center [29, 101] width 14 height 14
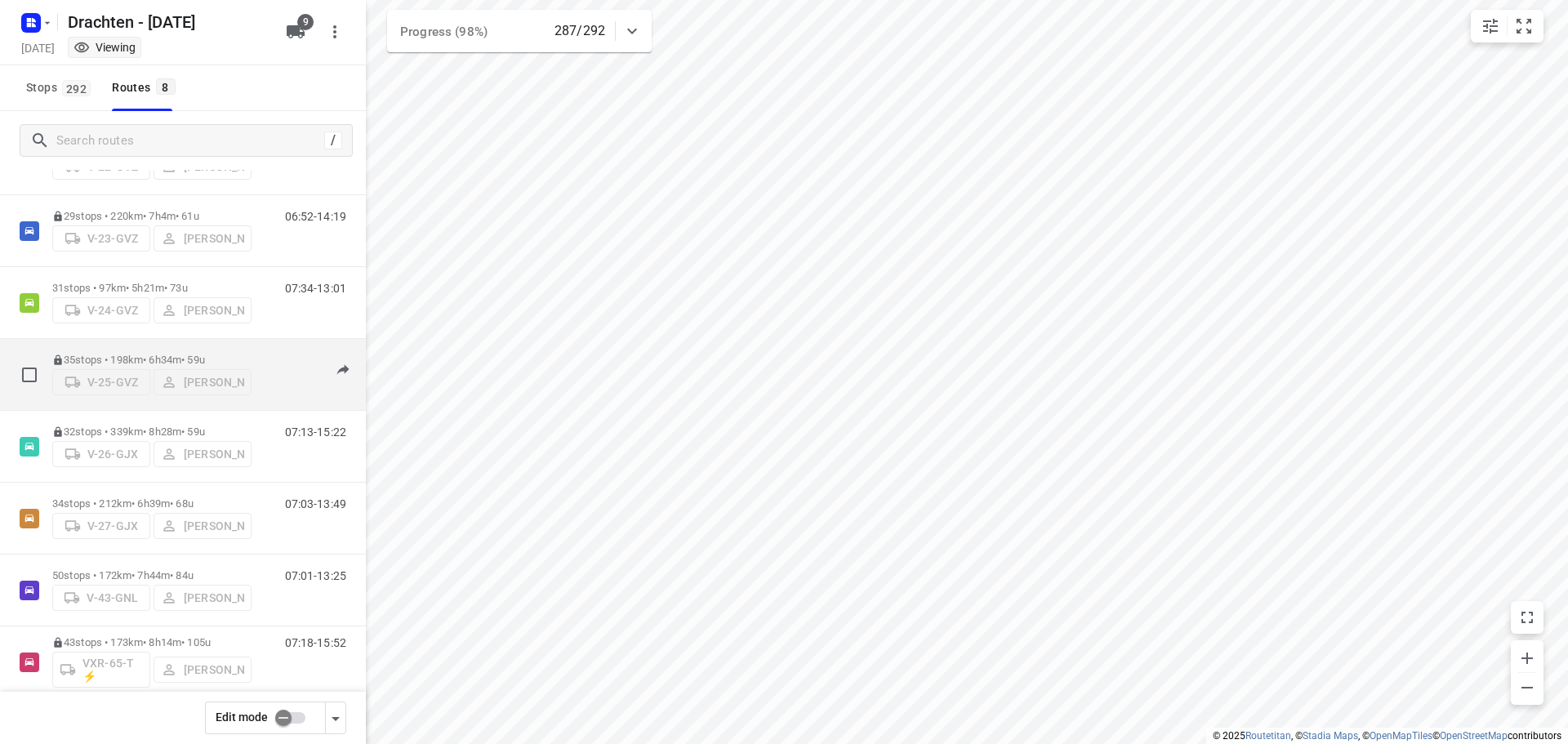
scroll to position [106, 0]
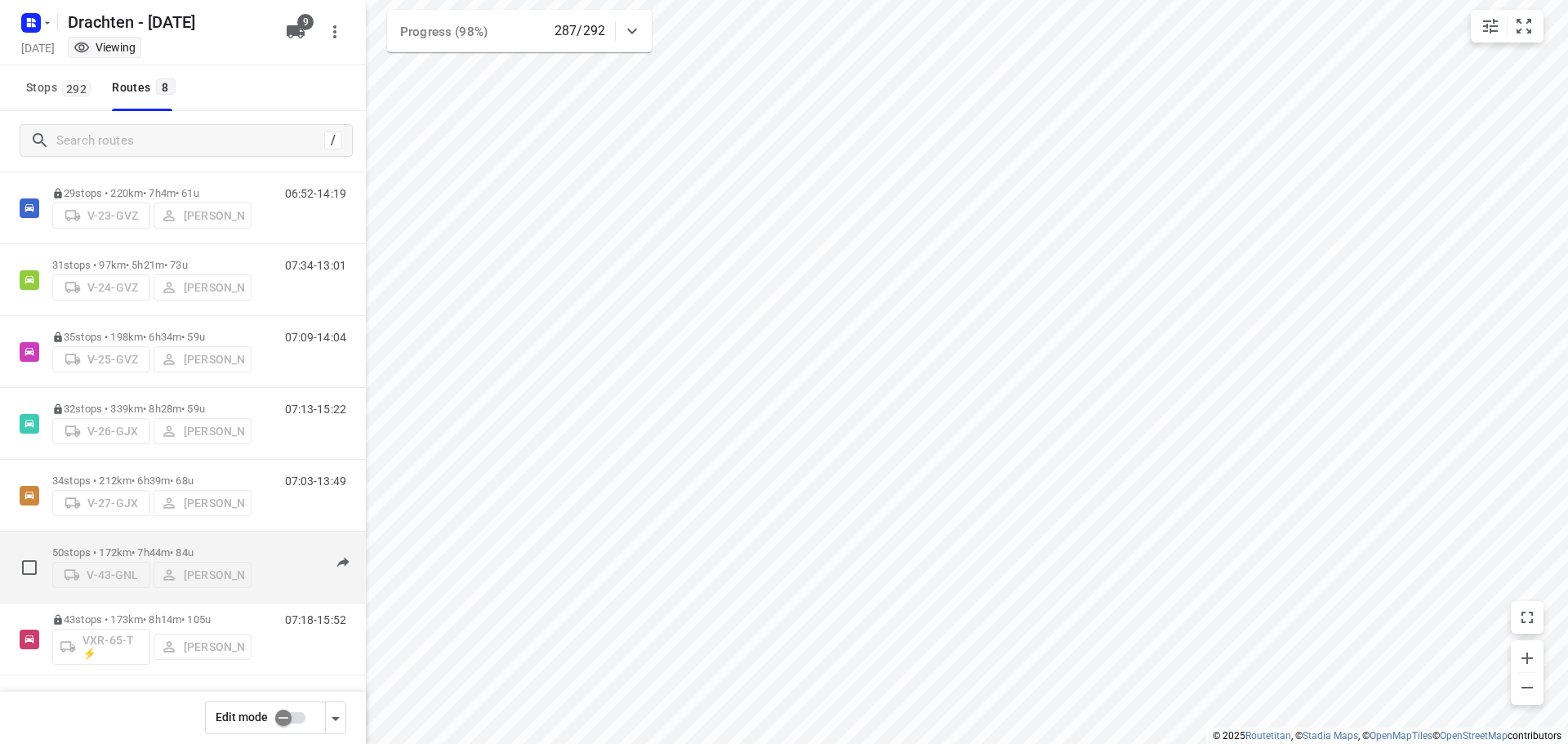
click at [169, 546] on div "50 stops • 172km • 7h44m • 84u V-43-GNL Joran Smit" at bounding box center [151, 567] width 199 height 58
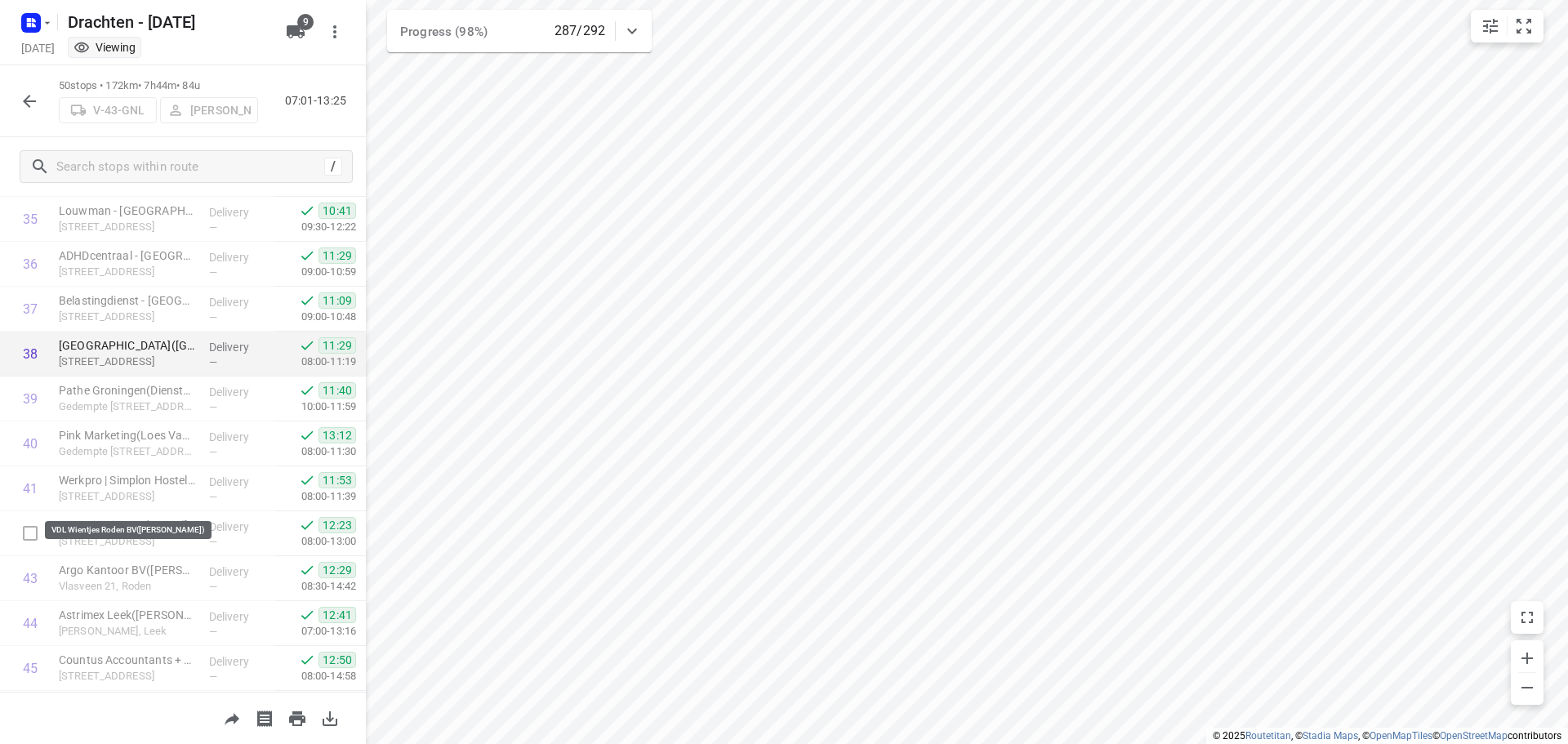
scroll to position [1632, 0]
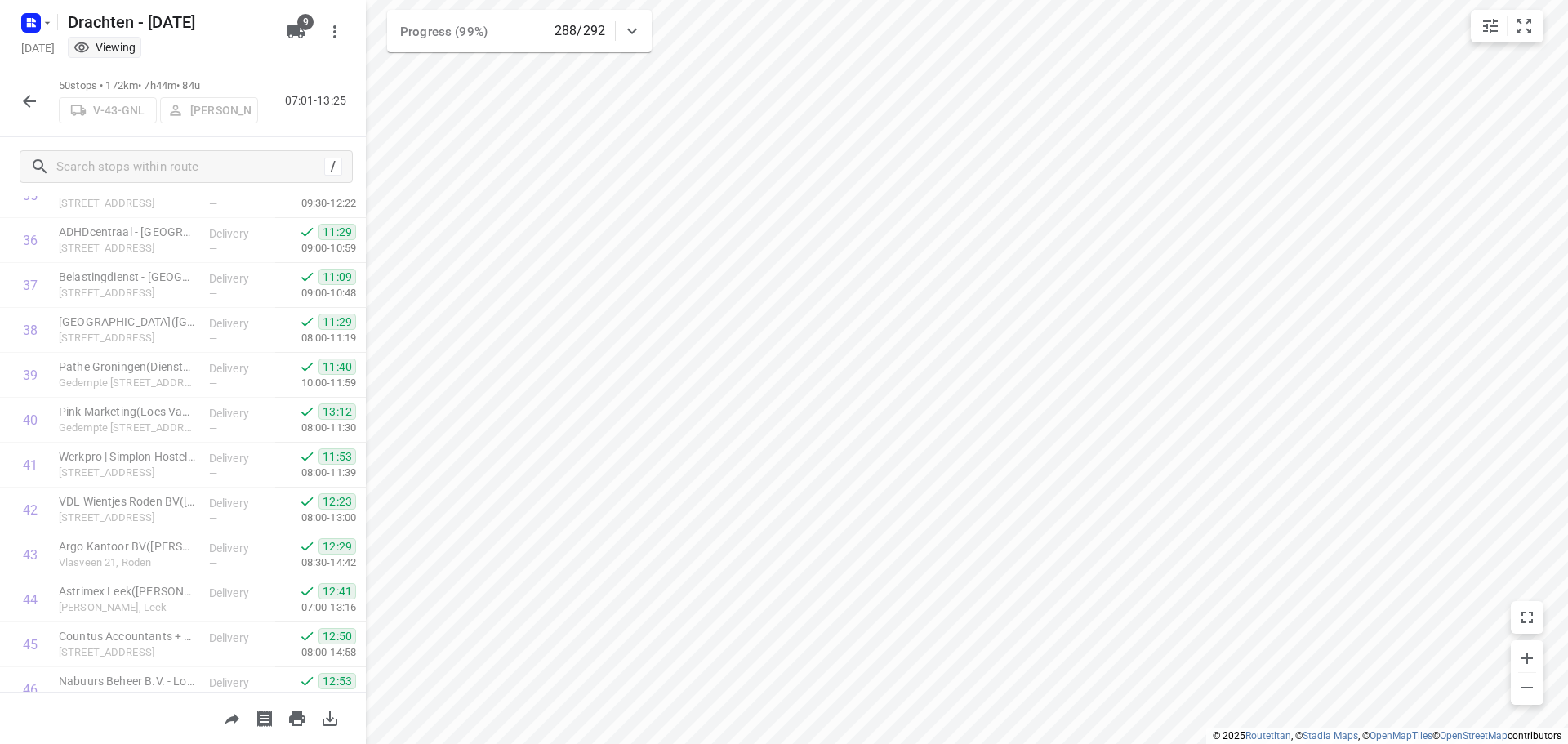
click at [32, 100] on icon "button" at bounding box center [30, 102] width 20 height 20
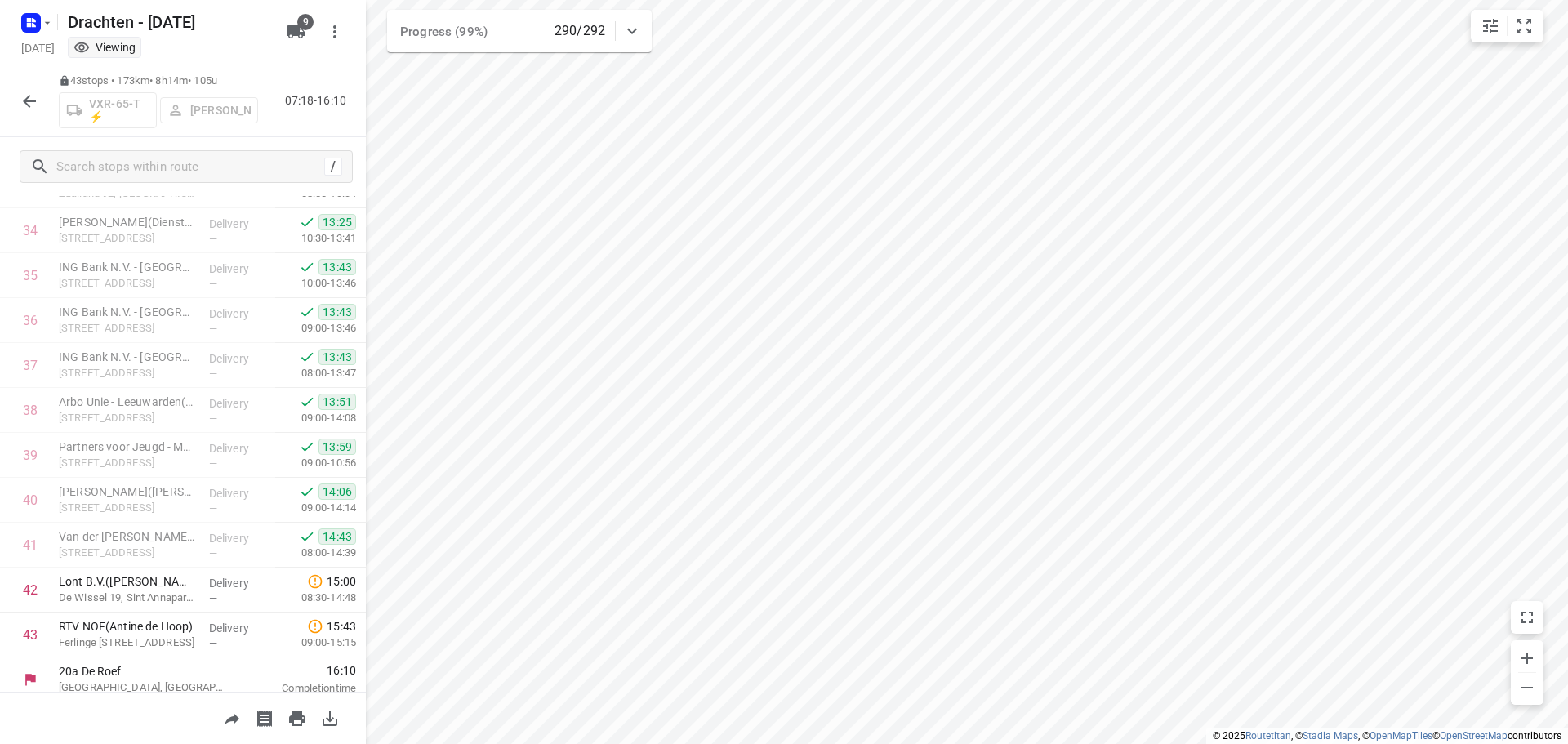
scroll to position [1563, 0]
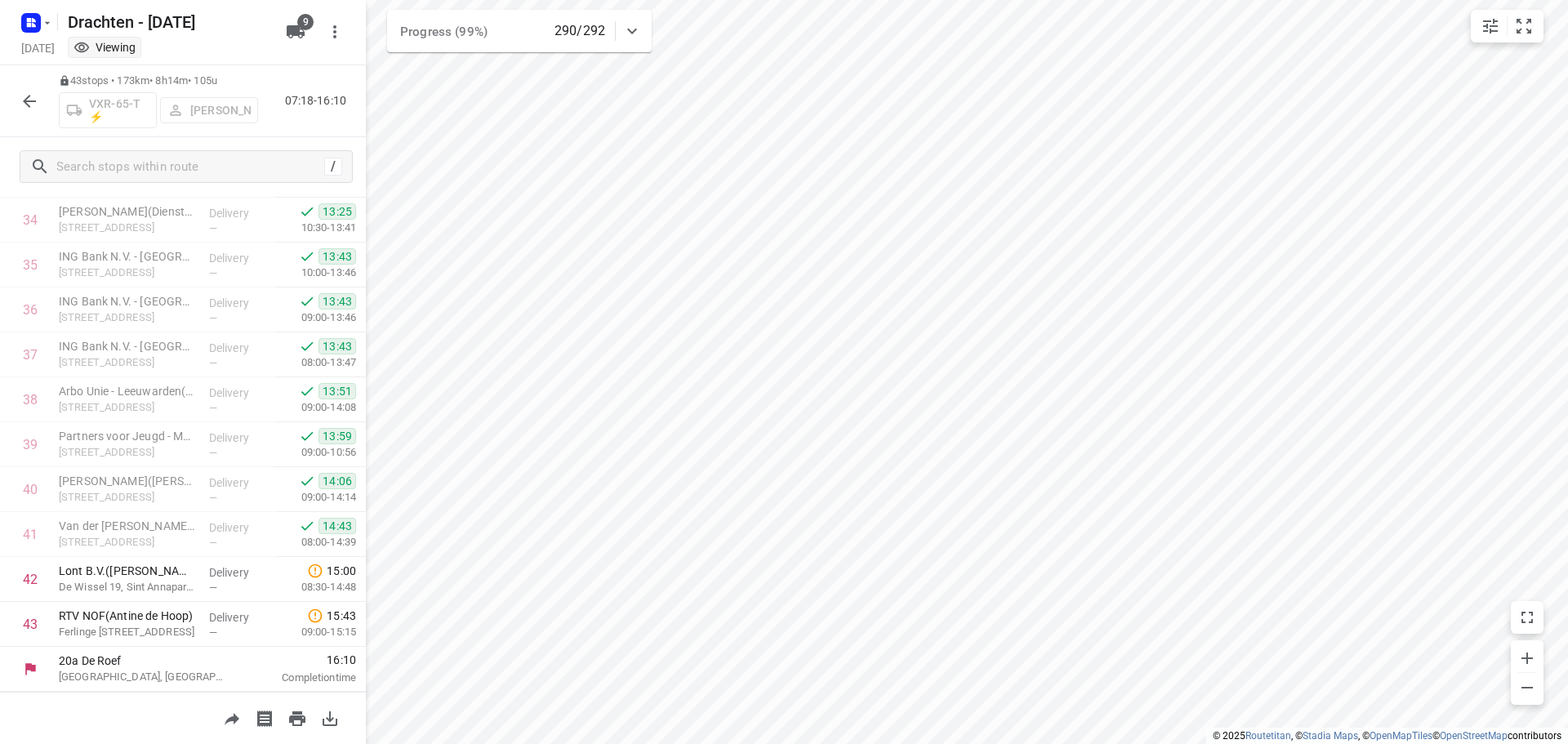
click at [25, 103] on icon "button" at bounding box center [29, 101] width 14 height 14
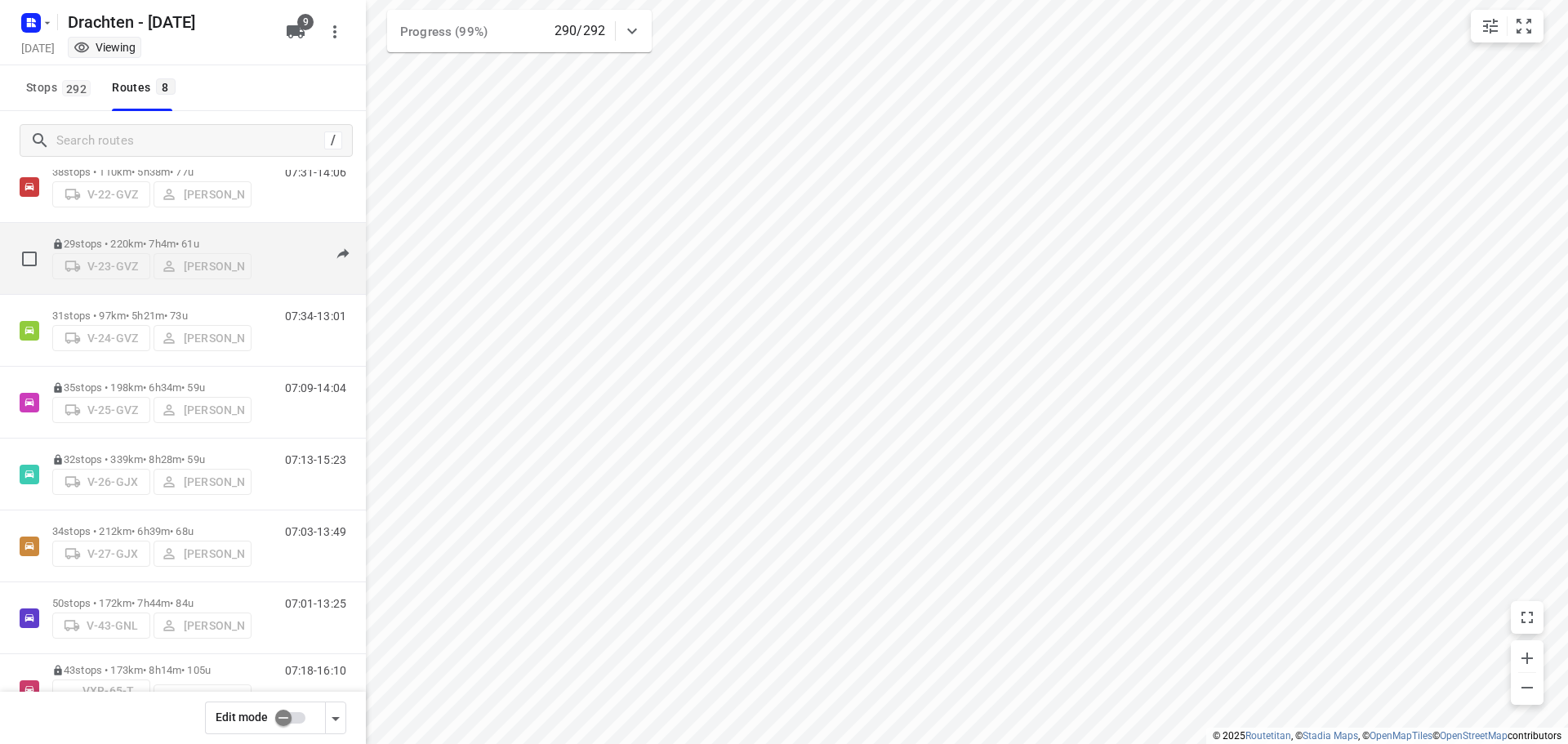
scroll to position [106, 0]
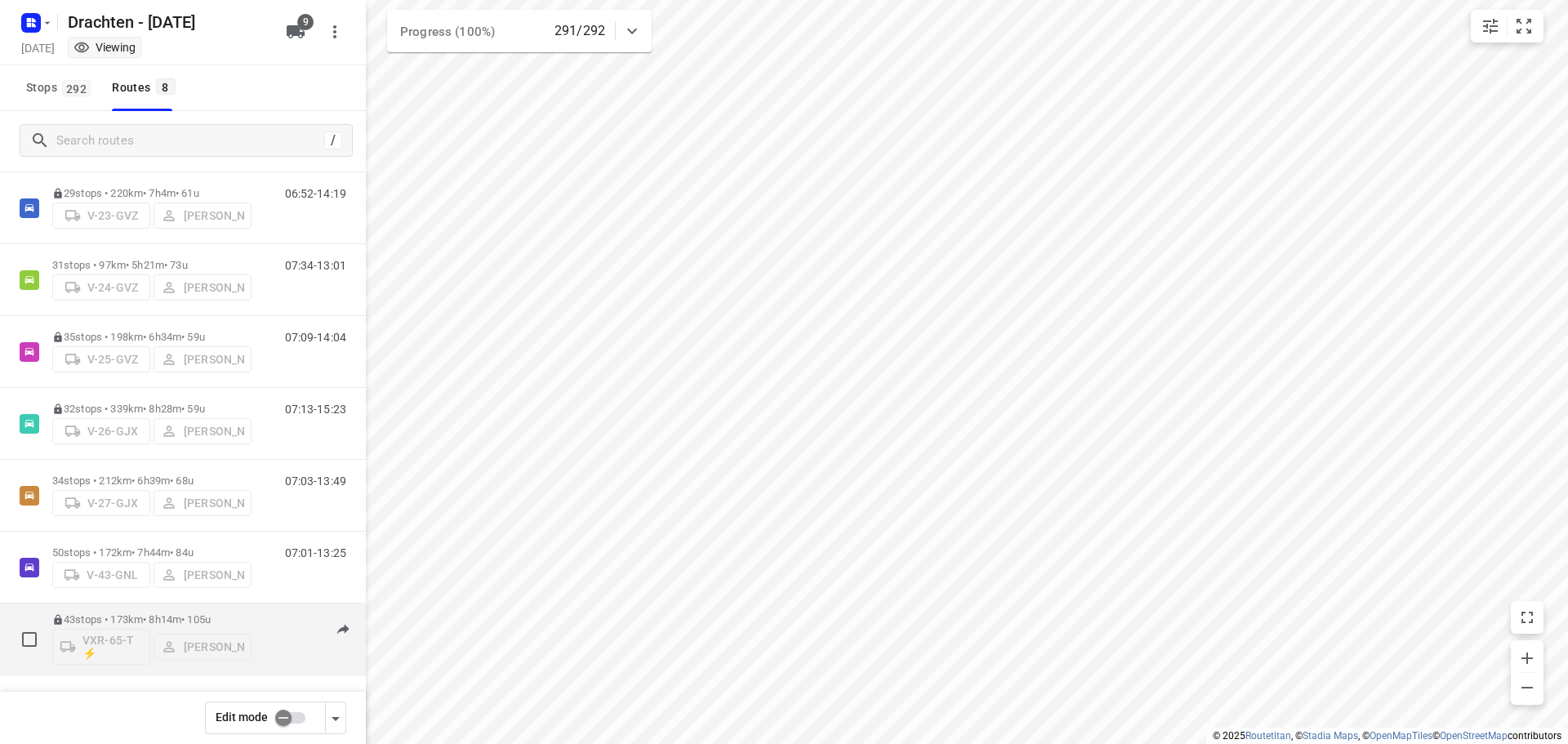
click at [171, 605] on div "43 stops • 173km • 8h14m • 105u VXR-65-T ⚡ Leon Holwerda" at bounding box center [151, 639] width 199 height 68
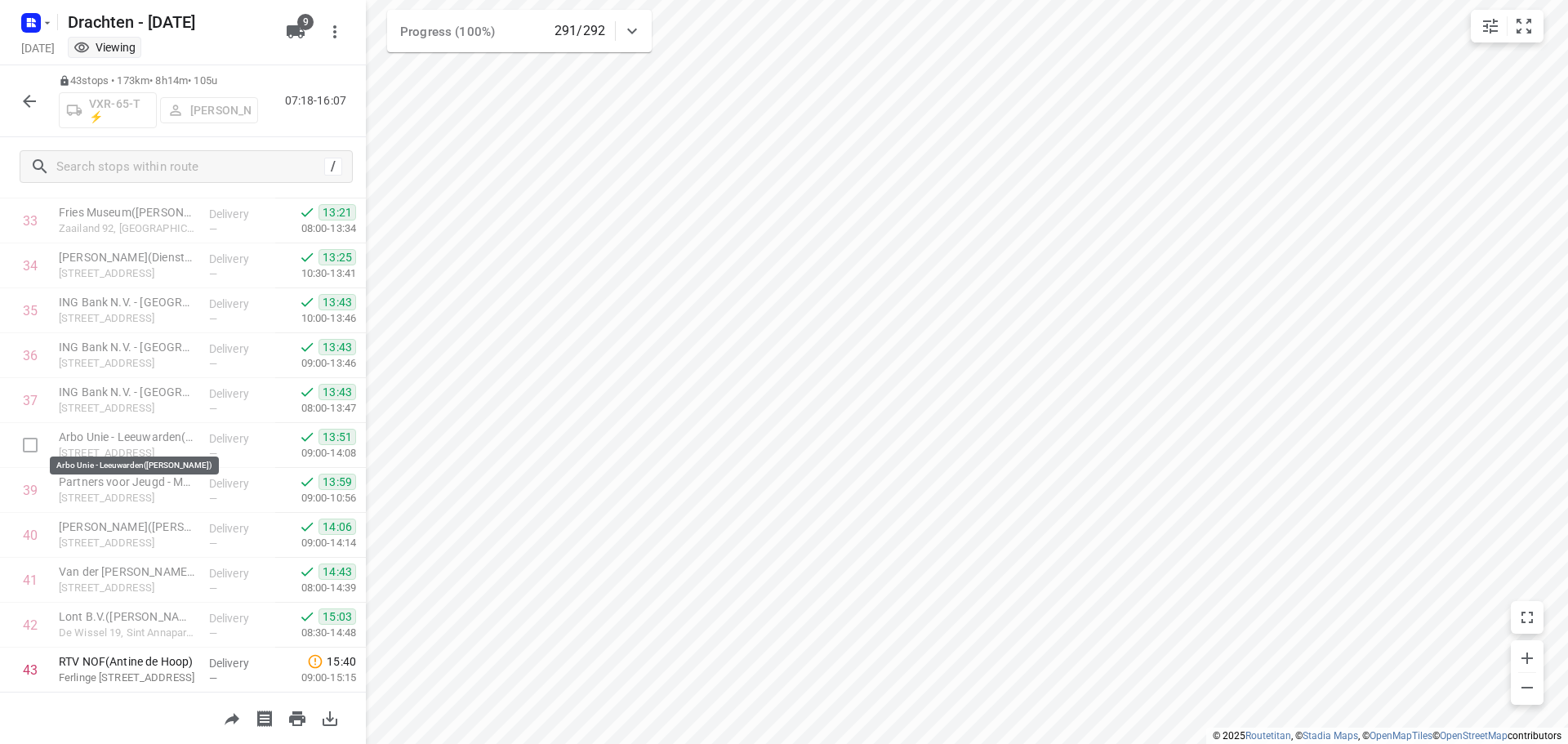
scroll to position [1563, 0]
click at [25, 103] on icon "button" at bounding box center [29, 101] width 14 height 14
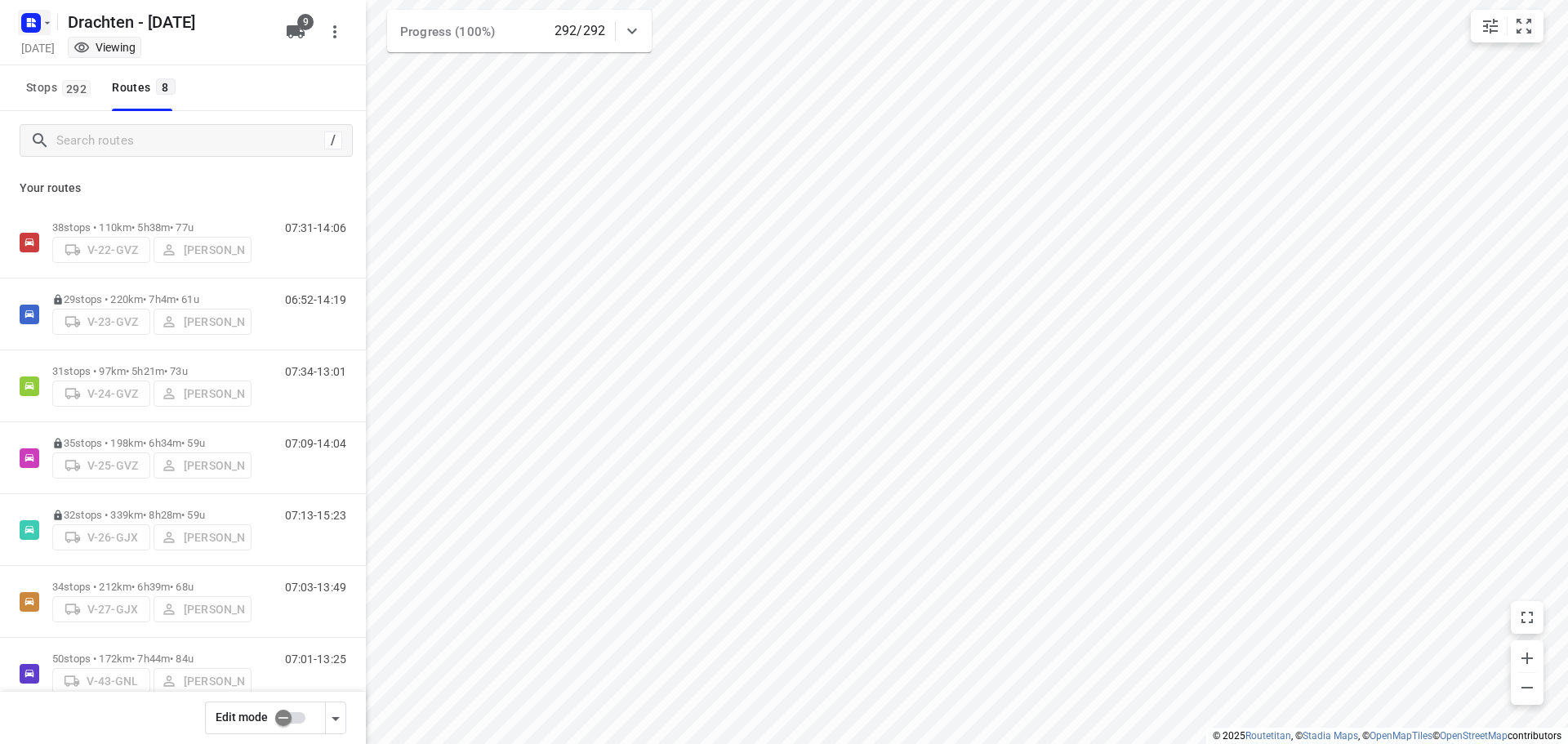
click at [45, 23] on icon "button" at bounding box center [47, 23] width 14 height 14
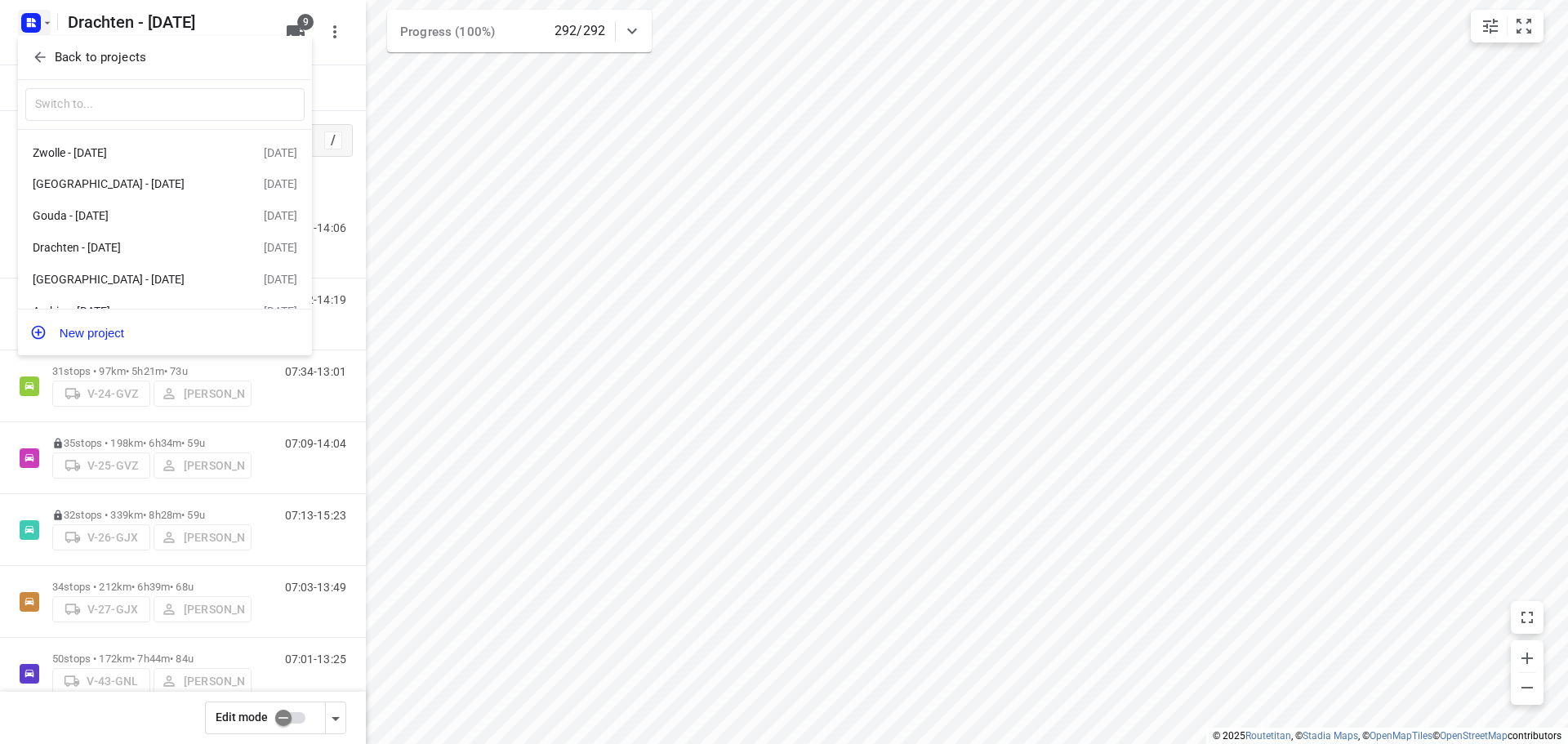
click at [92, 56] on p "Back to projects" at bounding box center [101, 58] width 92 height 19
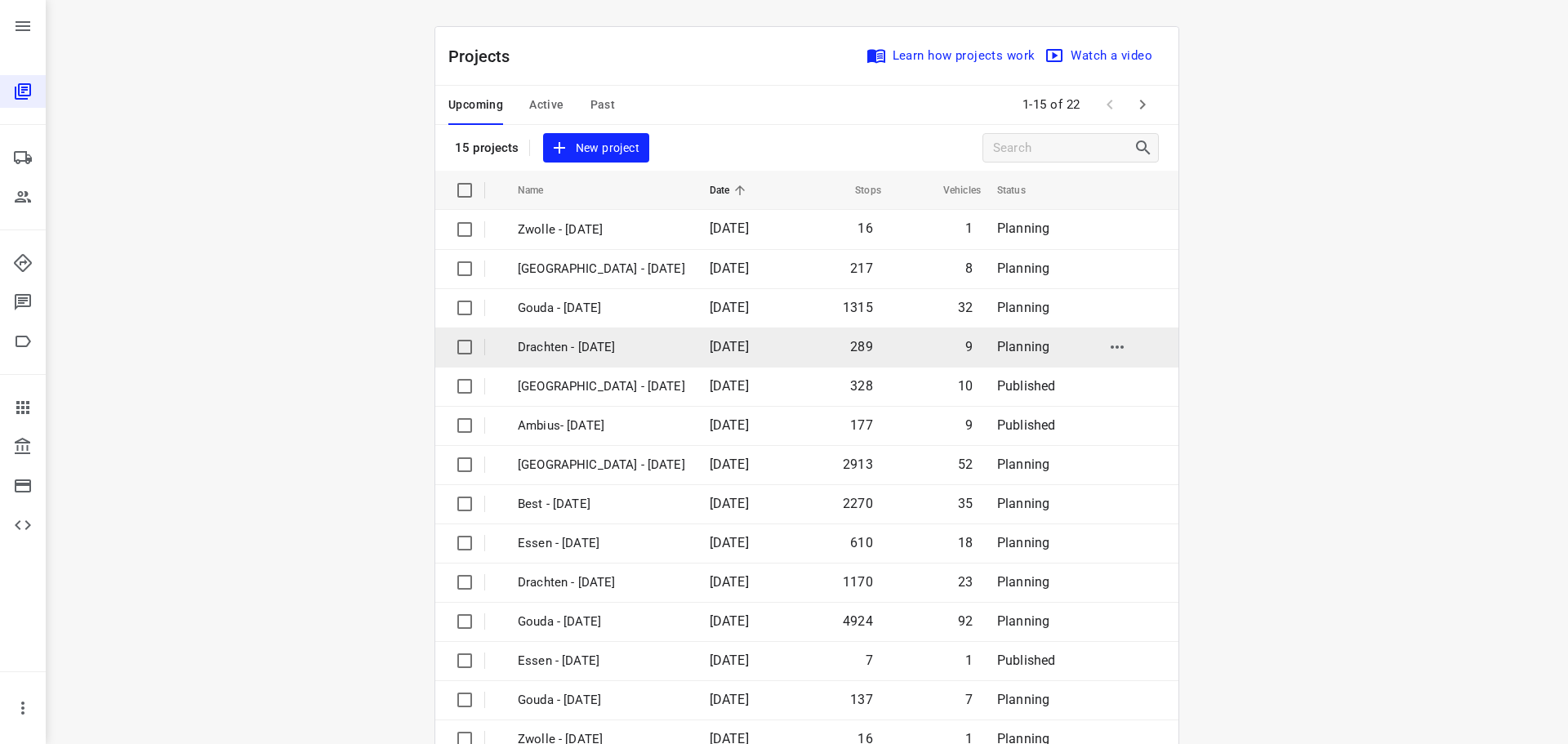
click at [591, 343] on p "Drachten - Tuesday" at bounding box center [602, 347] width 168 height 19
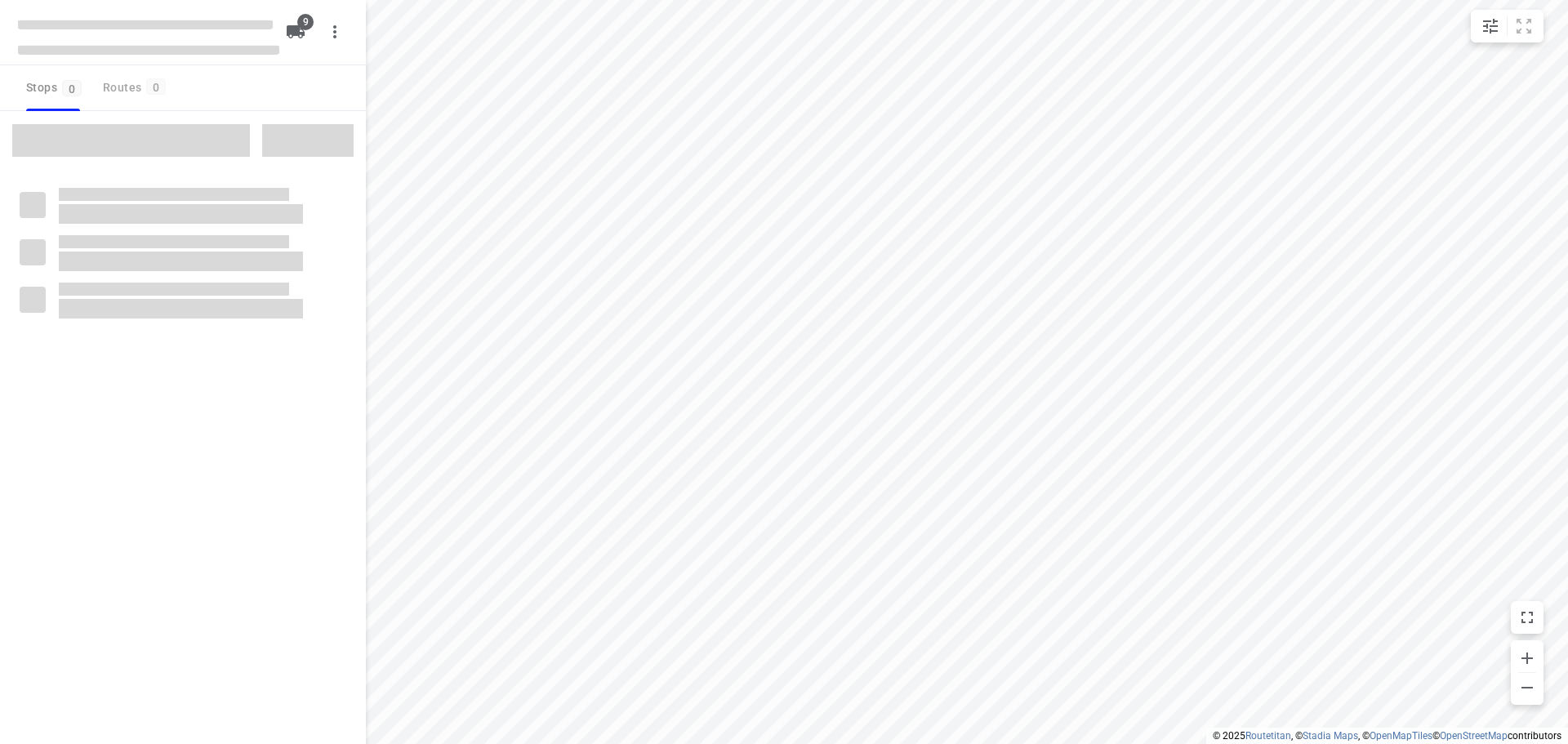
checkbox input "true"
